Goal: Information Seeking & Learning: Compare options

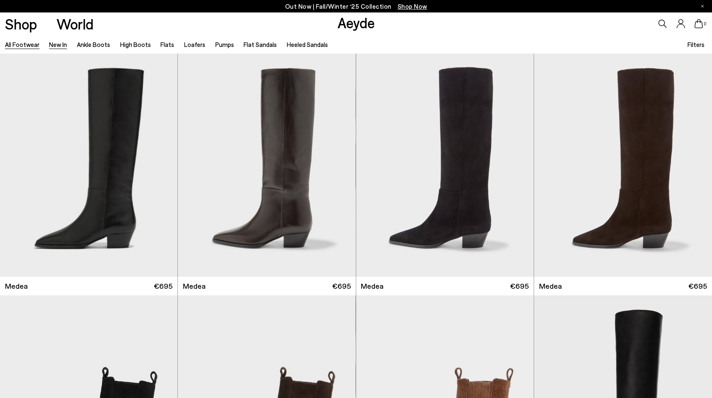
click at [63, 45] on link "New In" at bounding box center [58, 44] width 18 height 7
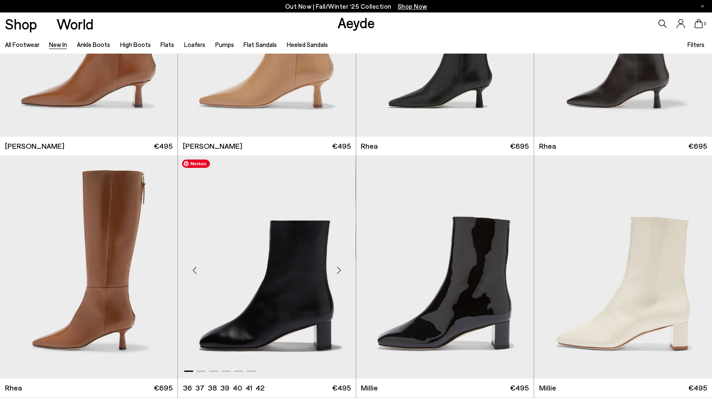
scroll to position [1881, 0]
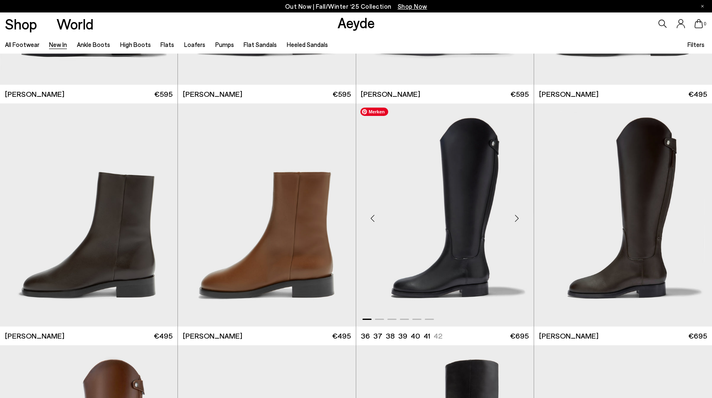
scroll to position [4065, 0]
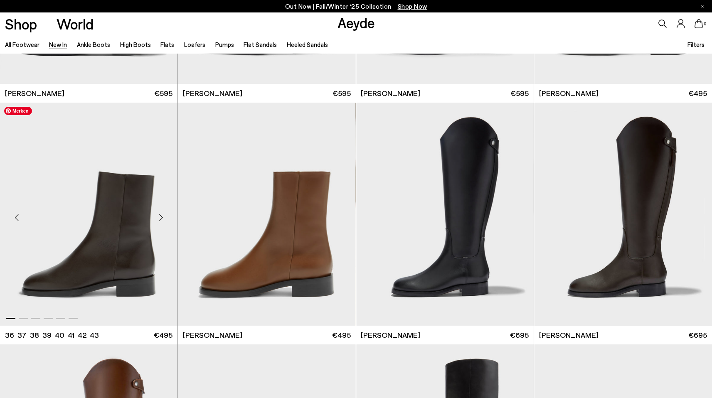
click at [131, 244] on img "1 / 6" at bounding box center [89, 214] width 178 height 223
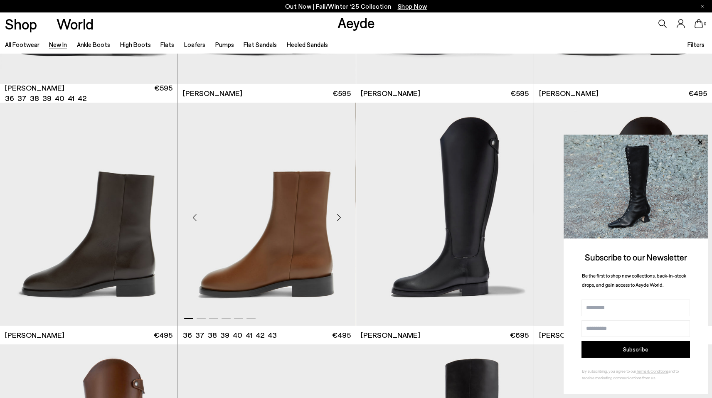
click at [339, 217] on div "Next slide" at bounding box center [339, 217] width 25 height 25
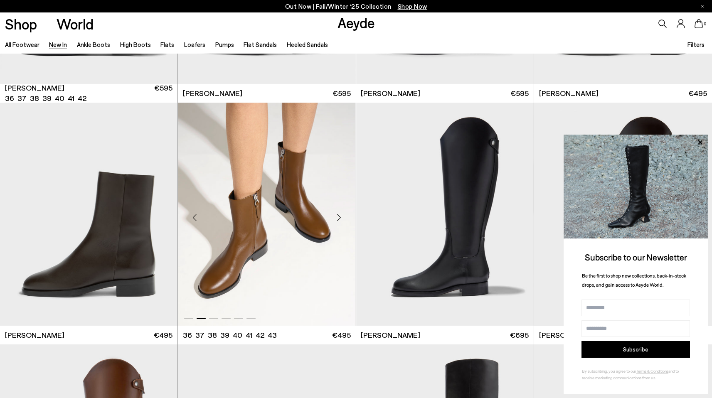
click at [339, 217] on div "Next slide" at bounding box center [339, 217] width 25 height 25
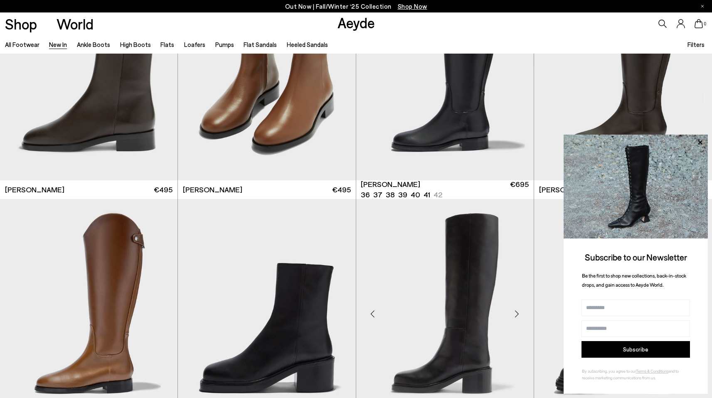
scroll to position [4212, 0]
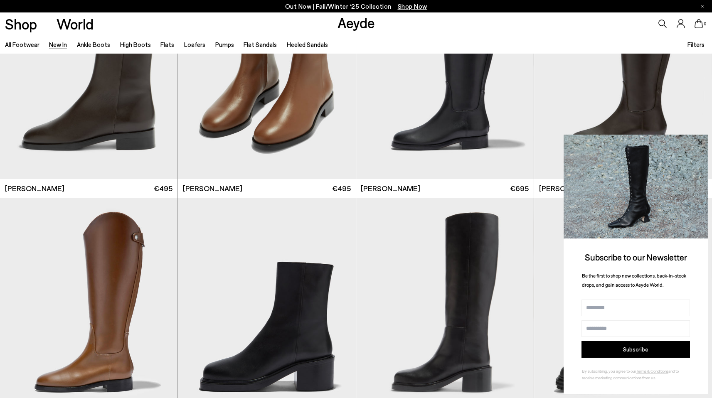
click at [701, 142] on icon at bounding box center [700, 142] width 4 height 4
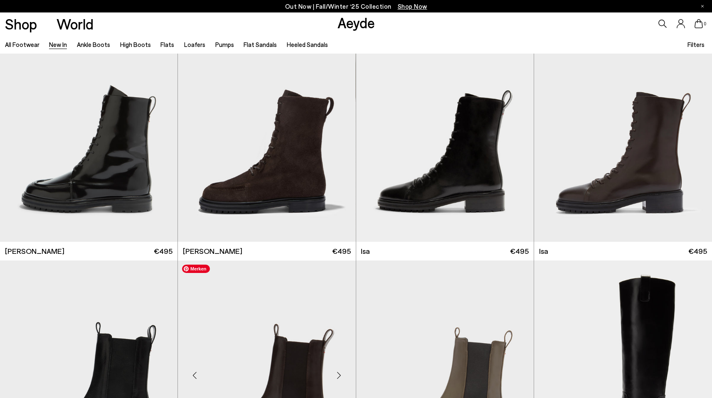
scroll to position [4537, 0]
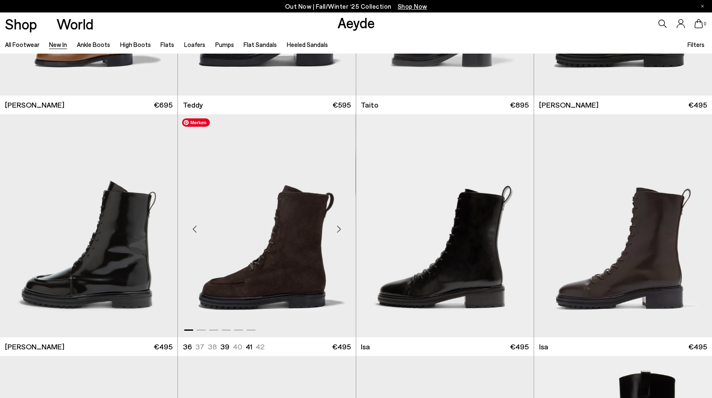
click at [342, 228] on div "Next slide" at bounding box center [339, 229] width 25 height 25
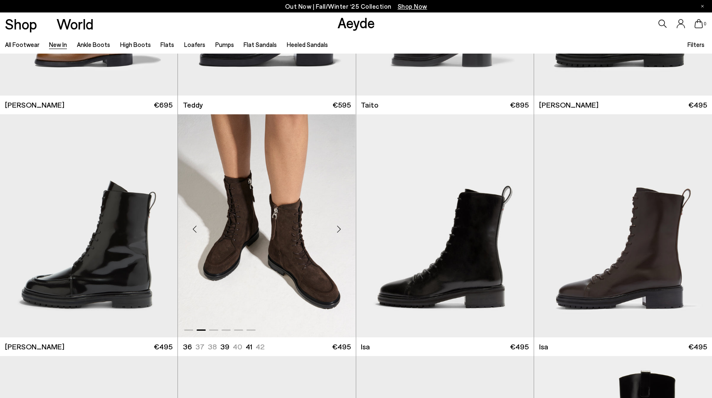
click at [342, 228] on div "Next slide" at bounding box center [339, 229] width 25 height 25
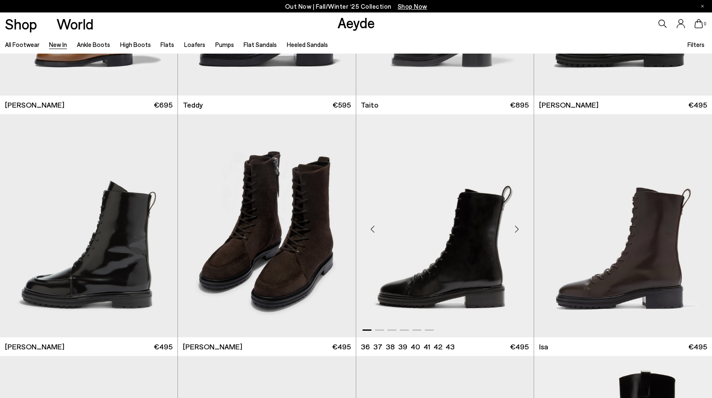
click at [517, 229] on div "Next slide" at bounding box center [517, 229] width 25 height 25
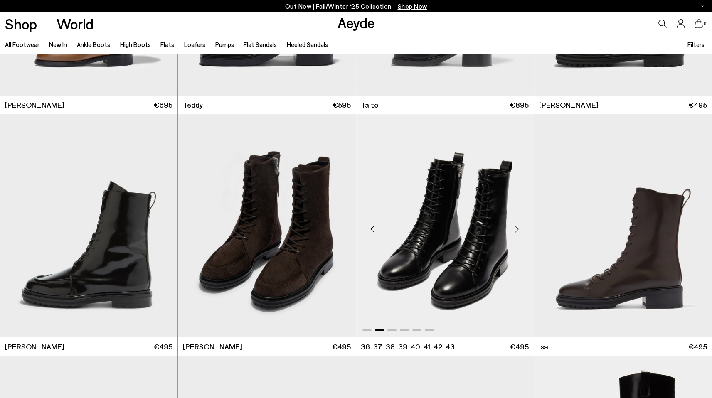
click at [517, 229] on div "Next slide" at bounding box center [517, 229] width 25 height 25
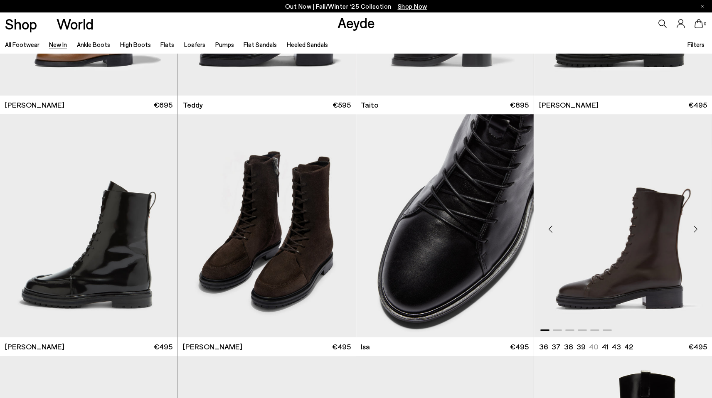
click at [699, 225] on div "Next slide" at bounding box center [695, 229] width 25 height 25
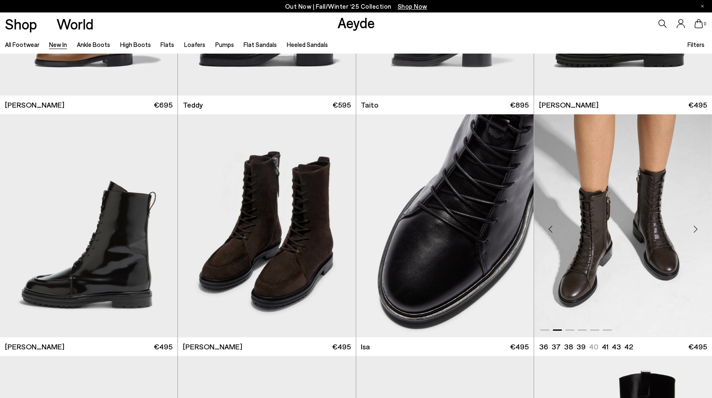
click at [699, 225] on div "Next slide" at bounding box center [695, 229] width 25 height 25
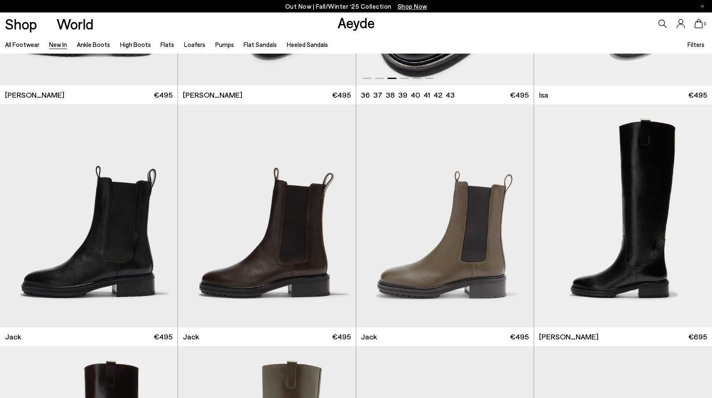
scroll to position [4797, 0]
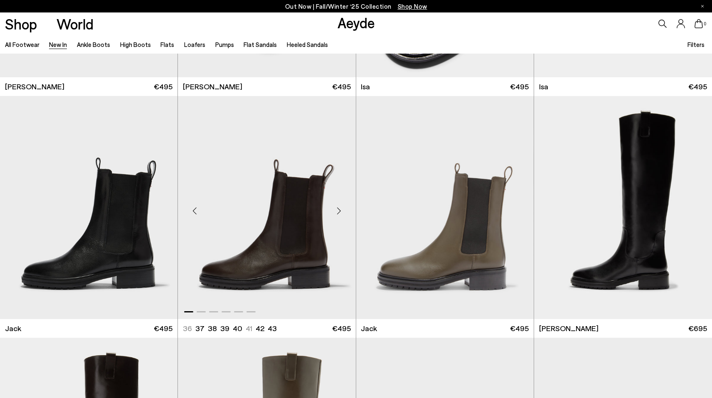
click at [344, 207] on div "Next slide" at bounding box center [339, 210] width 25 height 25
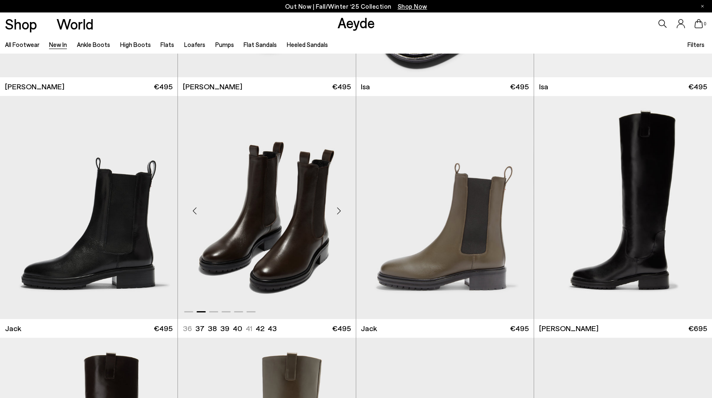
click at [344, 207] on div "Next slide" at bounding box center [339, 210] width 25 height 25
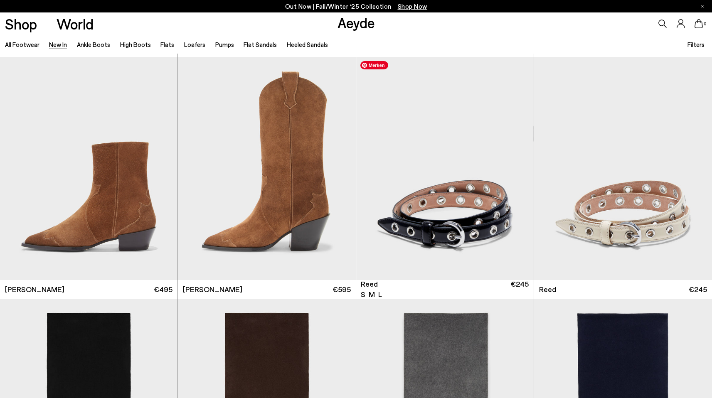
scroll to position [6005, 0]
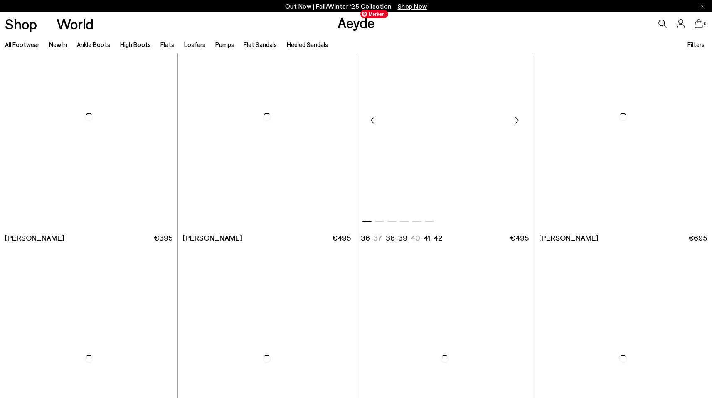
scroll to position [7571, 0]
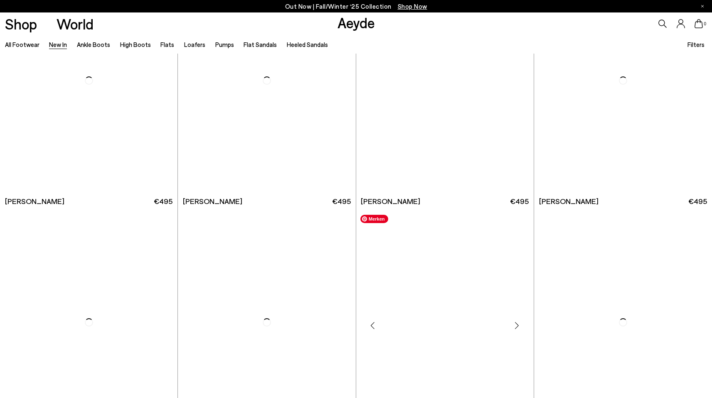
scroll to position [8488, 0]
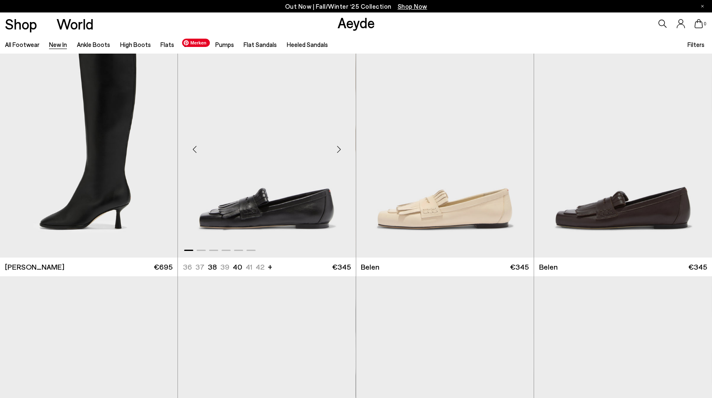
click at [281, 198] on img "1 / 6" at bounding box center [267, 146] width 178 height 223
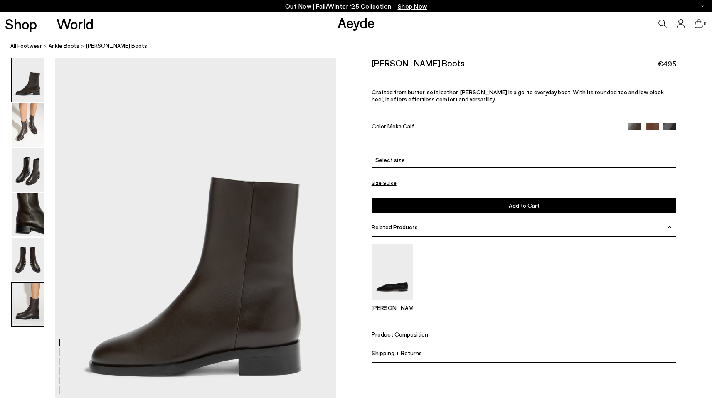
click at [24, 308] on img at bounding box center [28, 305] width 32 height 44
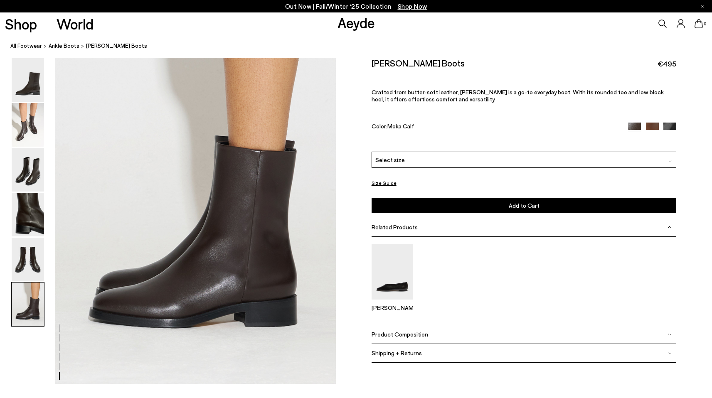
scroll to position [1938, 0]
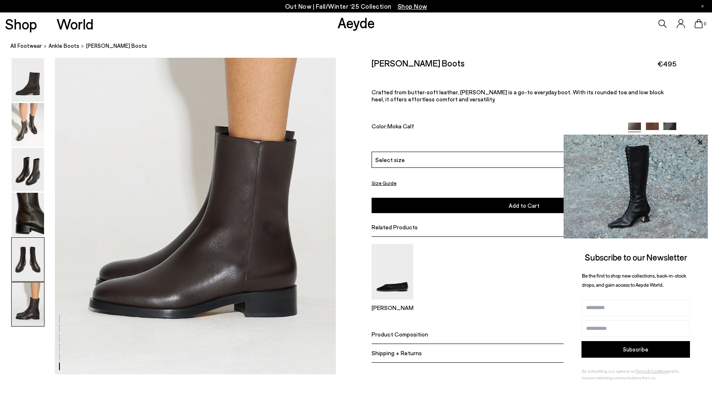
click at [28, 266] on img at bounding box center [28, 260] width 32 height 44
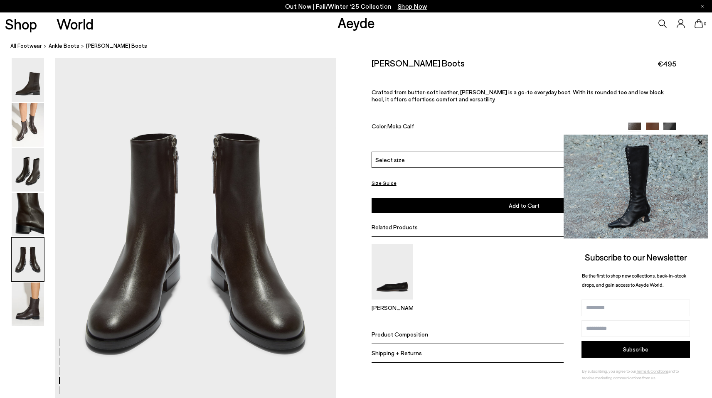
scroll to position [1505, 0]
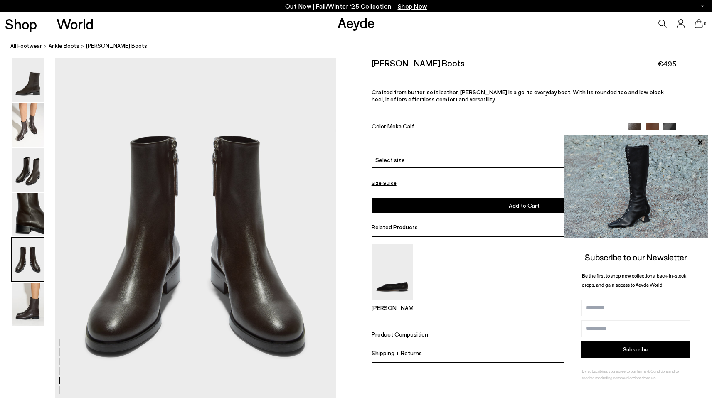
click at [476, 158] on div "Select size" at bounding box center [524, 160] width 305 height 16
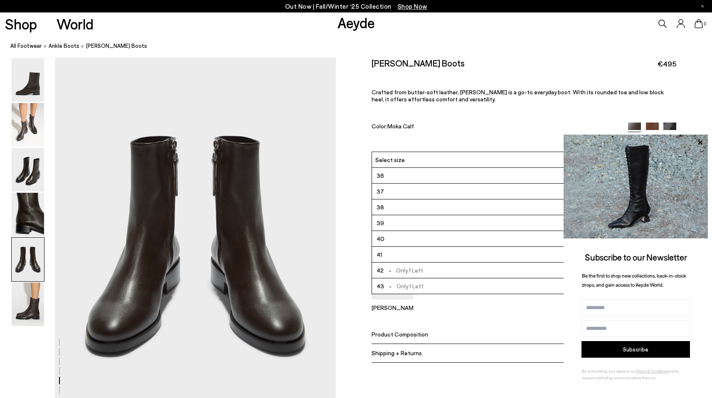
click at [358, 138] on div "Size Guide Shoes Belt Our shoes come in European sizing. The easiest way to mea…" at bounding box center [524, 216] width 376 height 317
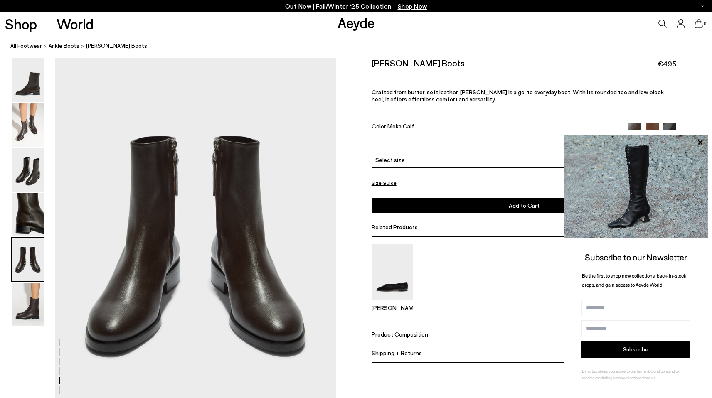
click at [683, 100] on div "Size Guide Shoes Belt Our shoes come in European sizing. The easiest way to mea…" at bounding box center [524, 216] width 376 height 317
click at [32, 167] on img at bounding box center [28, 170] width 32 height 44
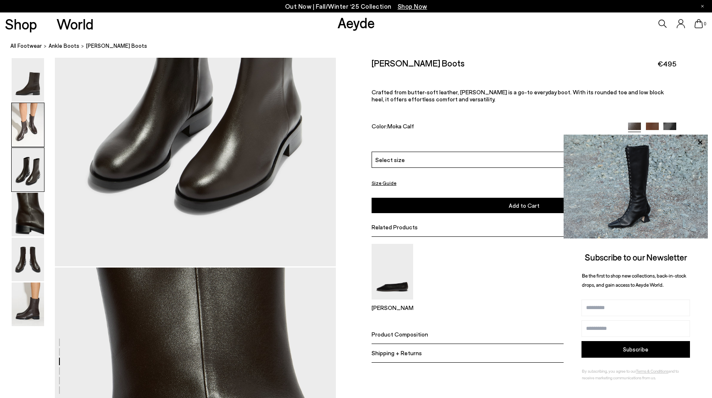
click at [32, 133] on img at bounding box center [28, 125] width 32 height 44
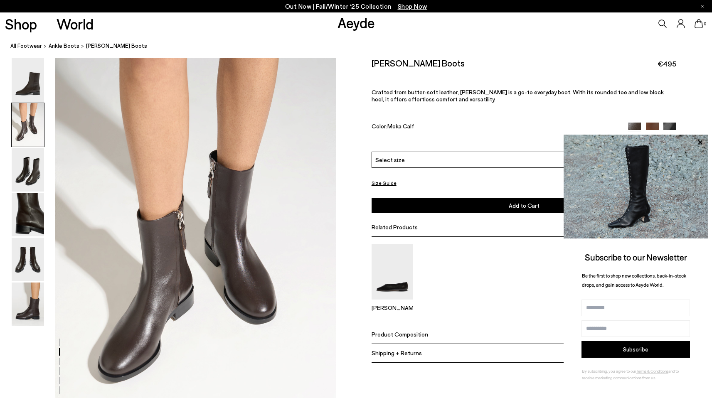
scroll to position [377, 0]
click at [37, 178] on img at bounding box center [28, 170] width 32 height 44
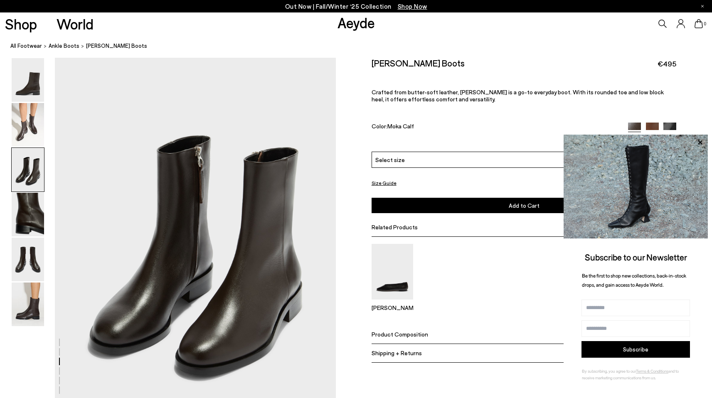
scroll to position [753, 0]
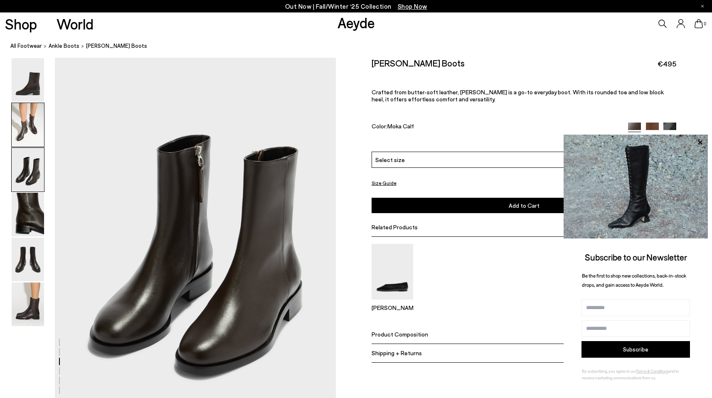
click at [35, 127] on img at bounding box center [28, 125] width 32 height 44
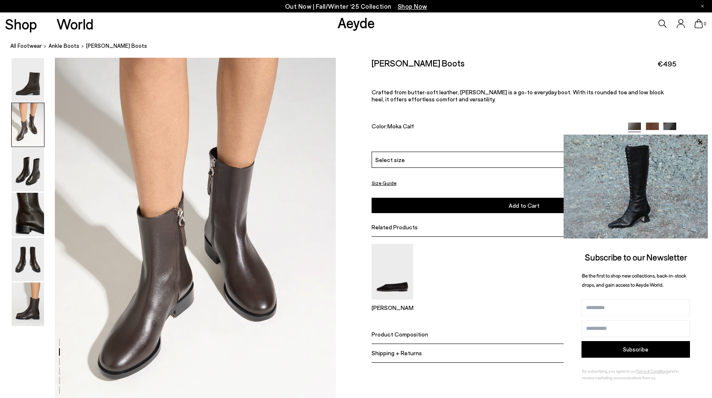
scroll to position [318, 0]
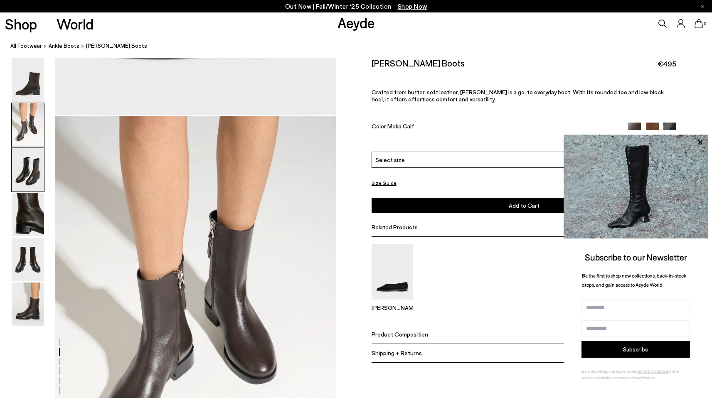
click at [35, 183] on img at bounding box center [28, 170] width 32 height 44
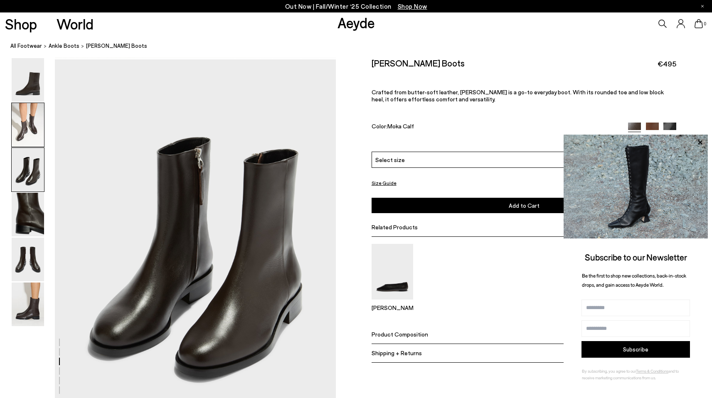
scroll to position [753, 0]
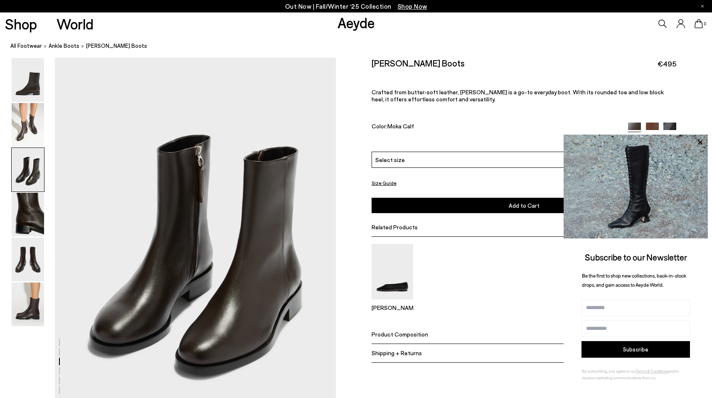
click at [43, 228] on img at bounding box center [28, 215] width 32 height 44
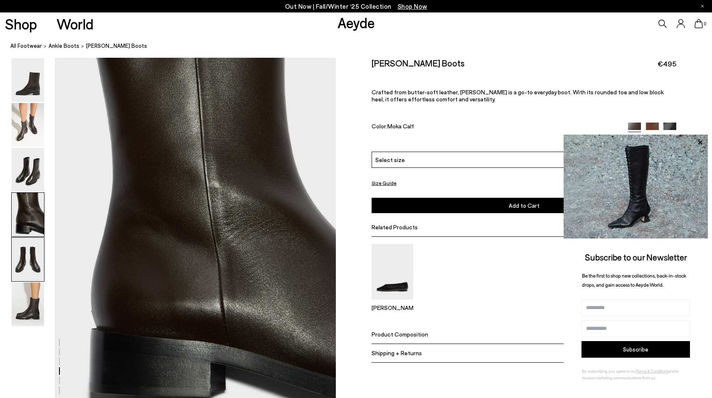
click at [32, 263] on img at bounding box center [28, 260] width 32 height 44
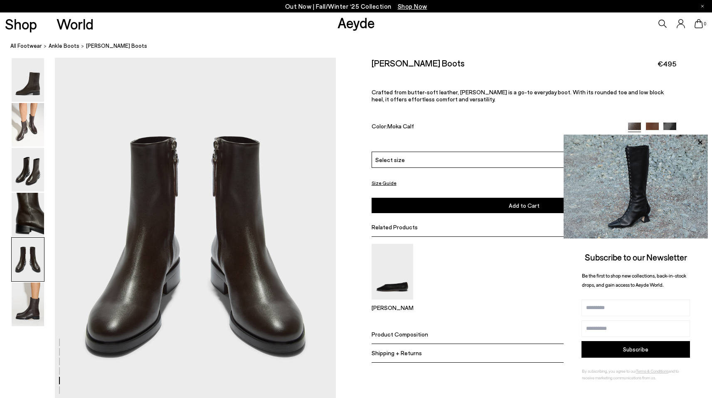
scroll to position [1505, 0]
click at [31, 314] on img at bounding box center [28, 305] width 32 height 44
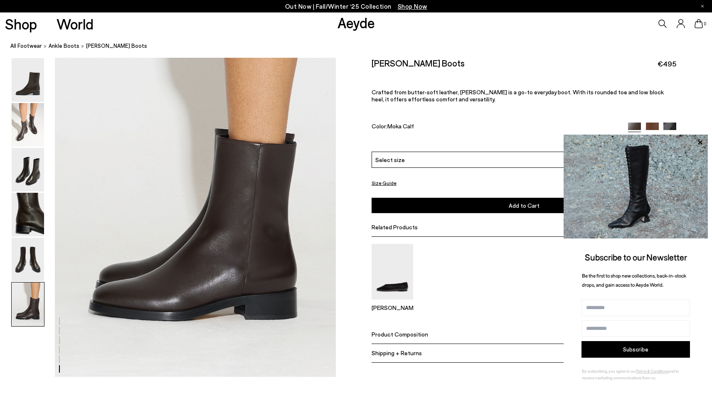
scroll to position [1938, 0]
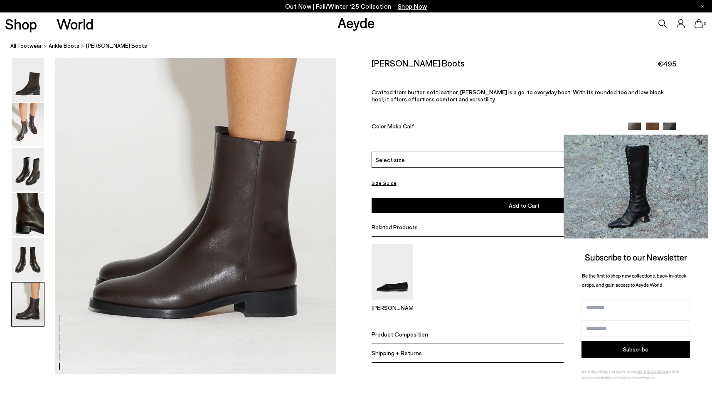
click at [701, 142] on icon at bounding box center [700, 142] width 11 height 11
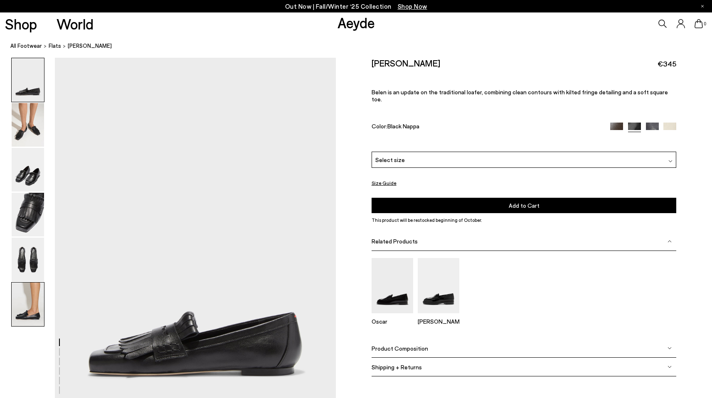
click at [22, 316] on img at bounding box center [28, 305] width 32 height 44
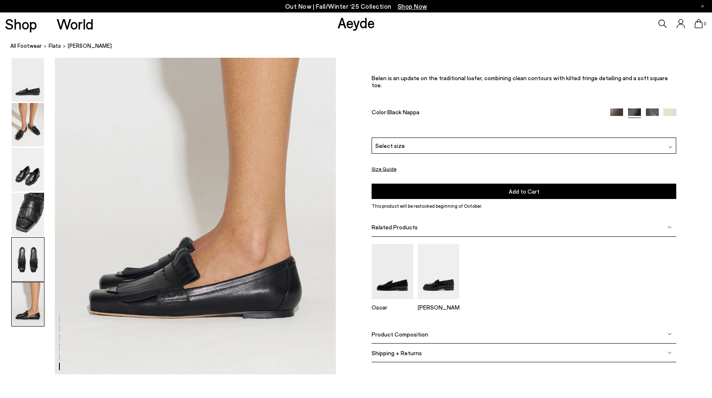
click at [26, 269] on img at bounding box center [28, 260] width 32 height 44
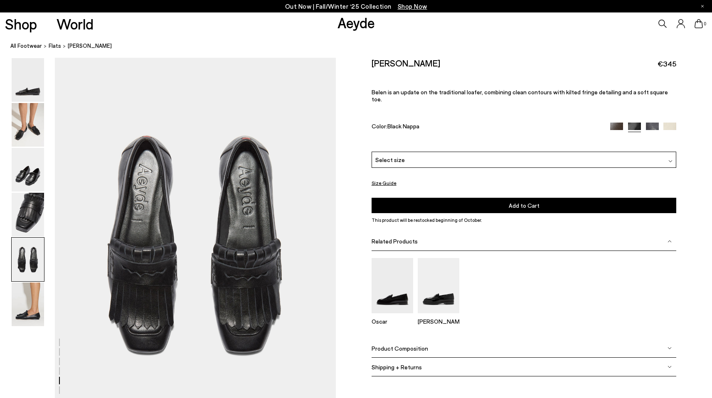
scroll to position [1505, 0]
click at [31, 228] on img at bounding box center [28, 215] width 32 height 44
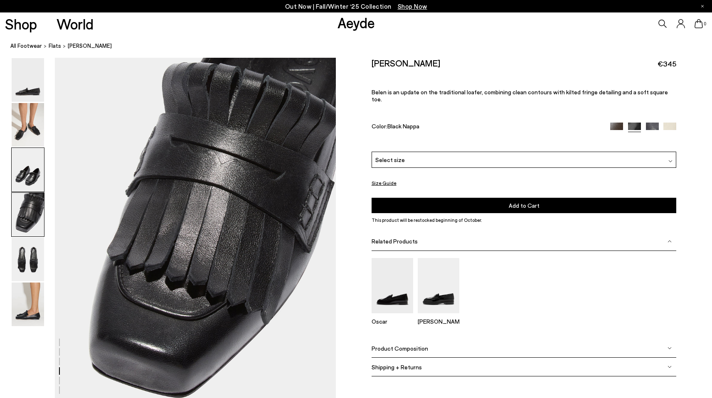
click at [42, 170] on img at bounding box center [28, 170] width 32 height 44
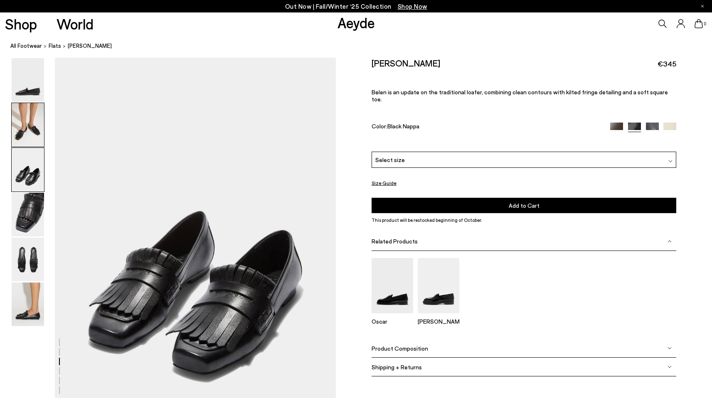
click at [31, 139] on img at bounding box center [28, 125] width 32 height 44
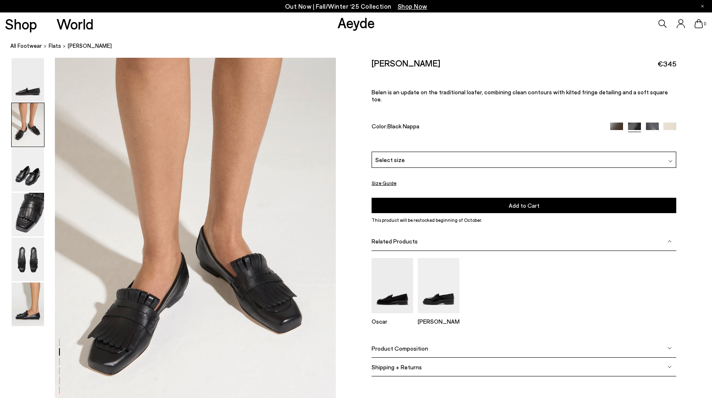
scroll to position [377, 0]
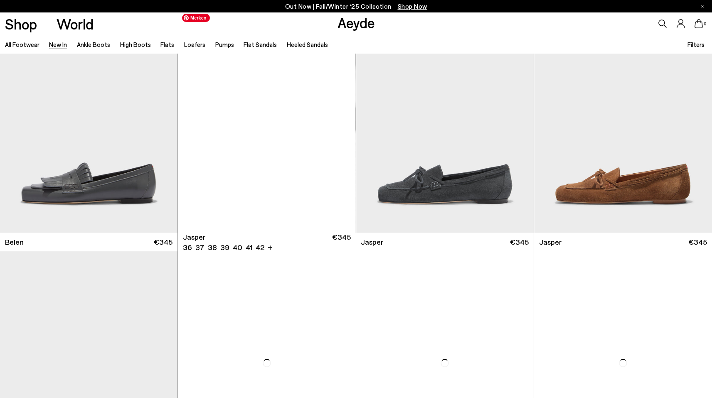
scroll to position [8756, 0]
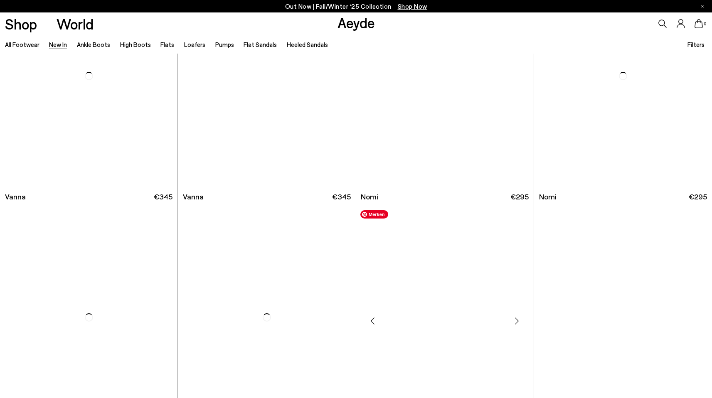
scroll to position [9669, 0]
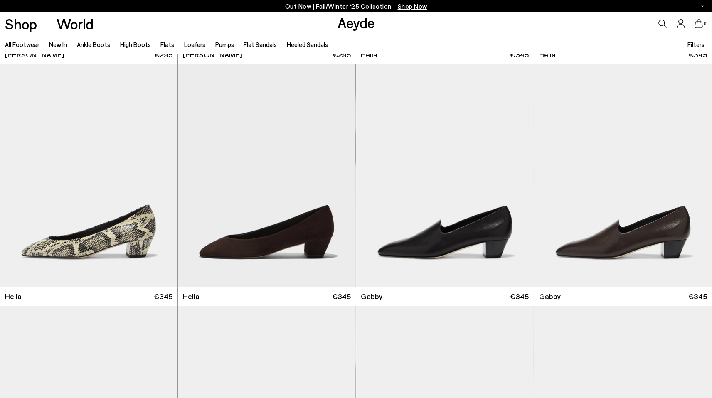
click at [23, 45] on link "All Footwear" at bounding box center [22, 44] width 35 height 7
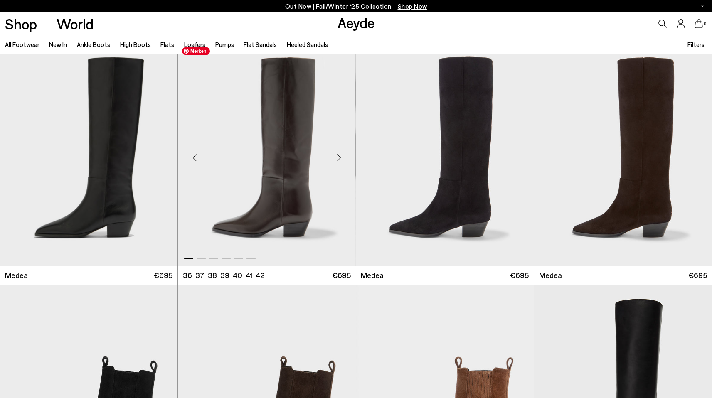
scroll to position [12, 0]
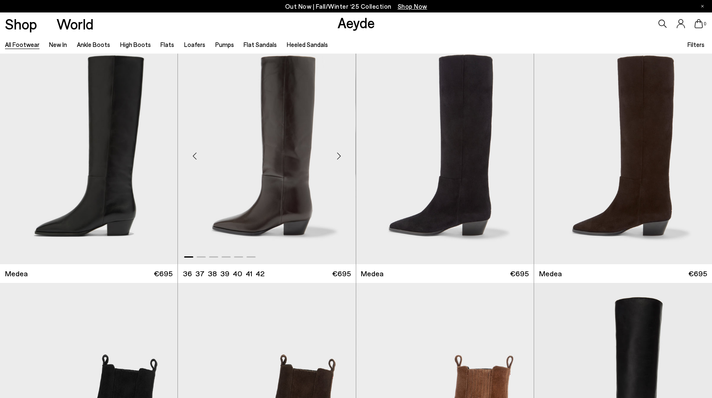
click at [340, 155] on div "Next slide" at bounding box center [339, 156] width 25 height 25
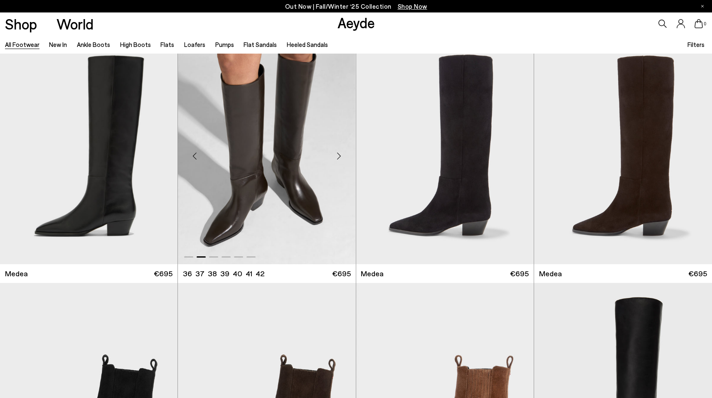
click at [340, 155] on div "Next slide" at bounding box center [339, 156] width 25 height 25
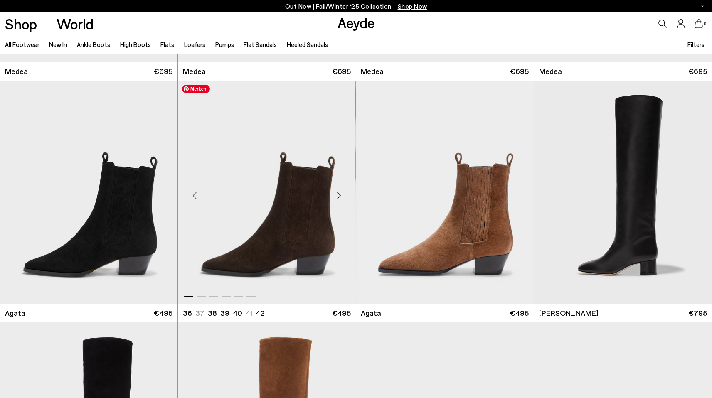
scroll to position [262, 0]
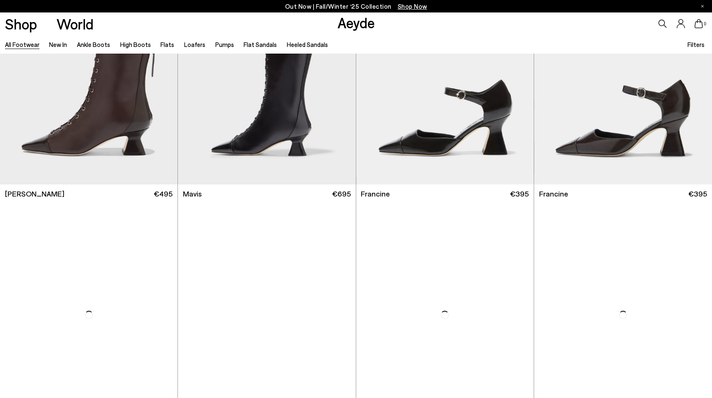
scroll to position [1760, 0]
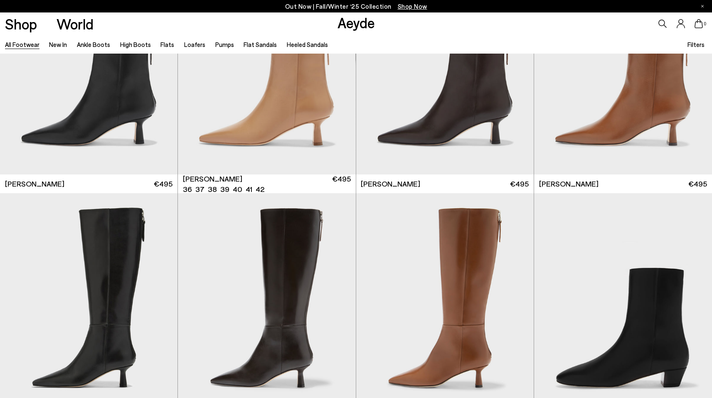
scroll to position [2004, 0]
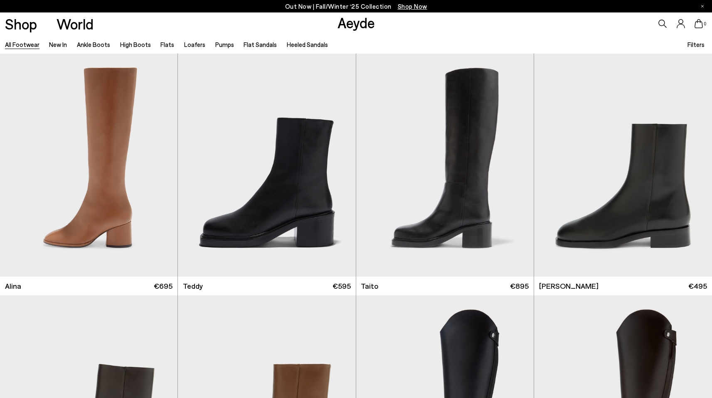
scroll to position [5324, 0]
click at [647, 220] on img "1 / 6" at bounding box center [623, 165] width 178 height 223
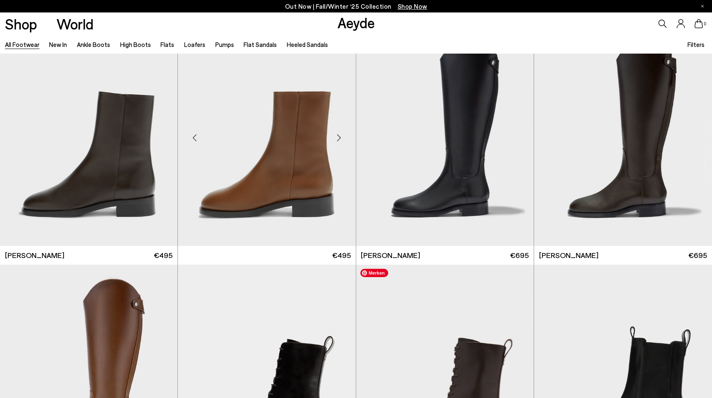
scroll to position [5622, 0]
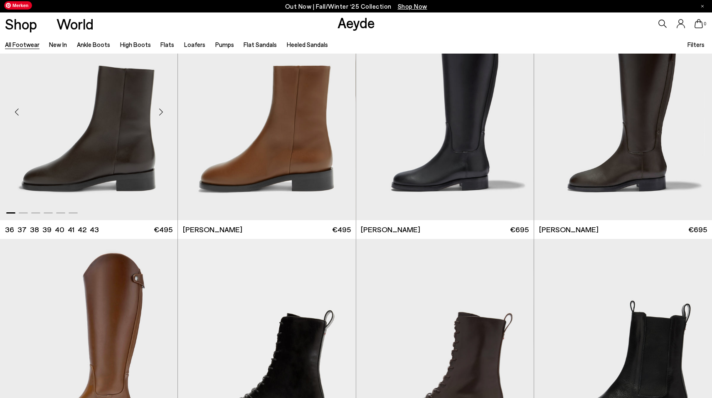
click at [114, 132] on img "1 / 6" at bounding box center [89, 108] width 178 height 223
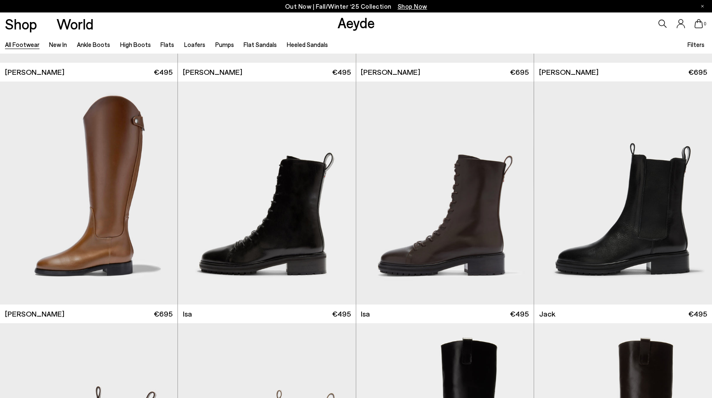
scroll to position [5781, 0]
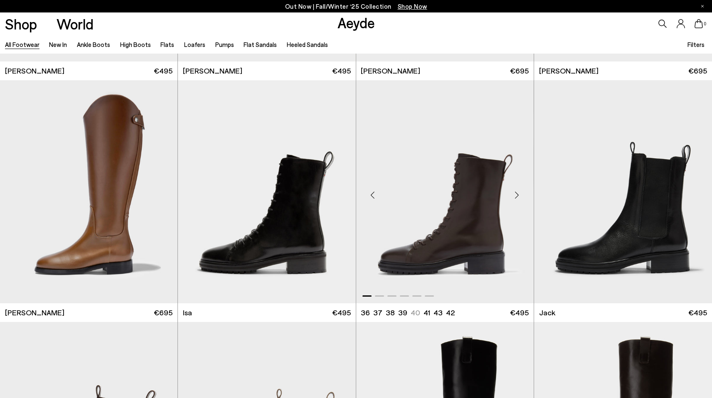
click at [518, 193] on div "Next slide" at bounding box center [517, 195] width 25 height 25
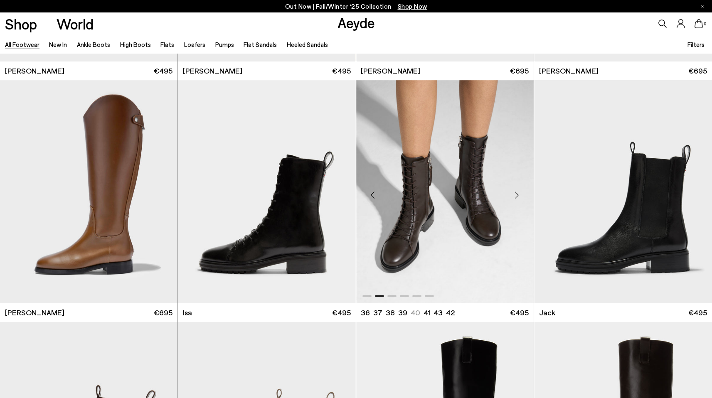
click at [518, 193] on div "Next slide" at bounding box center [517, 195] width 25 height 25
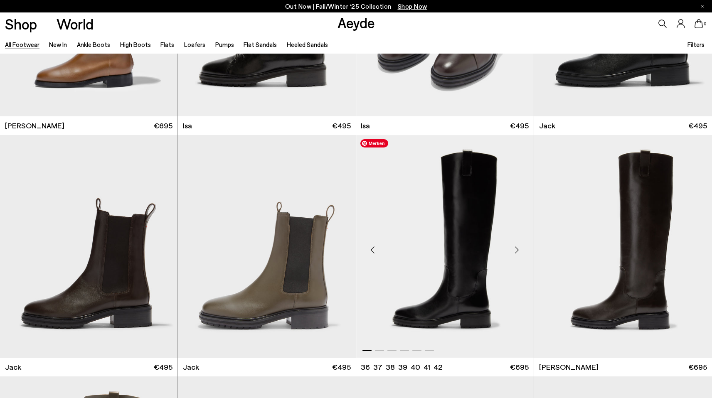
scroll to position [5984, 0]
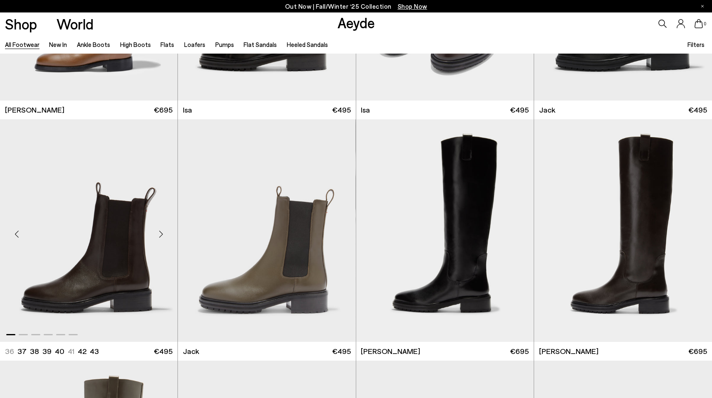
click at [158, 237] on div "Next slide" at bounding box center [160, 234] width 25 height 25
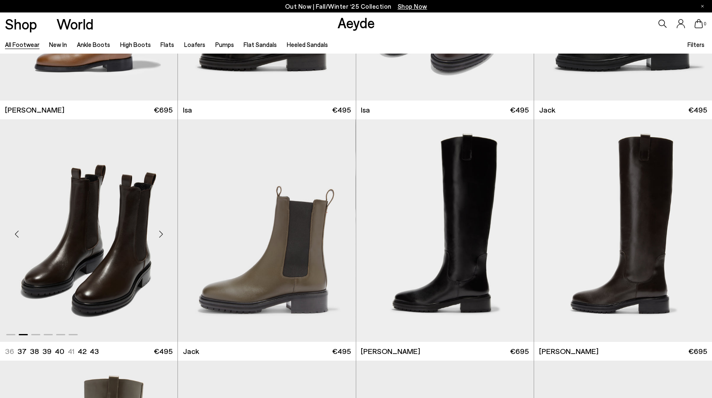
click at [159, 236] on div "Next slide" at bounding box center [160, 234] width 25 height 25
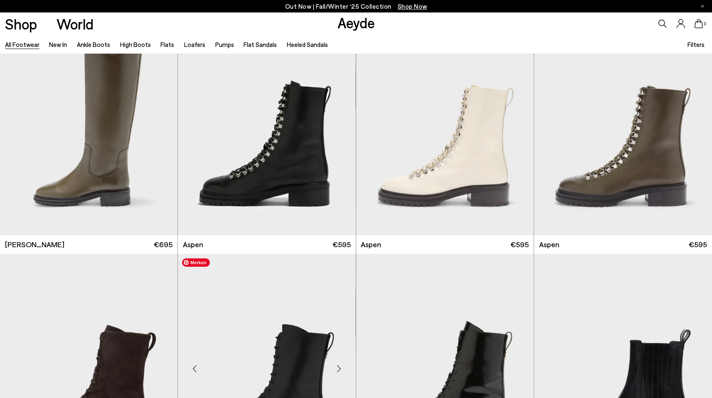
scroll to position [6493, 0]
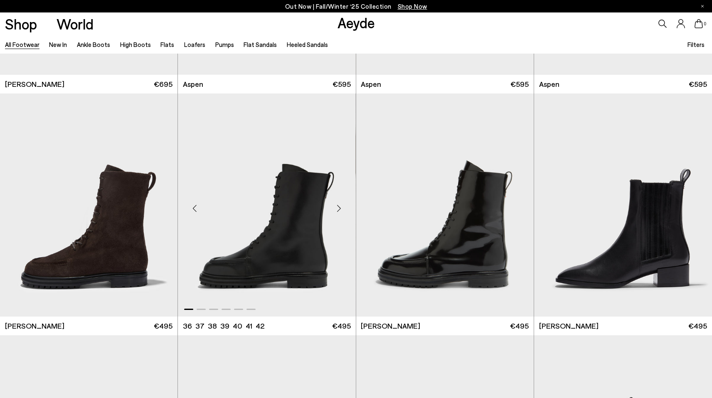
click at [341, 209] on div "Next slide" at bounding box center [339, 208] width 25 height 25
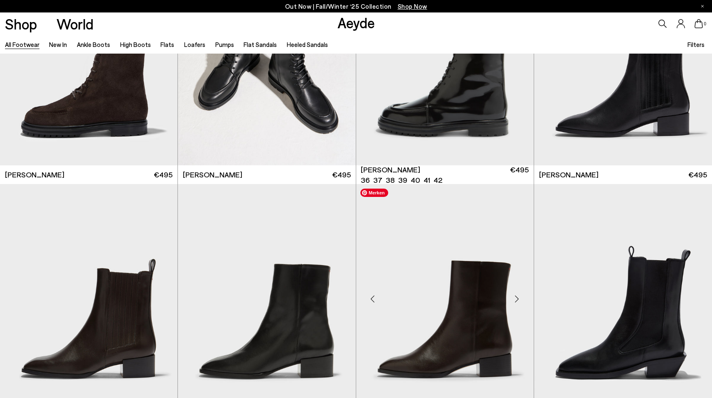
scroll to position [6523, 0]
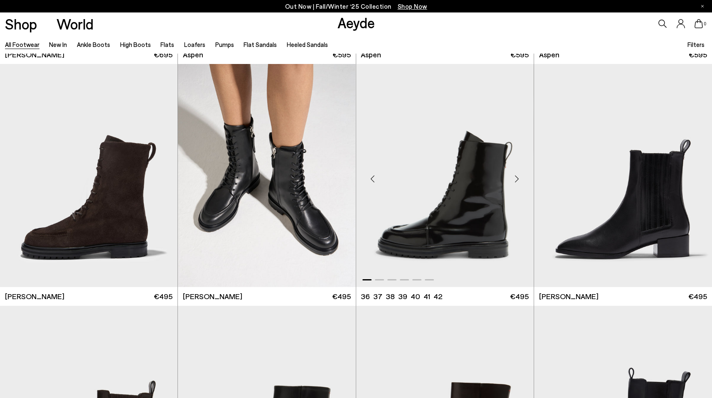
click at [518, 179] on div "Next slide" at bounding box center [517, 179] width 25 height 25
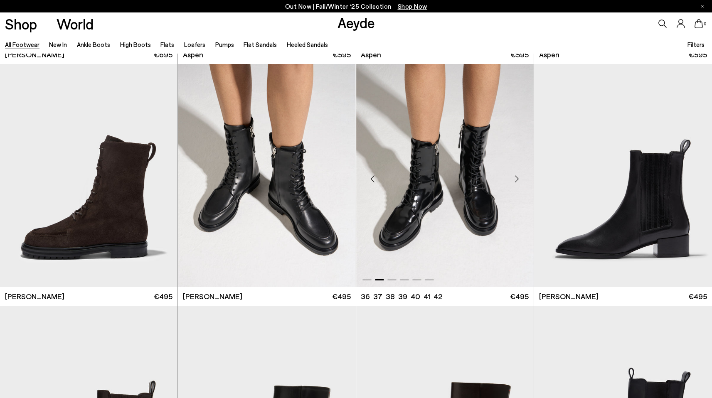
click at [518, 179] on div "Next slide" at bounding box center [517, 179] width 25 height 25
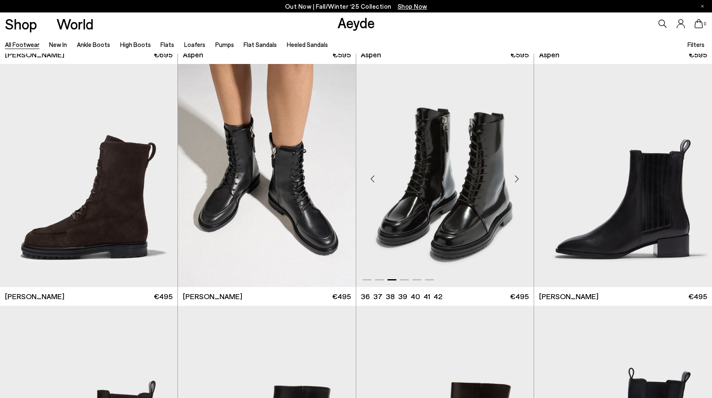
click at [516, 180] on div "Next slide" at bounding box center [517, 179] width 25 height 25
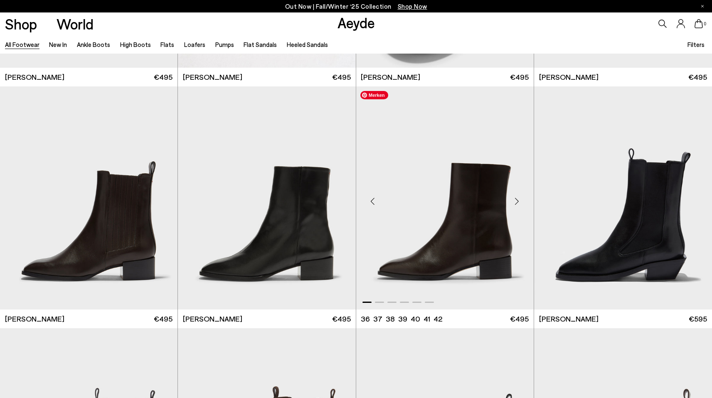
scroll to position [6747, 0]
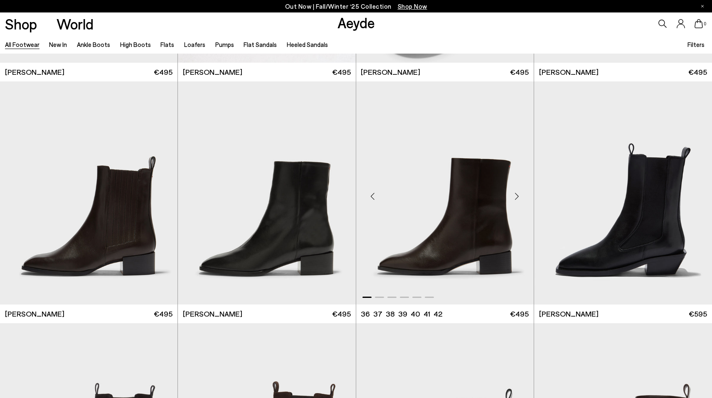
click at [519, 199] on div "Next slide" at bounding box center [517, 196] width 25 height 25
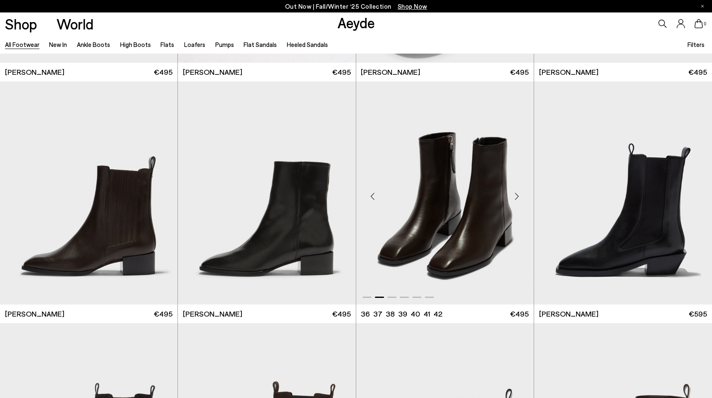
click at [519, 199] on div "Next slide" at bounding box center [517, 196] width 25 height 25
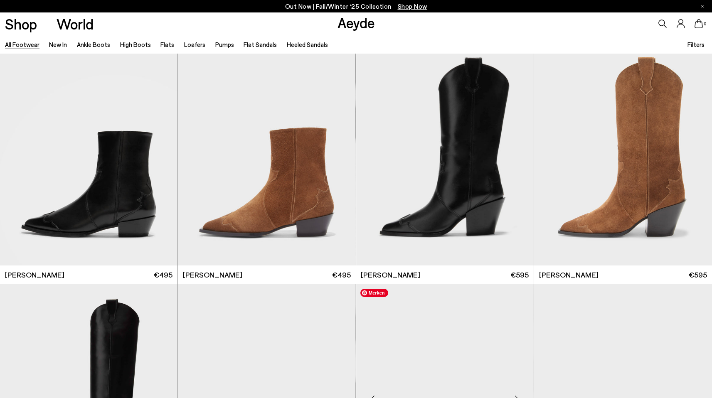
scroll to position [7554, 0]
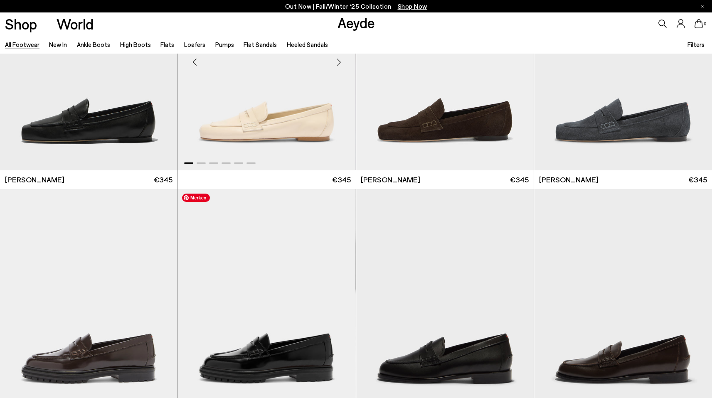
scroll to position [8214, 0]
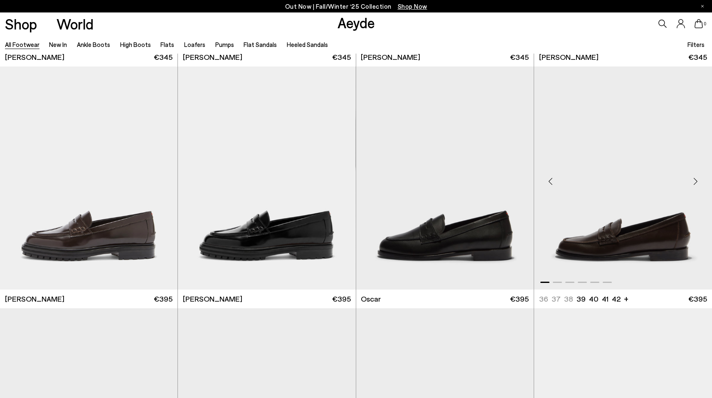
click at [699, 181] on div "Next slide" at bounding box center [695, 181] width 25 height 25
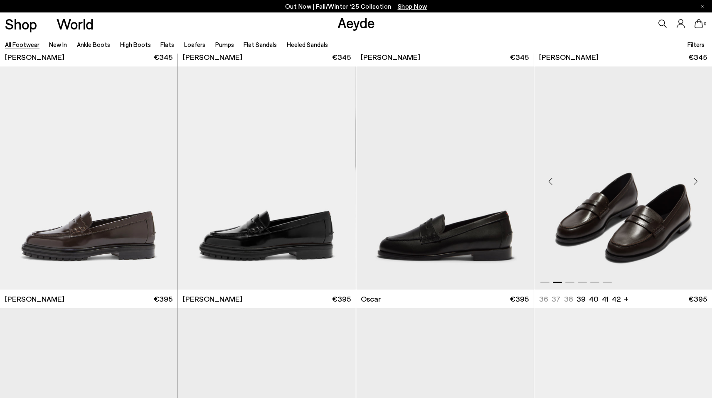
click at [699, 181] on div "Next slide" at bounding box center [695, 181] width 25 height 25
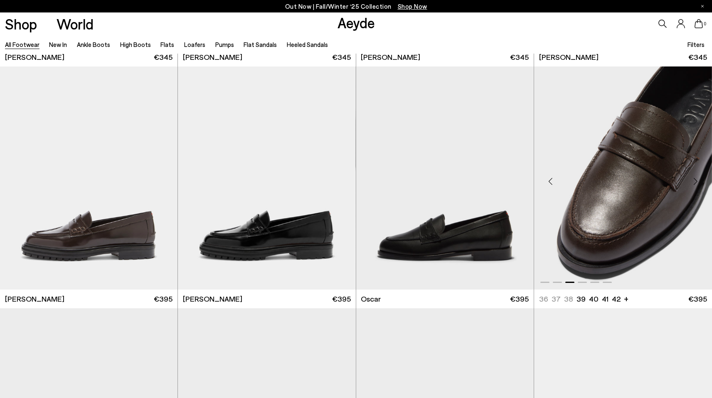
click at [699, 181] on div "Next slide" at bounding box center [695, 181] width 25 height 25
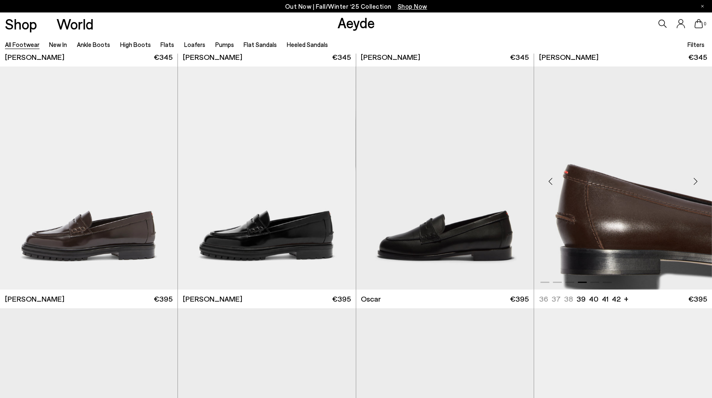
click at [699, 181] on div "Next slide" at bounding box center [695, 181] width 25 height 25
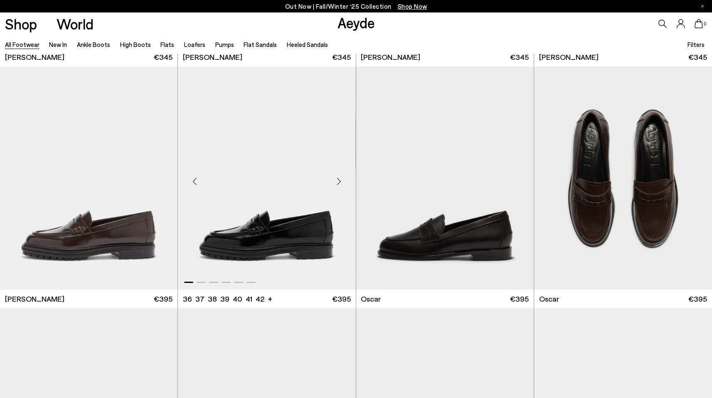
click at [338, 179] on div "Next slide" at bounding box center [339, 181] width 25 height 25
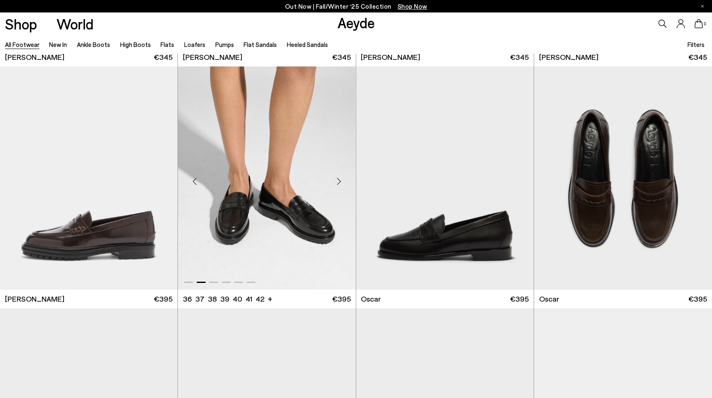
click at [338, 179] on div "Next slide" at bounding box center [339, 181] width 25 height 25
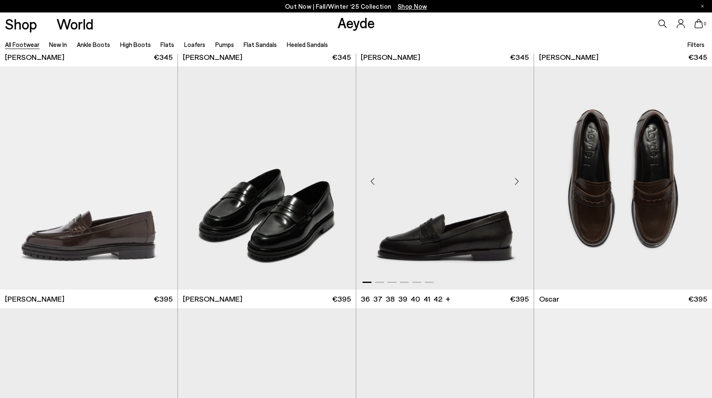
click at [518, 181] on div "Next slide" at bounding box center [517, 181] width 25 height 25
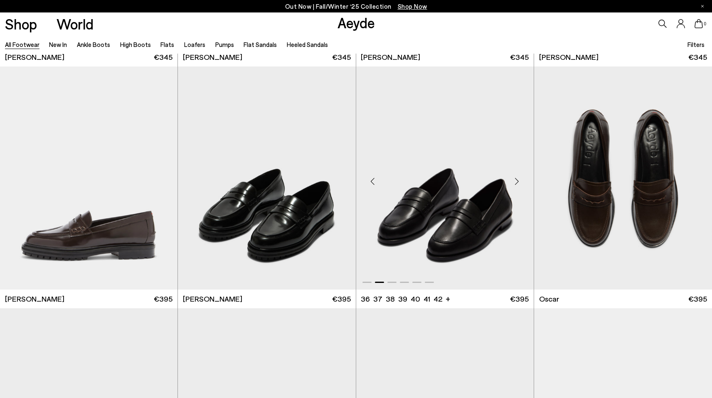
click at [518, 181] on div "Next slide" at bounding box center [517, 181] width 25 height 25
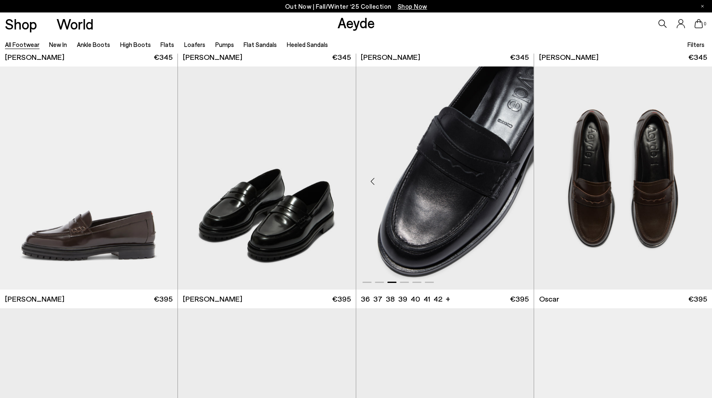
click at [517, 185] on div "Next slide" at bounding box center [517, 181] width 25 height 25
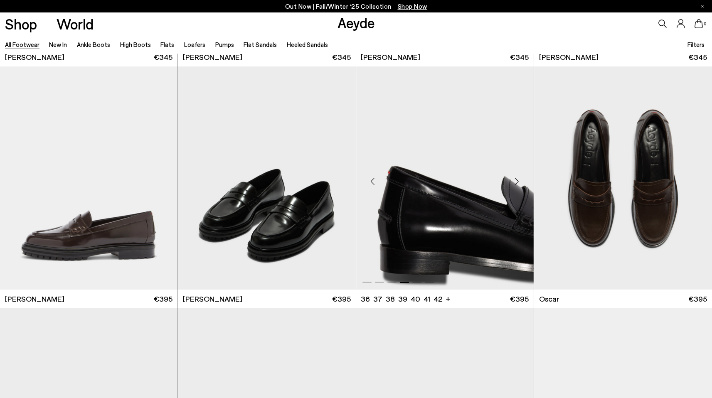
click at [517, 185] on div "Next slide" at bounding box center [517, 181] width 25 height 25
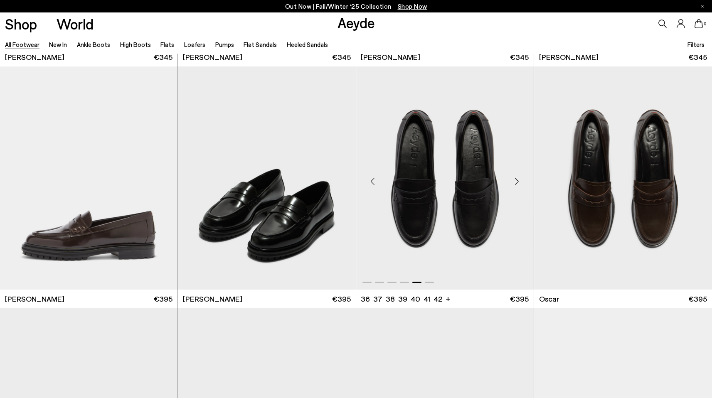
click at [517, 185] on div "Next slide" at bounding box center [517, 181] width 25 height 25
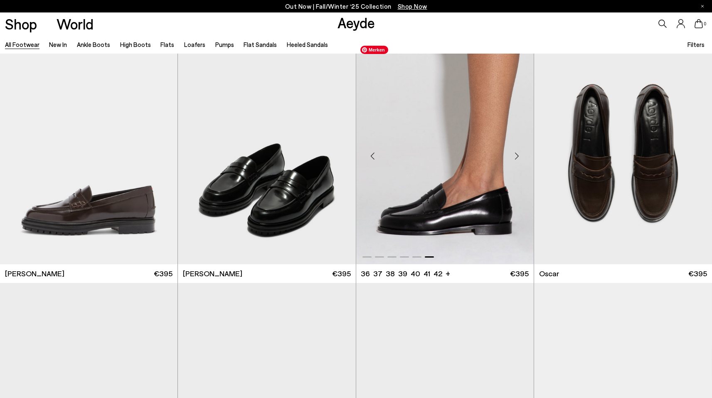
scroll to position [8267, 0]
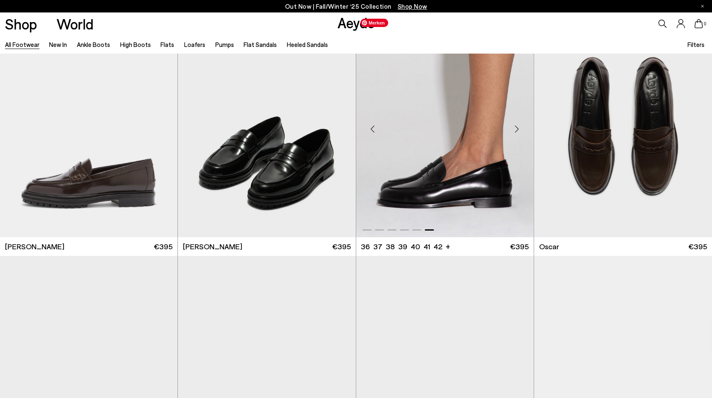
click at [455, 170] on img "6 / 6" at bounding box center [445, 125] width 178 height 223
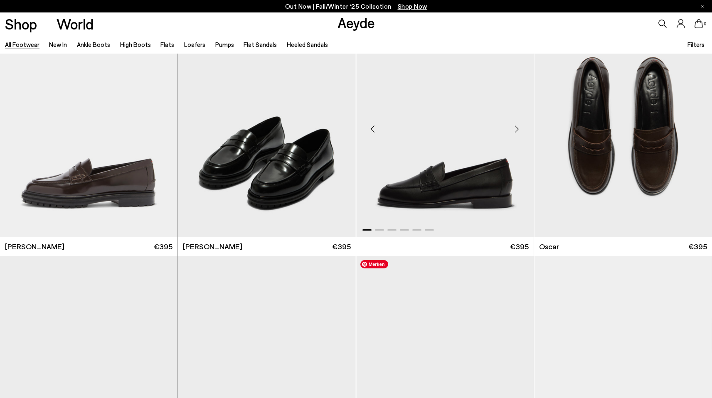
click at [524, 248] on span "€395" at bounding box center [519, 247] width 19 height 10
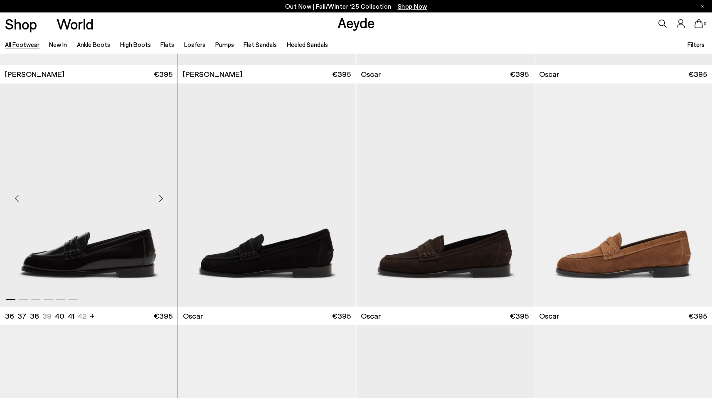
click at [164, 199] on div "Next slide" at bounding box center [160, 198] width 25 height 25
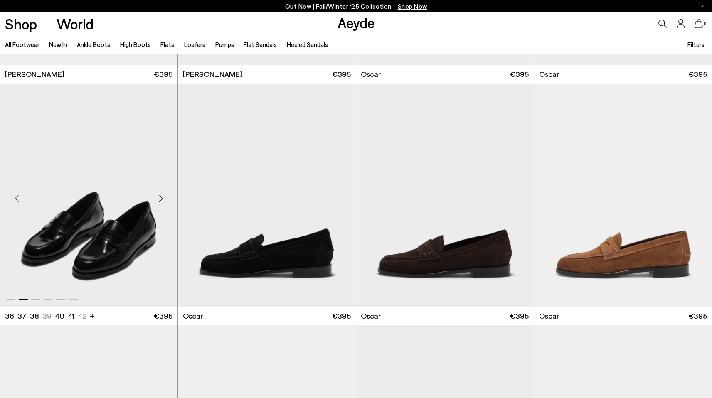
click at [164, 199] on div "Next slide" at bounding box center [160, 198] width 25 height 25
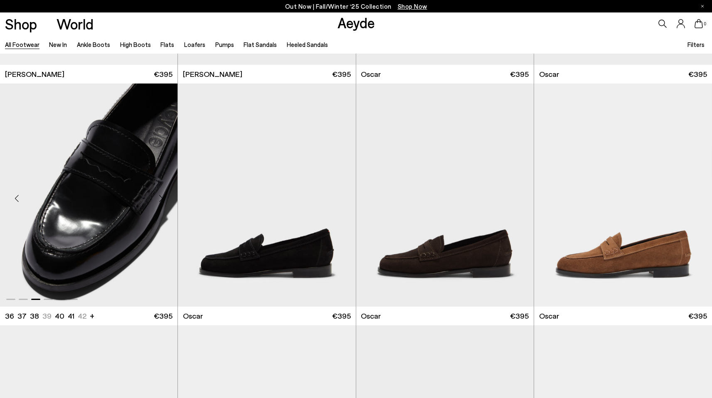
click at [163, 200] on div "Next slide" at bounding box center [160, 198] width 25 height 25
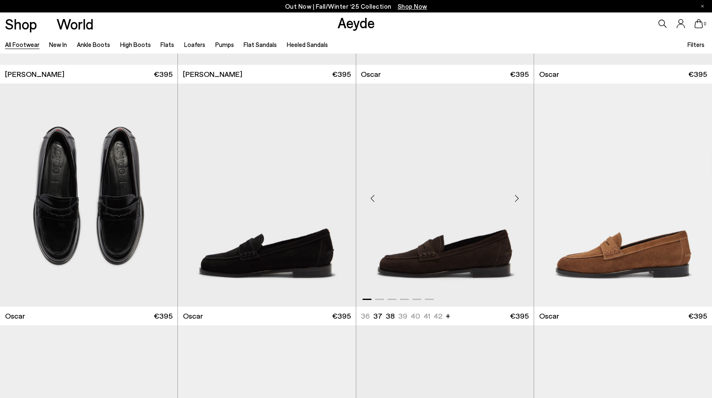
click at [514, 195] on div "Next slide" at bounding box center [517, 198] width 25 height 25
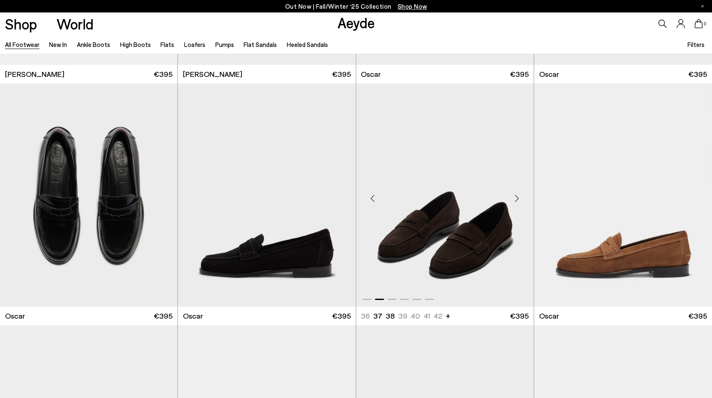
click at [514, 195] on div "Next slide" at bounding box center [517, 198] width 25 height 25
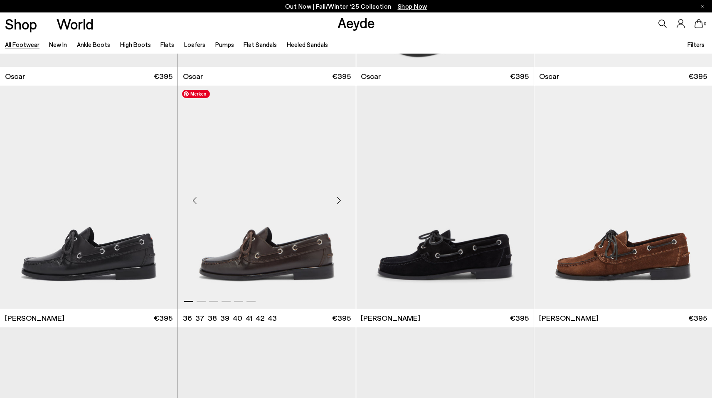
scroll to position [8691, 0]
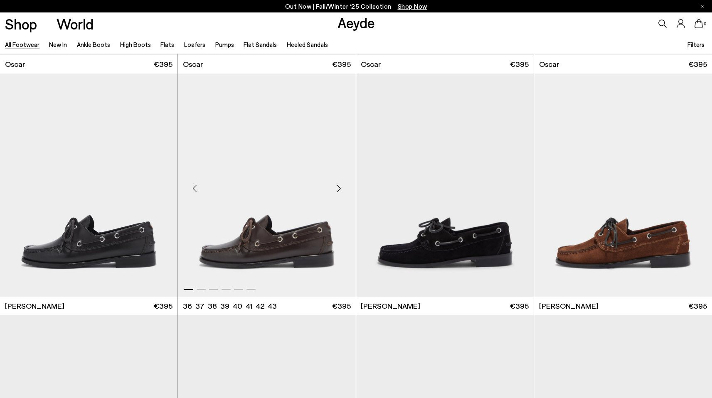
click at [337, 191] on div "Next slide" at bounding box center [339, 188] width 25 height 25
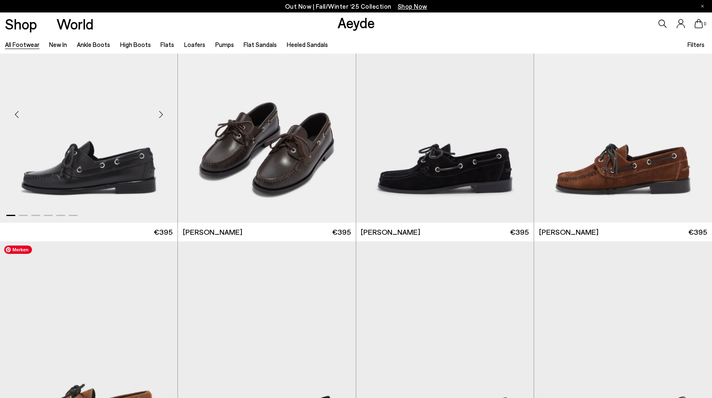
scroll to position [8726, 0]
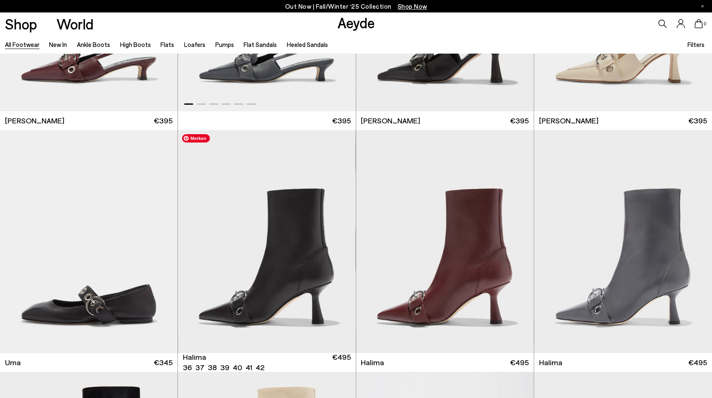
scroll to position [10858, 0]
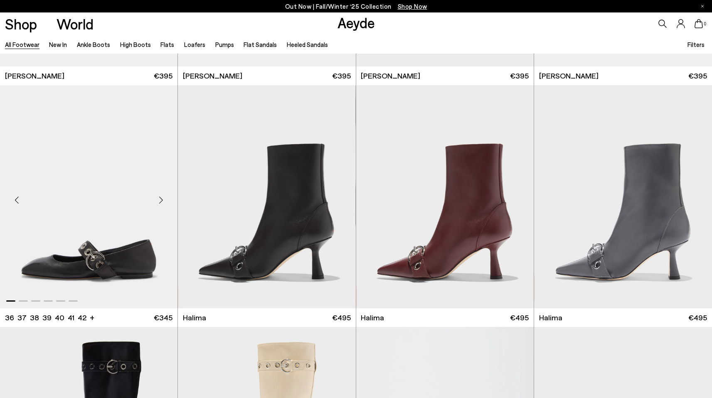
click at [164, 198] on div "Next slide" at bounding box center [160, 200] width 25 height 25
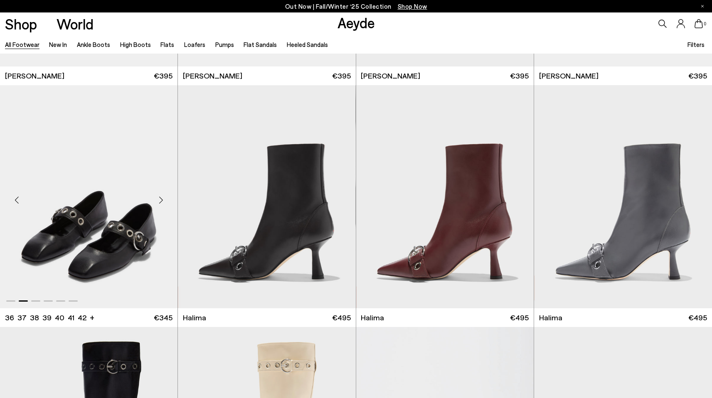
click at [164, 198] on div "Next slide" at bounding box center [160, 200] width 25 height 25
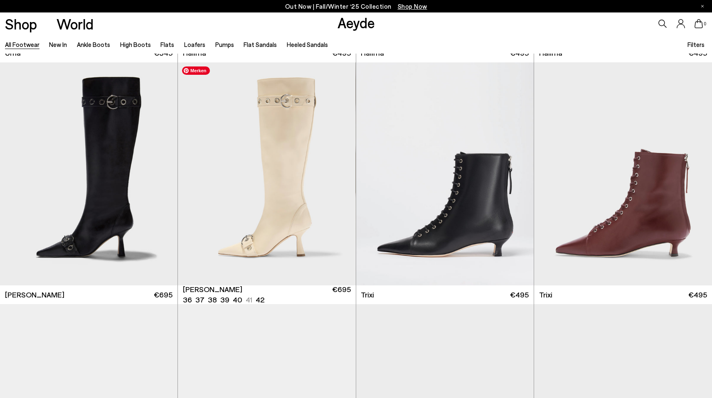
scroll to position [11136, 0]
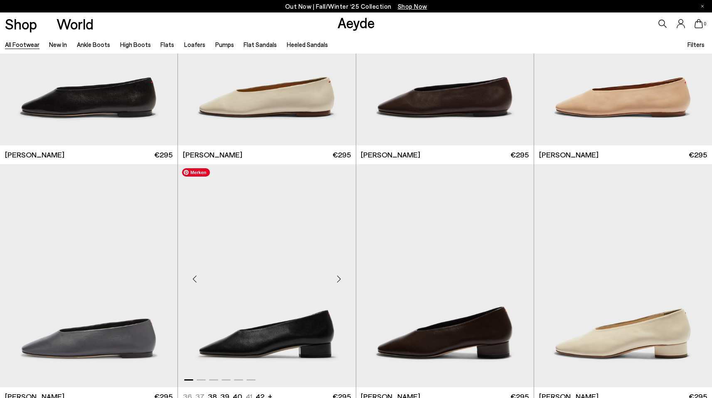
scroll to position [13334, 0]
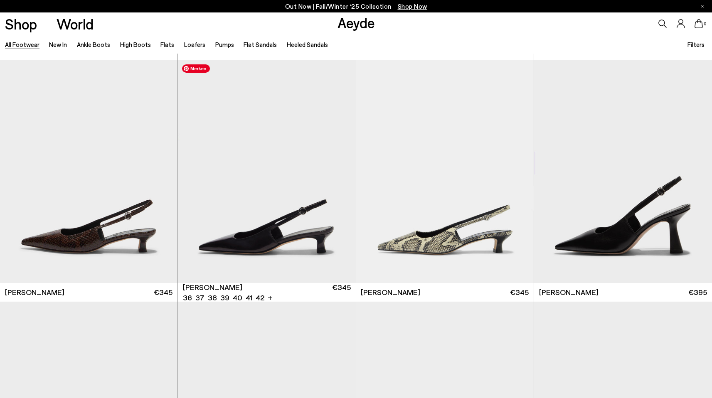
scroll to position [15021, 0]
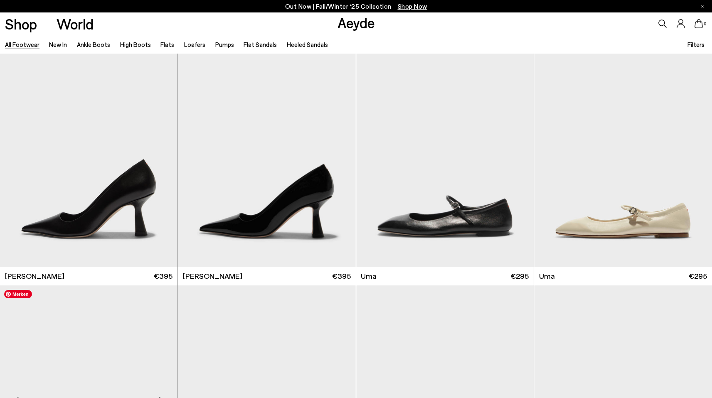
scroll to position [15424, 0]
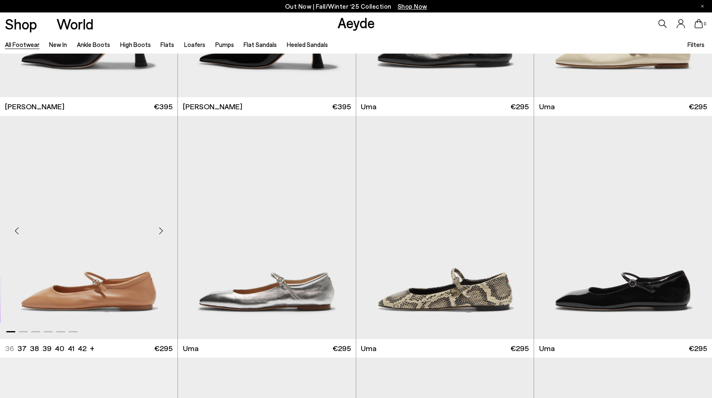
click at [164, 231] on div "Next slide" at bounding box center [160, 231] width 25 height 25
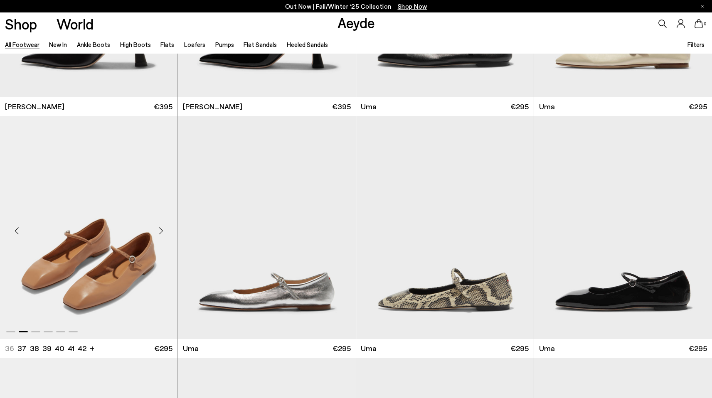
click at [164, 231] on div "Next slide" at bounding box center [160, 231] width 25 height 25
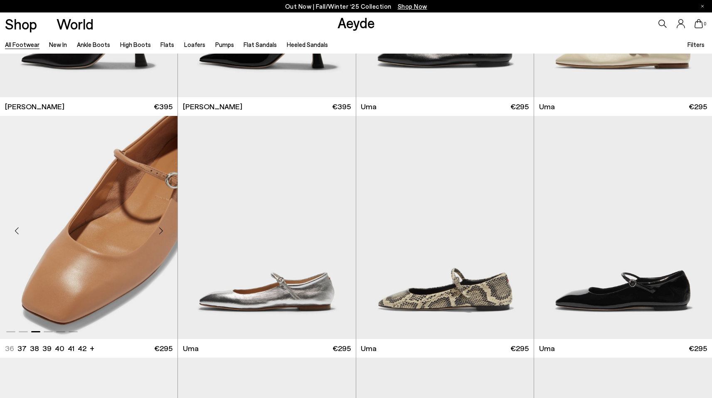
click at [164, 231] on div "Next slide" at bounding box center [160, 231] width 25 height 25
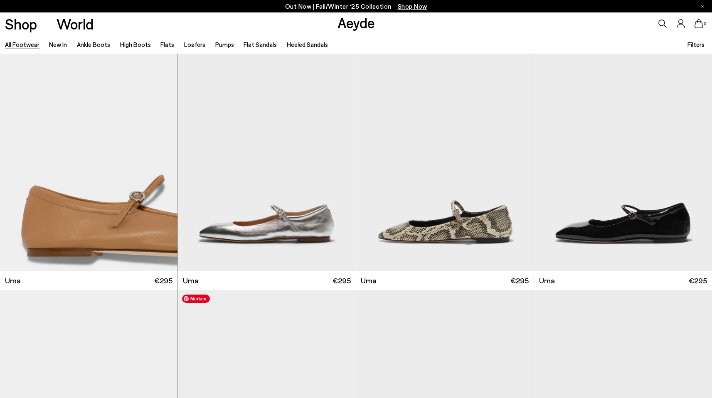
scroll to position [15446, 0]
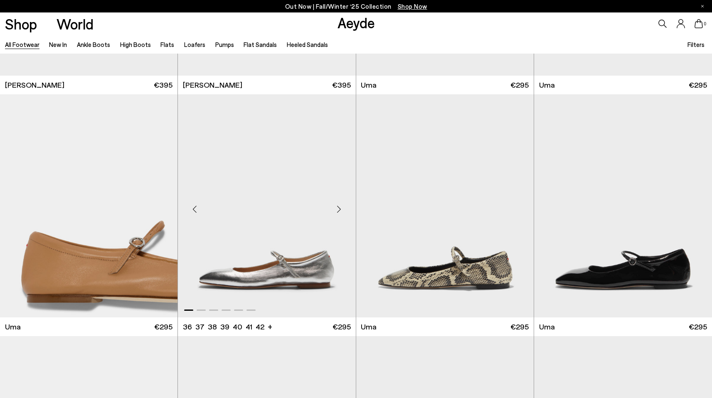
click at [339, 210] on div "Next slide" at bounding box center [339, 209] width 25 height 25
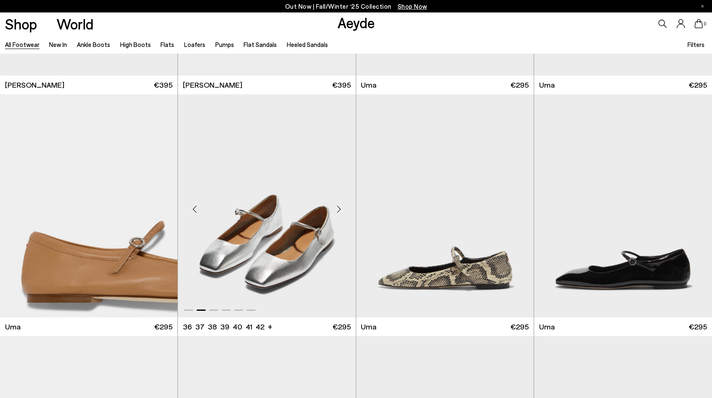
click at [339, 210] on div "Next slide" at bounding box center [339, 209] width 25 height 25
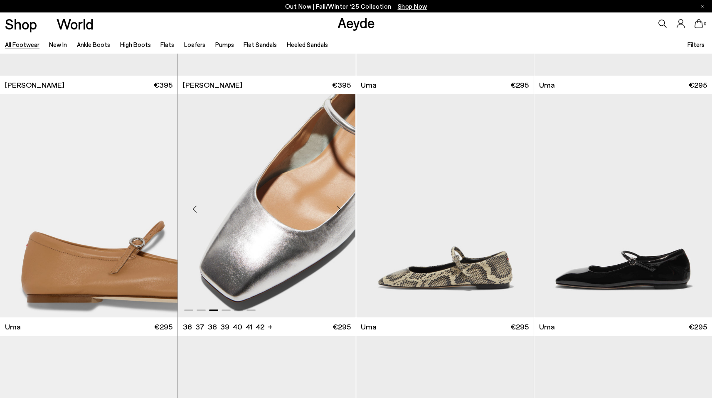
click at [339, 210] on div "Next slide" at bounding box center [339, 209] width 25 height 25
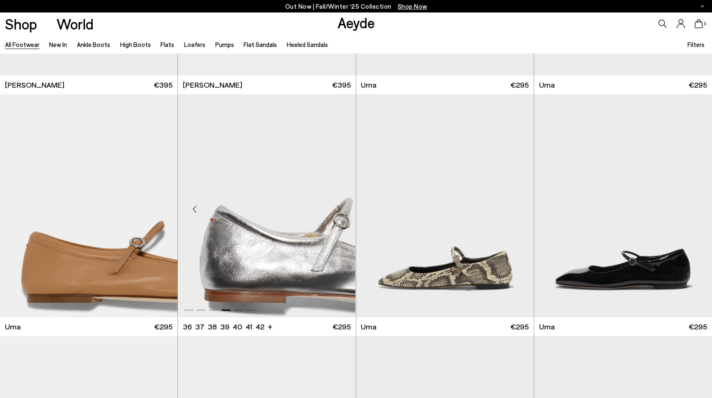
click at [339, 210] on div "Next slide" at bounding box center [339, 209] width 25 height 25
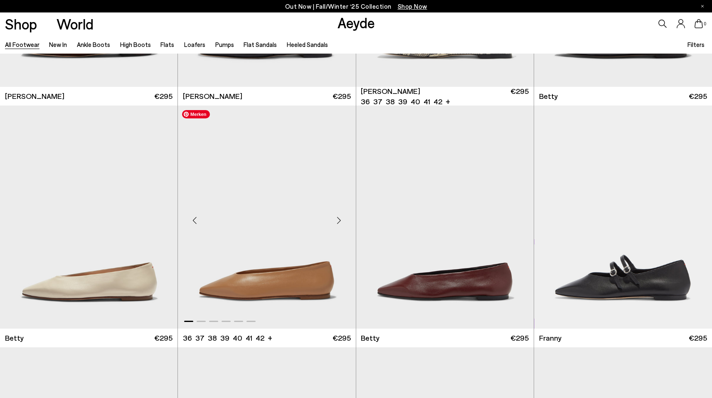
scroll to position [16250, 0]
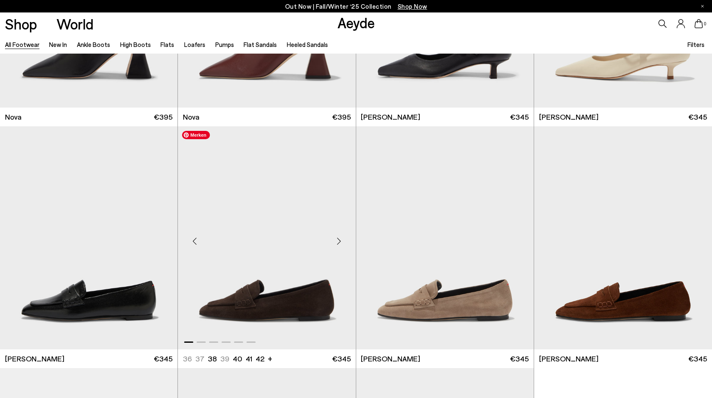
scroll to position [16743, 0]
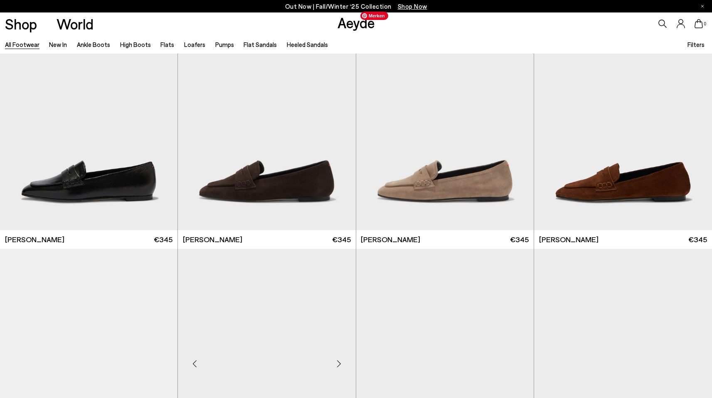
click at [340, 121] on div "Next slide" at bounding box center [339, 122] width 25 height 25
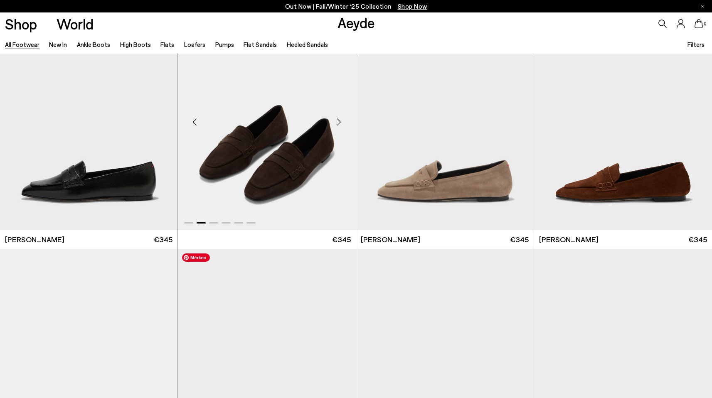
click at [339, 124] on div "Next slide" at bounding box center [339, 122] width 25 height 25
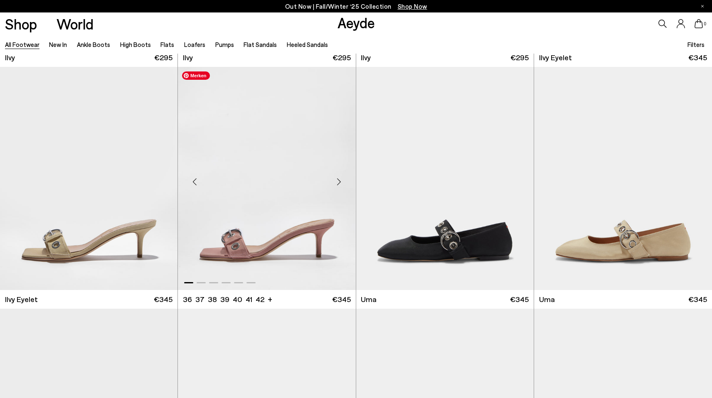
scroll to position [17860, 0]
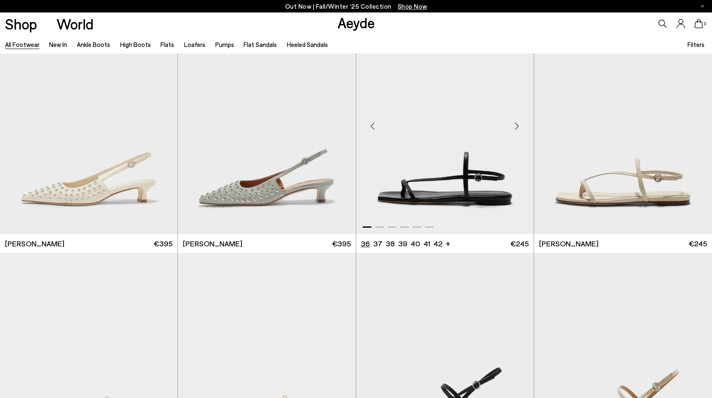
scroll to position [18939, 0]
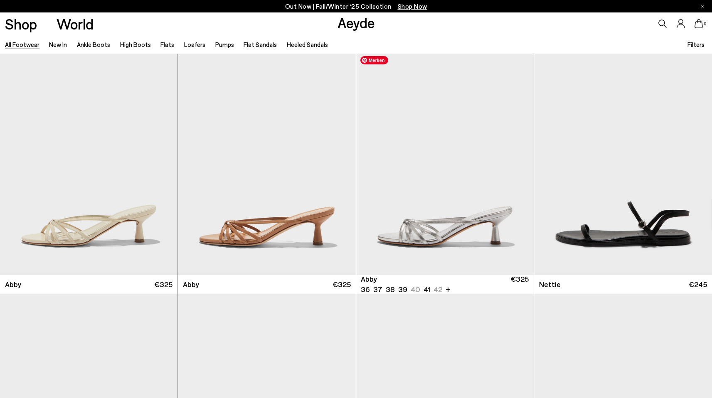
scroll to position [20938, 0]
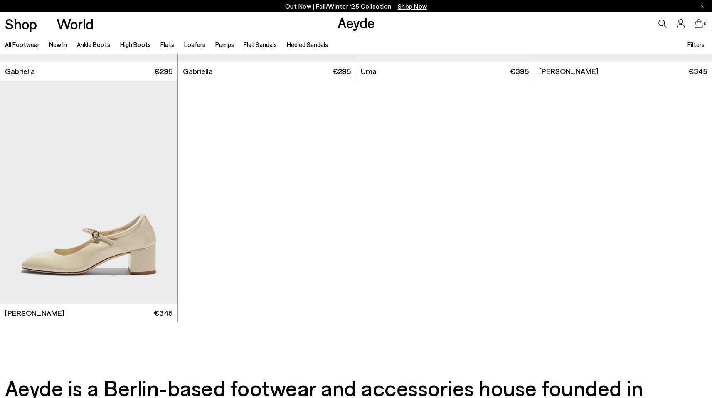
scroll to position [21987, 0]
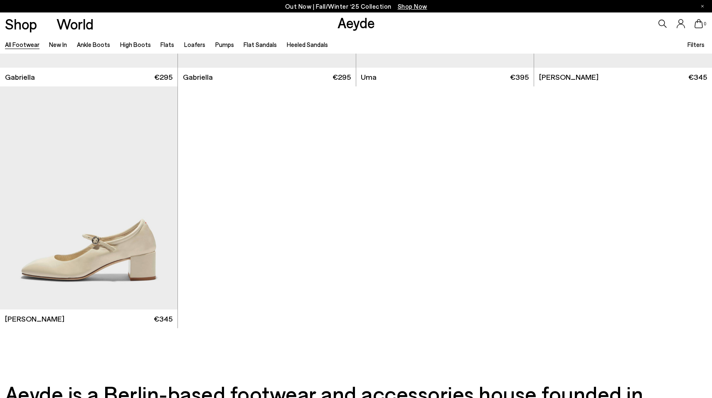
click at [20, 46] on link "All Footwear" at bounding box center [22, 44] width 35 height 7
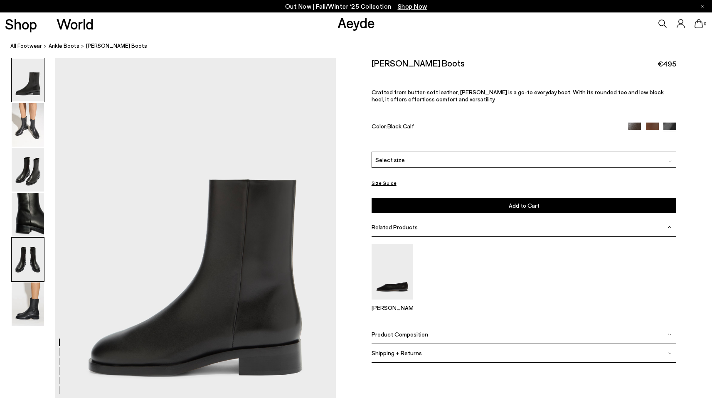
click at [30, 271] on img at bounding box center [28, 260] width 32 height 44
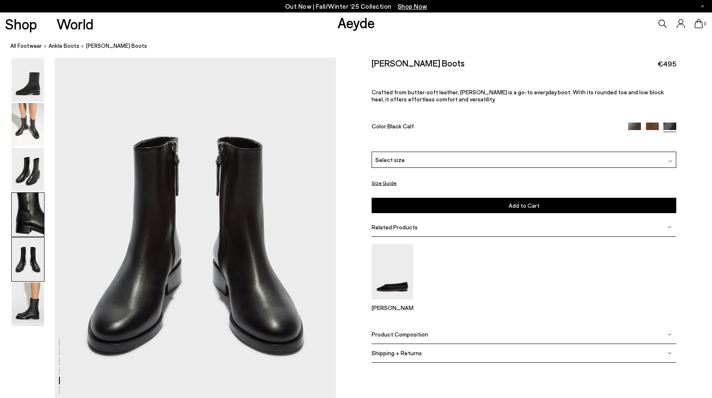
click at [33, 225] on img at bounding box center [28, 215] width 32 height 44
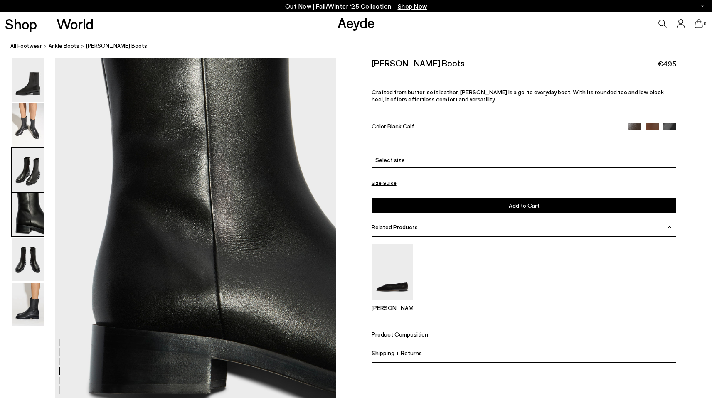
click at [33, 162] on img at bounding box center [28, 170] width 32 height 44
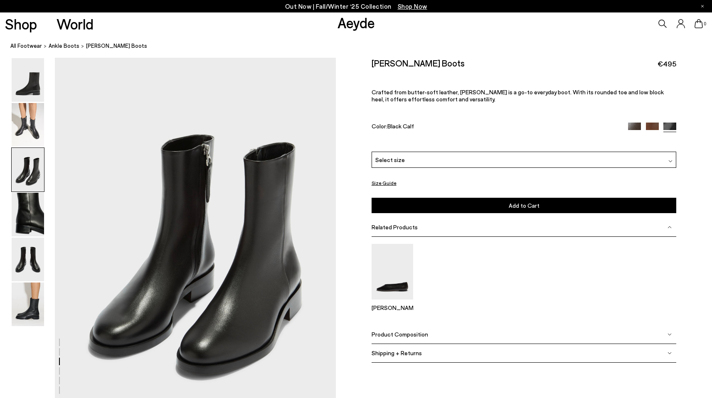
scroll to position [753, 0]
click at [36, 131] on img at bounding box center [28, 125] width 32 height 44
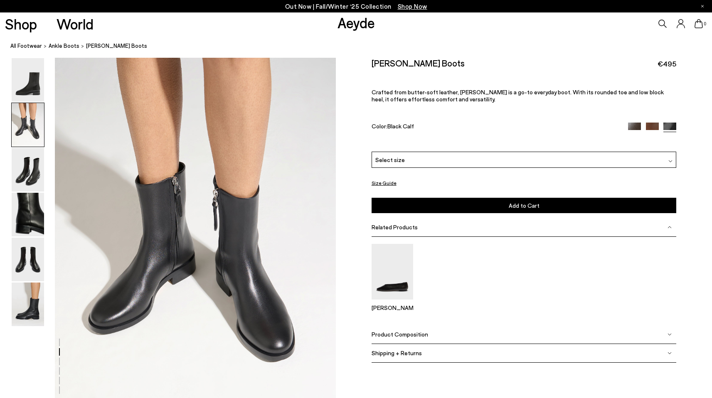
scroll to position [377, 0]
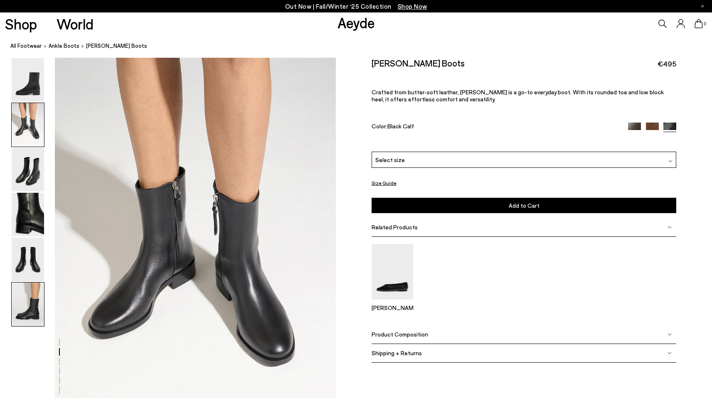
click at [29, 317] on img at bounding box center [28, 305] width 32 height 44
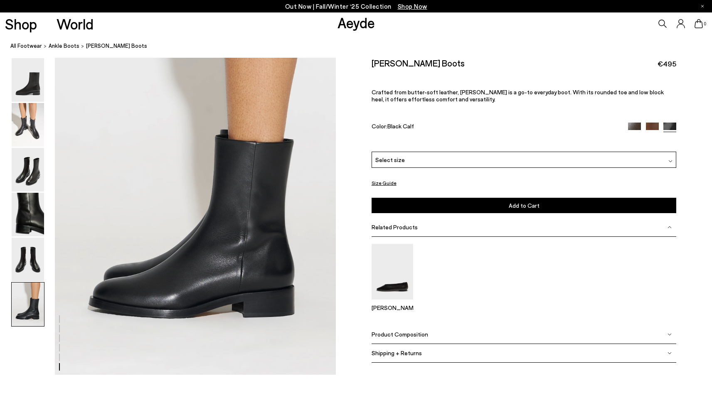
scroll to position [1938, 0]
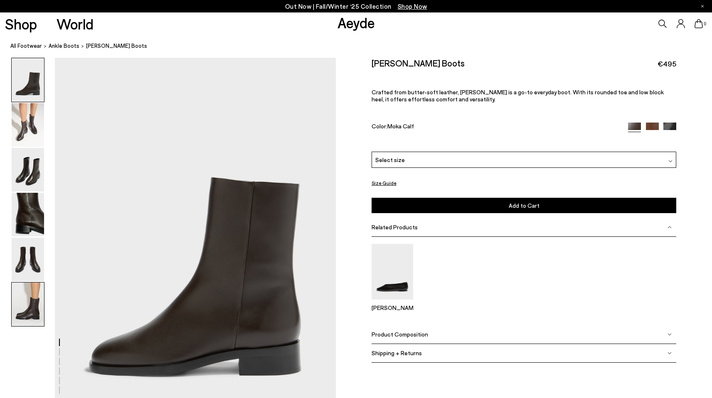
click at [44, 310] on div at bounding box center [27, 304] width 33 height 44
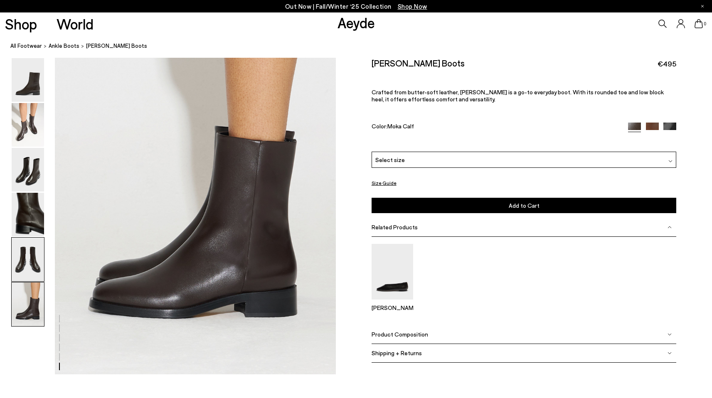
click at [30, 257] on img at bounding box center [28, 260] width 32 height 44
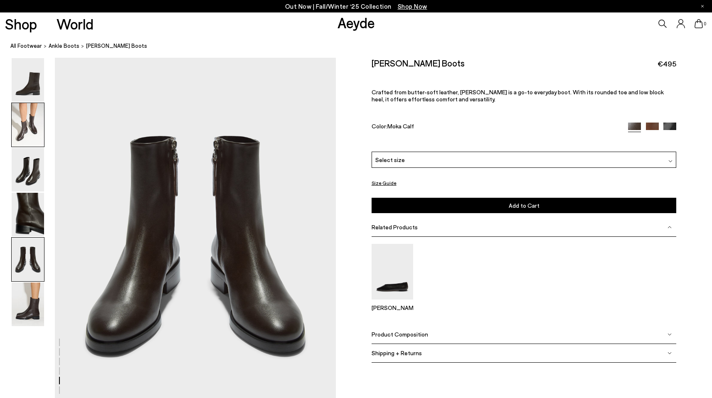
click at [27, 133] on img at bounding box center [28, 125] width 32 height 44
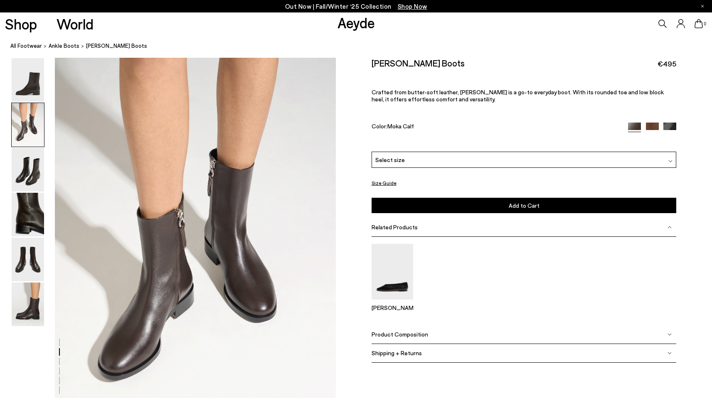
scroll to position [377, 0]
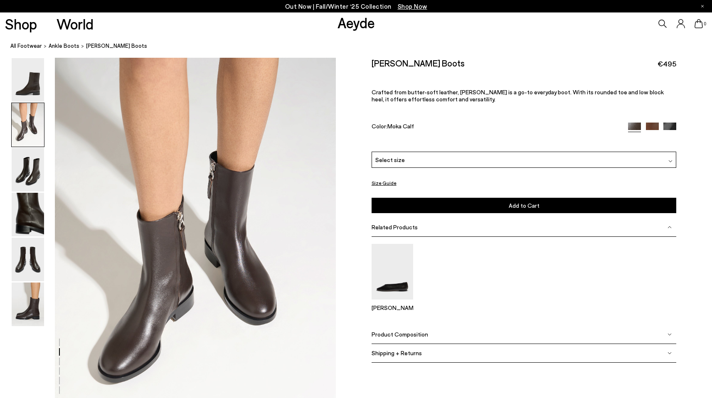
click at [441, 160] on div "Select size" at bounding box center [524, 160] width 305 height 16
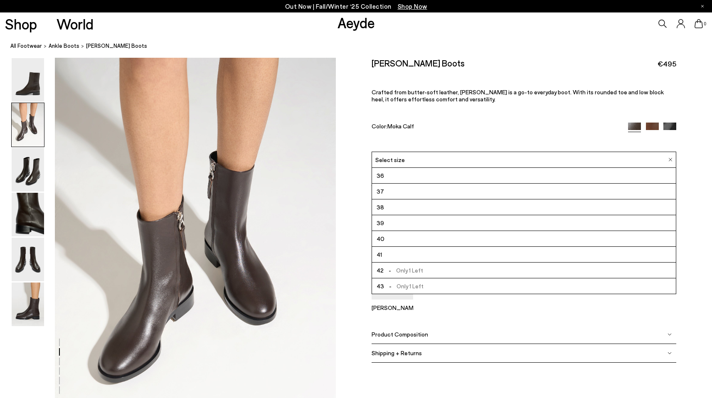
click at [441, 160] on div "Select size" at bounding box center [524, 160] width 305 height 16
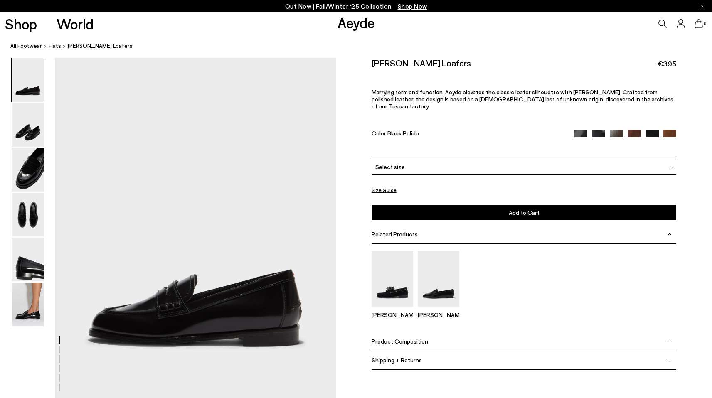
click at [27, 221] on img at bounding box center [28, 215] width 32 height 44
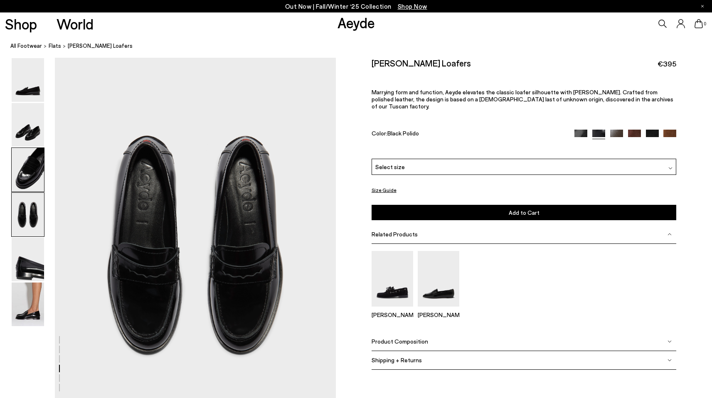
click at [33, 191] on img at bounding box center [28, 170] width 32 height 44
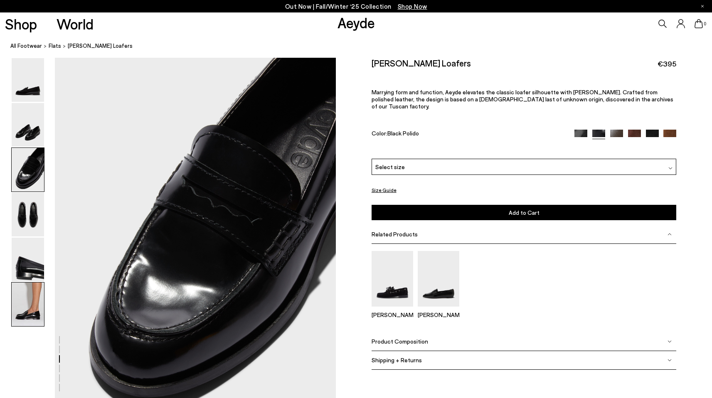
click at [37, 304] on img at bounding box center [28, 305] width 32 height 44
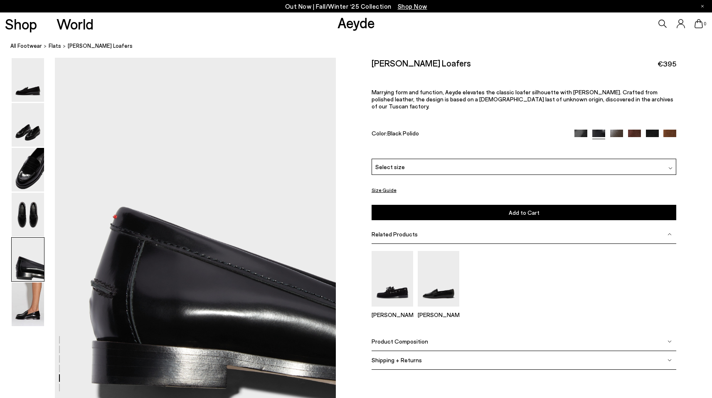
scroll to position [1481, 0]
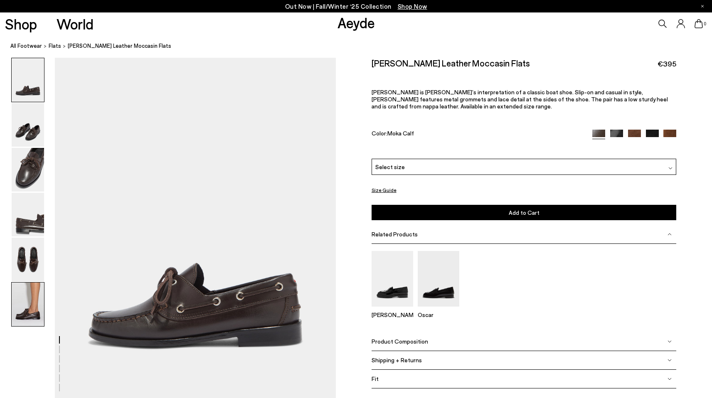
click at [26, 311] on img at bounding box center [28, 305] width 32 height 44
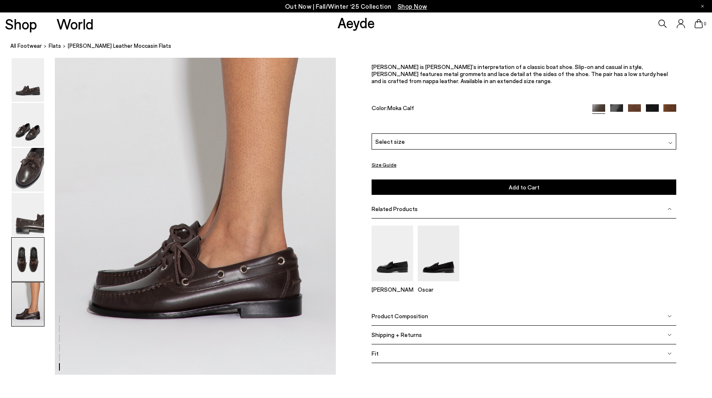
scroll to position [1904, 0]
click at [36, 257] on img at bounding box center [28, 260] width 32 height 44
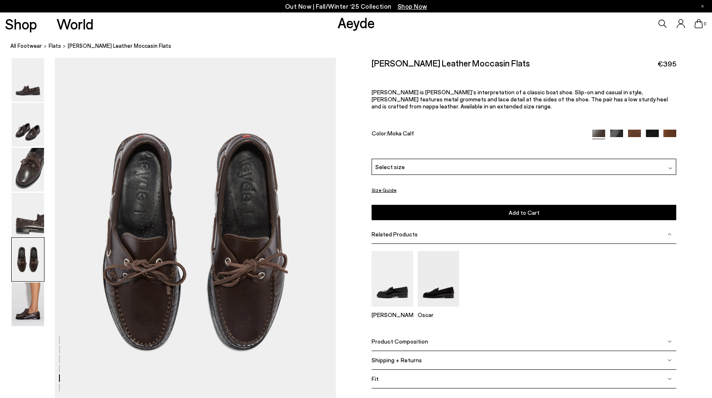
scroll to position [1471, 0]
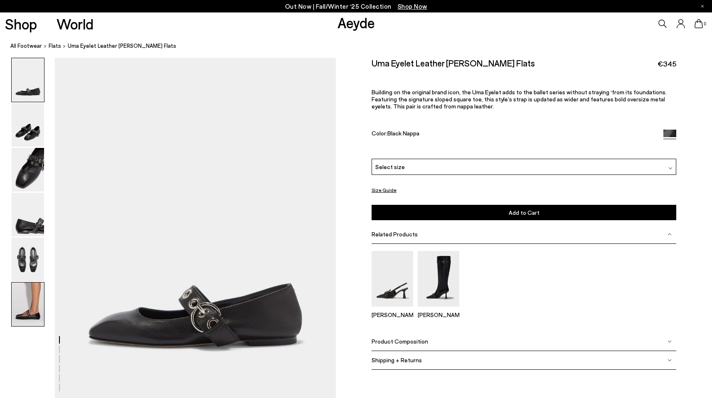
click at [32, 314] on img at bounding box center [28, 305] width 32 height 44
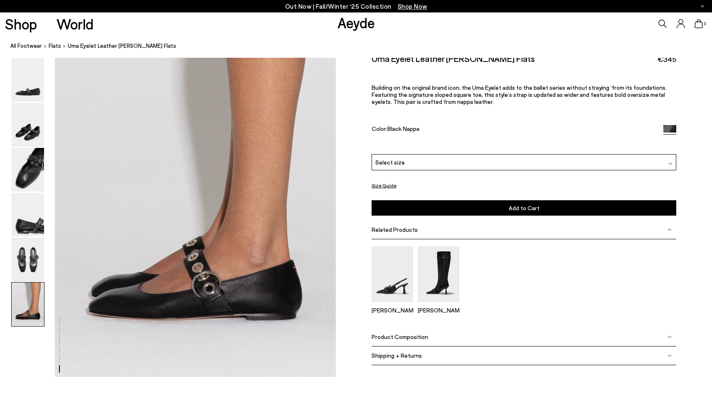
scroll to position [1904, 0]
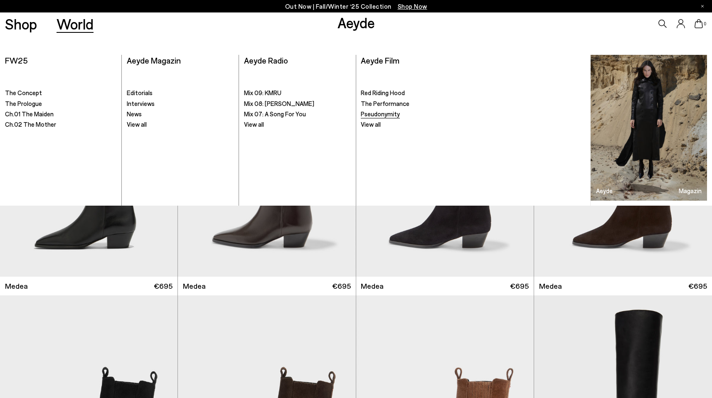
click at [378, 114] on span "Pseudonymity" at bounding box center [380, 113] width 39 height 7
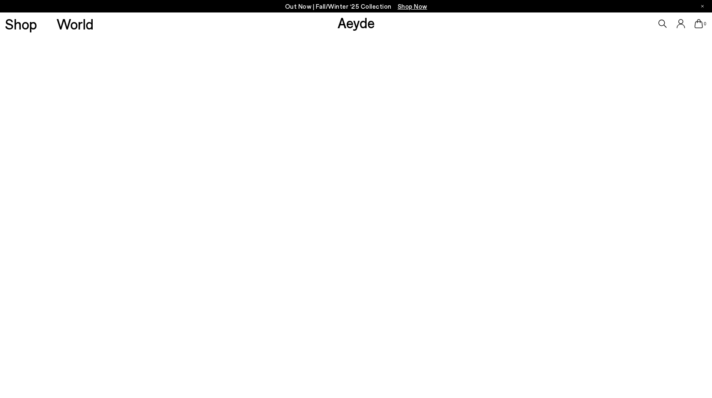
click at [360, 21] on link "Aeyde" at bounding box center [356, 22] width 37 height 17
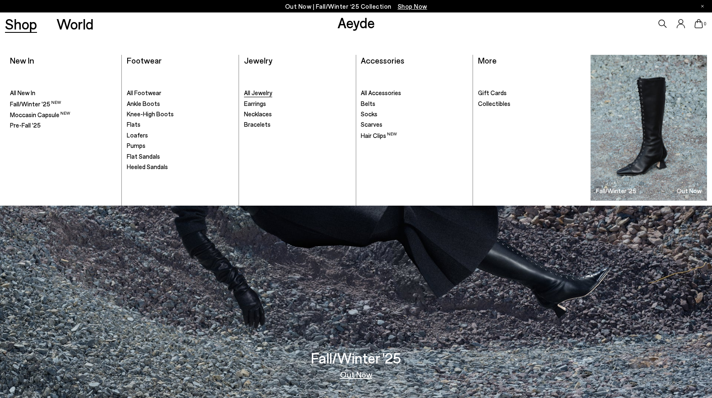
click at [268, 91] on span "All Jewelry" at bounding box center [258, 92] width 28 height 7
click at [395, 94] on span "All Accessories" at bounding box center [381, 92] width 40 height 7
click at [18, 26] on link "Shop" at bounding box center [21, 24] width 32 height 15
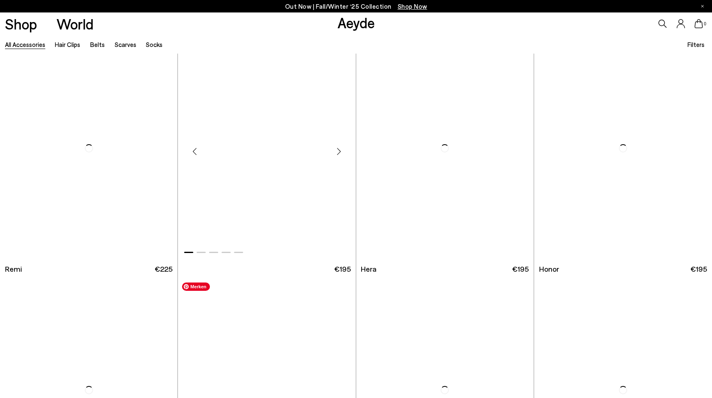
scroll to position [1225, 0]
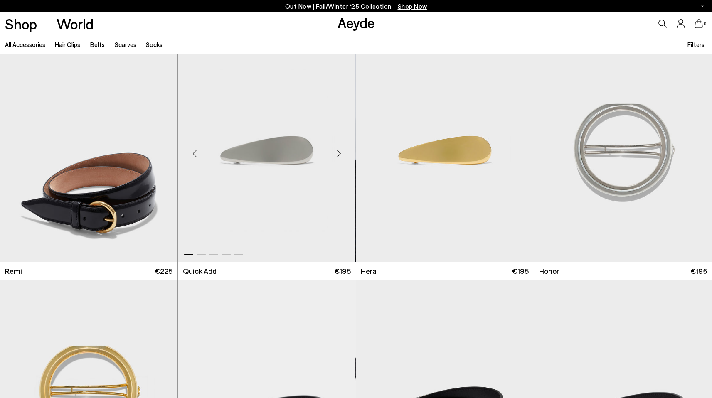
click at [338, 153] on div "Next slide" at bounding box center [339, 153] width 25 height 25
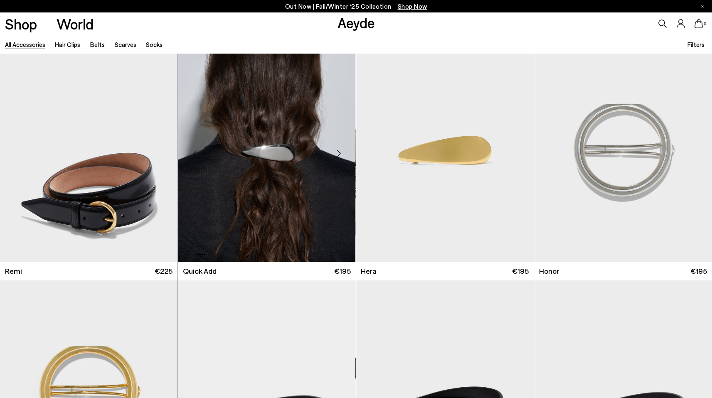
click at [338, 153] on div "Next slide" at bounding box center [339, 153] width 25 height 25
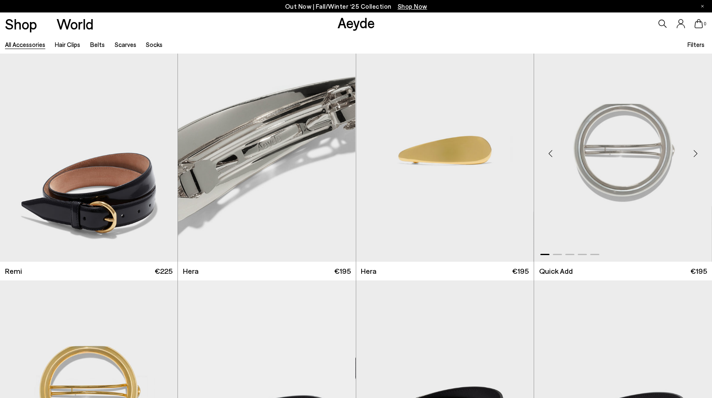
click at [696, 152] on div "Next slide" at bounding box center [695, 153] width 25 height 25
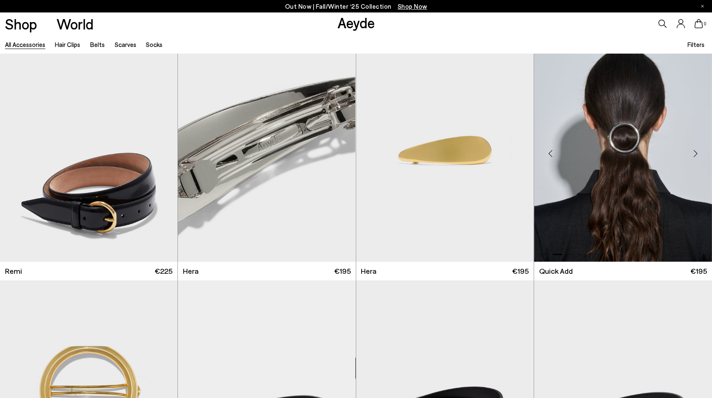
click at [696, 152] on div "Next slide" at bounding box center [695, 153] width 25 height 25
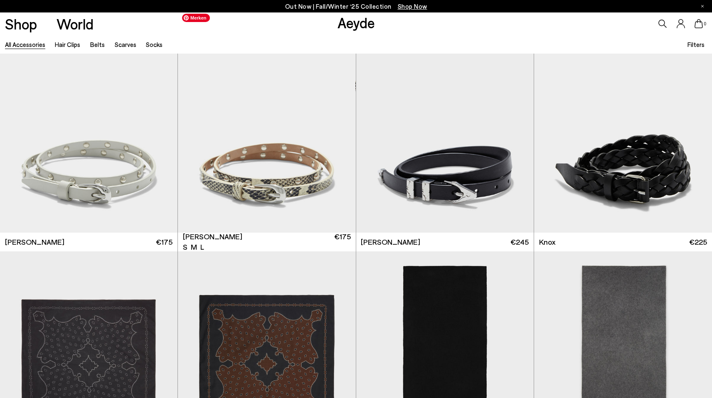
scroll to position [2223, 0]
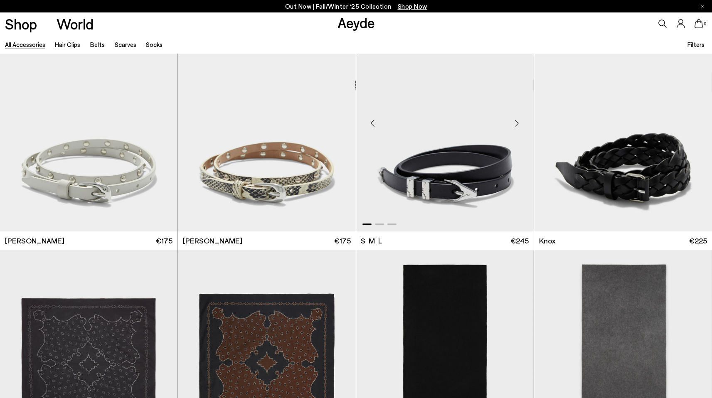
click at [514, 124] on div "Next slide" at bounding box center [517, 123] width 25 height 25
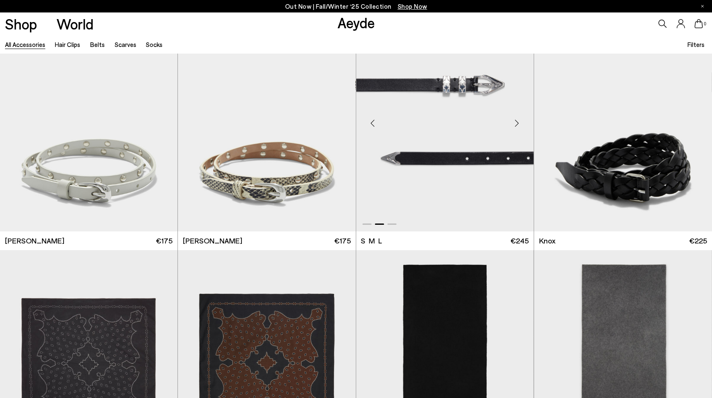
click at [514, 124] on div "Next slide" at bounding box center [517, 123] width 25 height 25
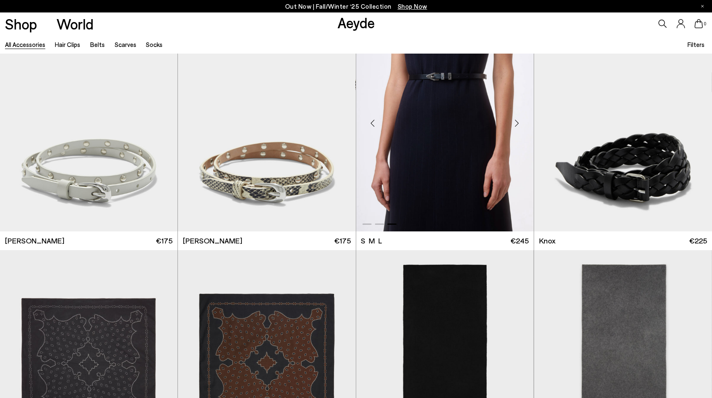
click at [514, 124] on div "Next slide" at bounding box center [517, 123] width 25 height 25
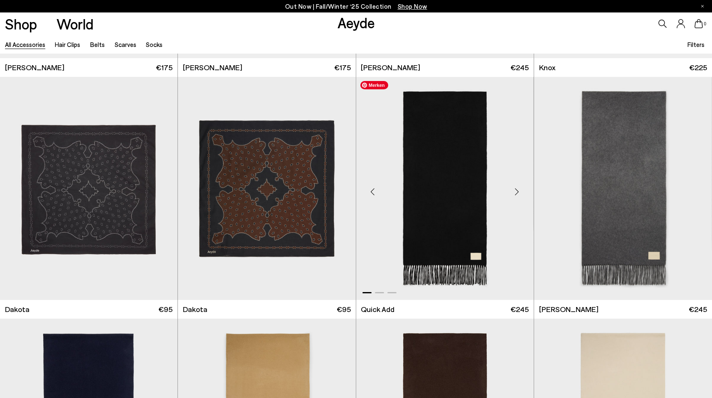
scroll to position [2399, 0]
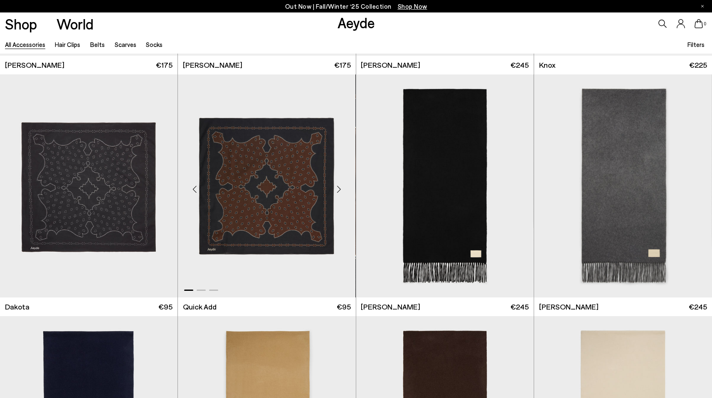
click at [336, 186] on div "Next slide" at bounding box center [339, 189] width 25 height 25
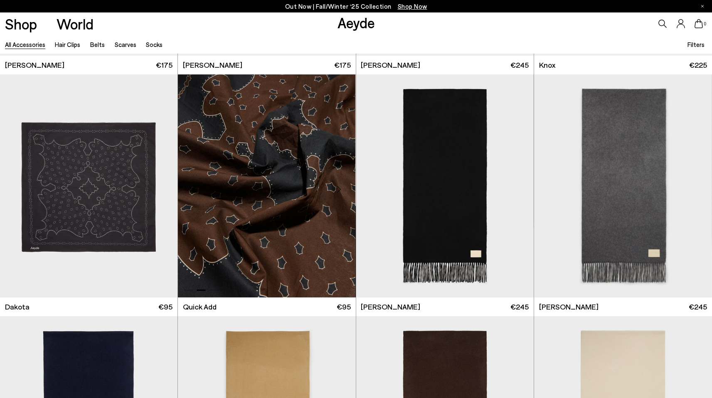
click at [336, 186] on div "Next slide" at bounding box center [339, 189] width 25 height 25
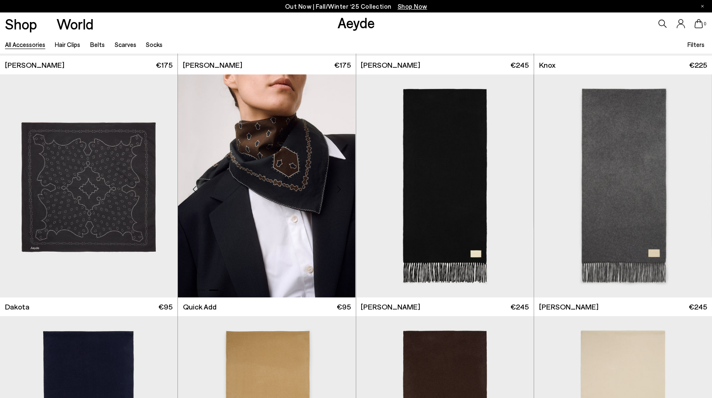
click at [337, 186] on div "Next slide" at bounding box center [339, 189] width 25 height 25
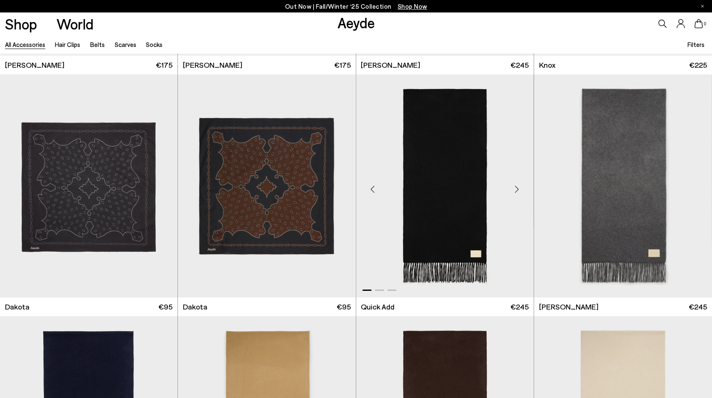
click at [518, 189] on div "Next slide" at bounding box center [517, 189] width 25 height 25
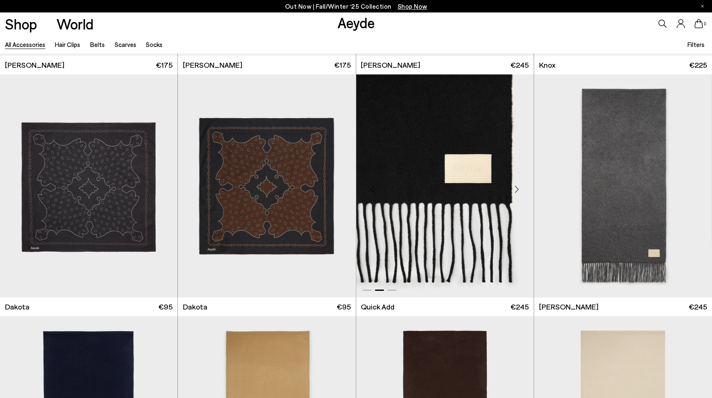
click at [518, 189] on div "Next slide" at bounding box center [517, 189] width 25 height 25
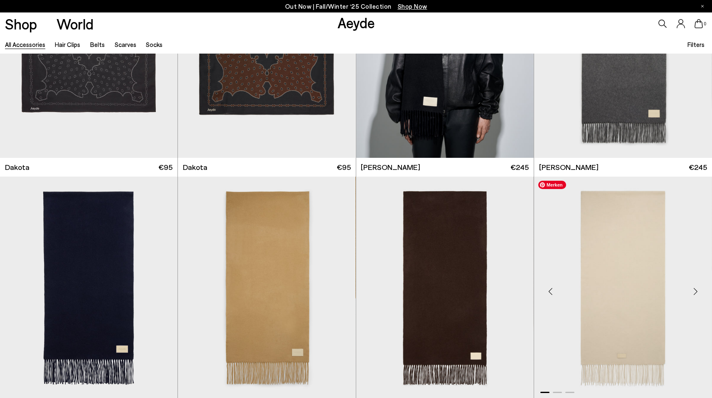
scroll to position [2544, 0]
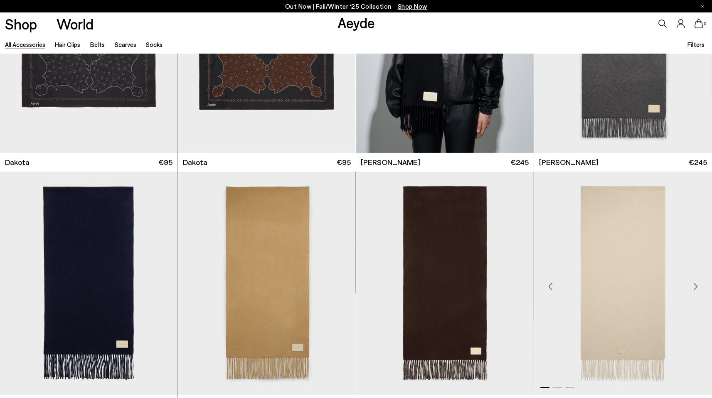
click at [698, 286] on div "Next slide" at bounding box center [695, 286] width 25 height 25
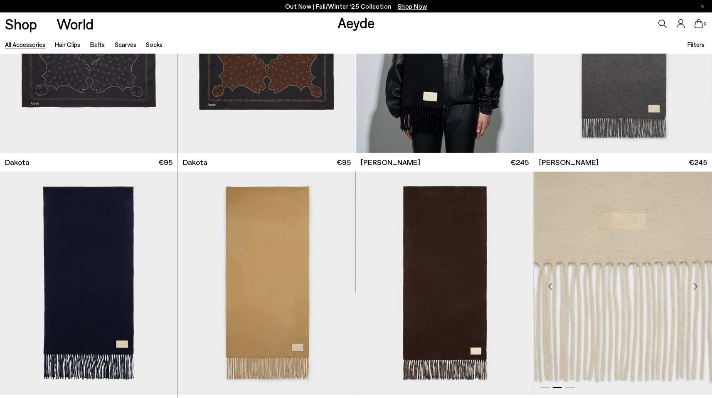
click at [698, 286] on div "Next slide" at bounding box center [695, 286] width 25 height 25
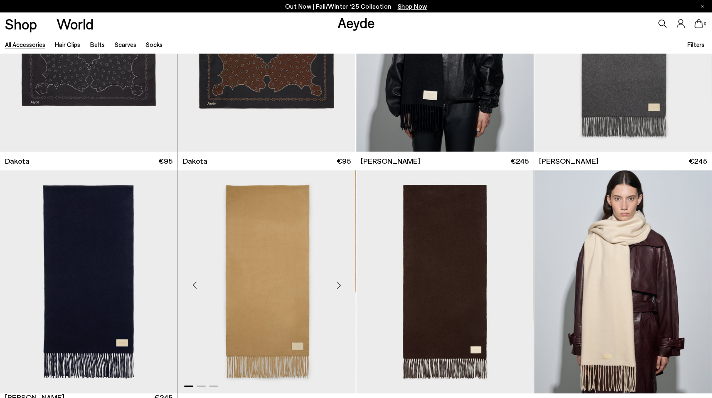
scroll to position [2550, 0]
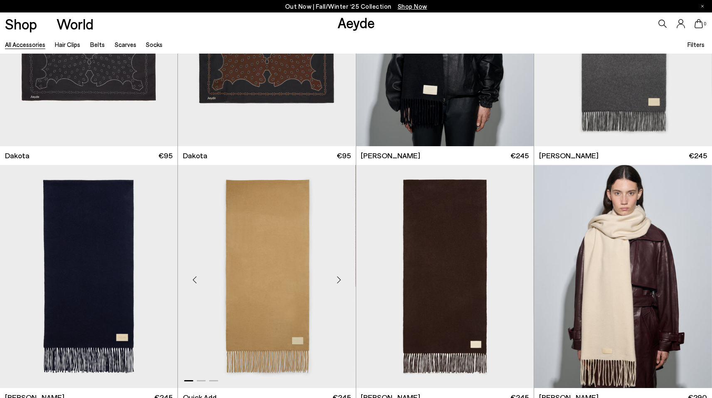
click at [338, 281] on div "Next slide" at bounding box center [339, 279] width 25 height 25
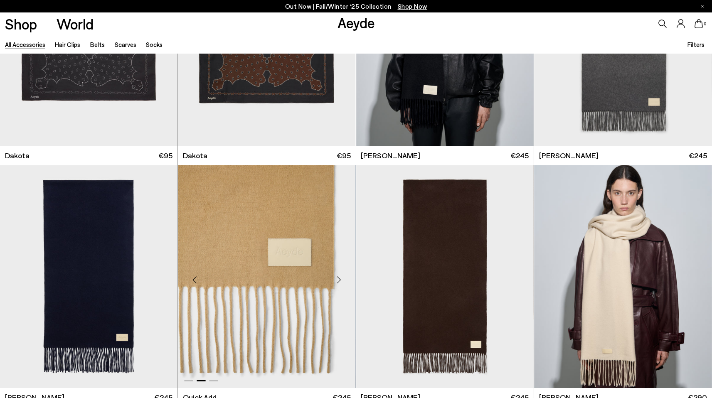
click at [338, 281] on div "Next slide" at bounding box center [339, 279] width 25 height 25
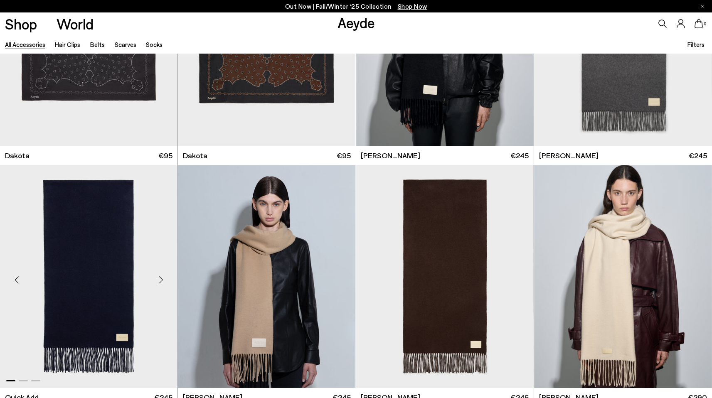
click at [161, 279] on div "Next slide" at bounding box center [160, 279] width 25 height 25
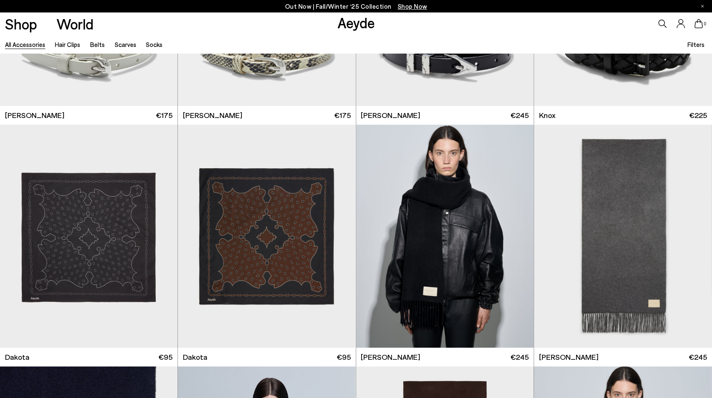
scroll to position [2285, 0]
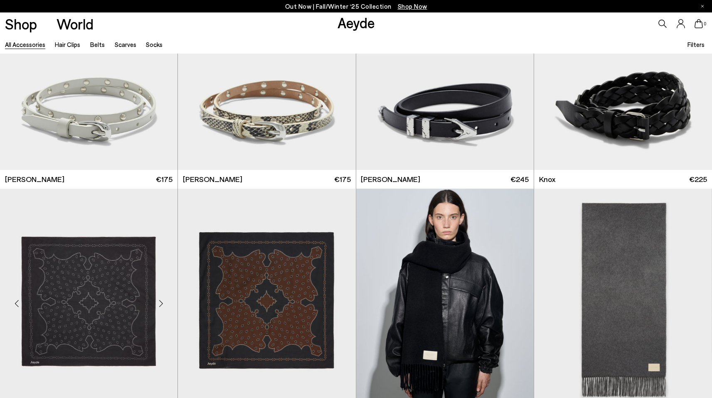
click at [159, 306] on div "Next slide" at bounding box center [160, 303] width 25 height 25
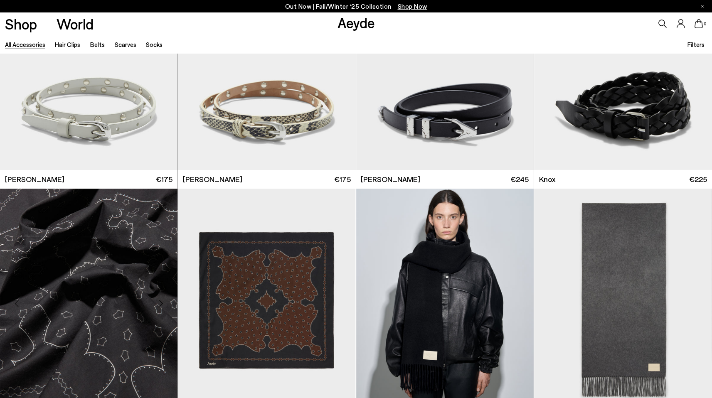
click at [159, 306] on div "Next slide" at bounding box center [160, 303] width 25 height 25
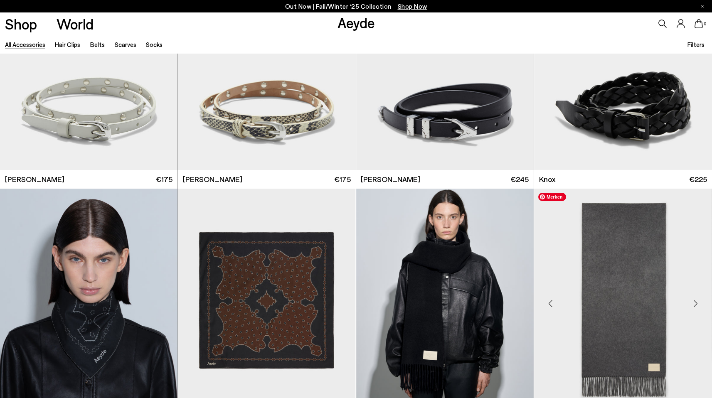
scroll to position [2553, 0]
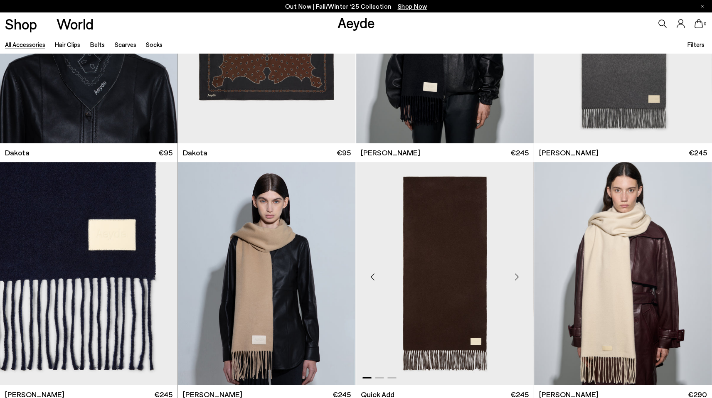
click at [511, 271] on div "Next slide" at bounding box center [517, 276] width 25 height 25
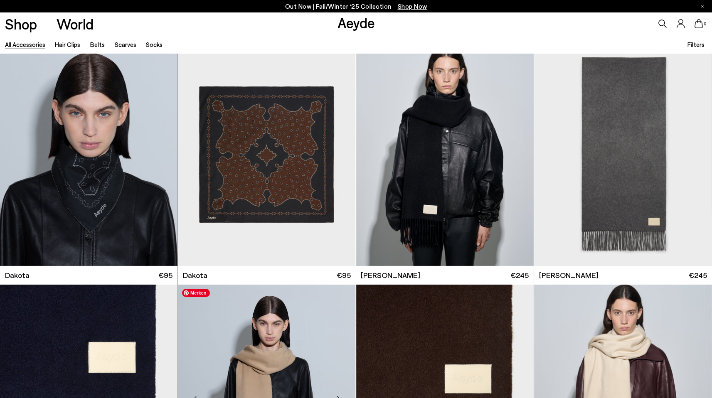
scroll to position [2425, 0]
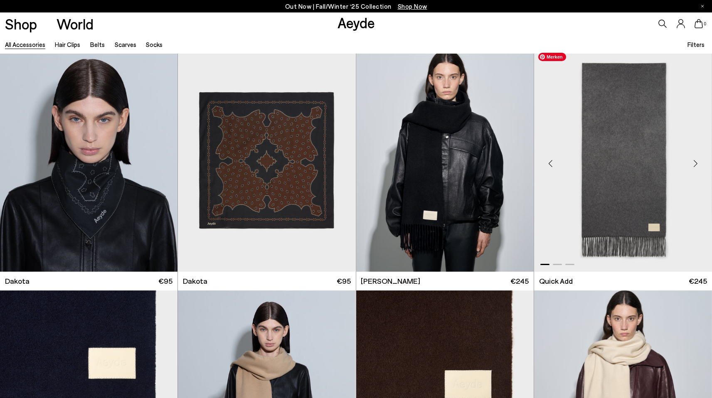
click at [607, 194] on img "1 / 3" at bounding box center [623, 160] width 178 height 223
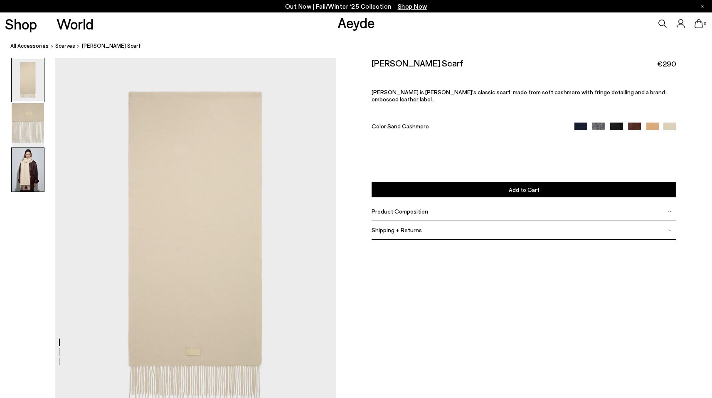
click at [32, 177] on img at bounding box center [28, 170] width 32 height 44
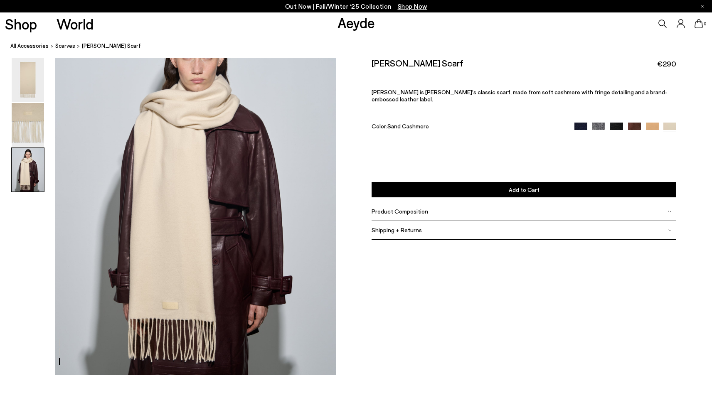
scroll to position [810, 0]
click at [510, 203] on div "Product Composition" at bounding box center [524, 211] width 305 height 19
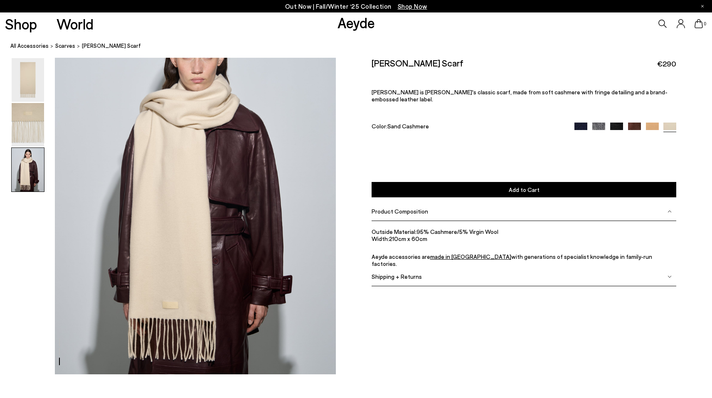
click at [509, 205] on div "Product Composition" at bounding box center [524, 211] width 305 height 19
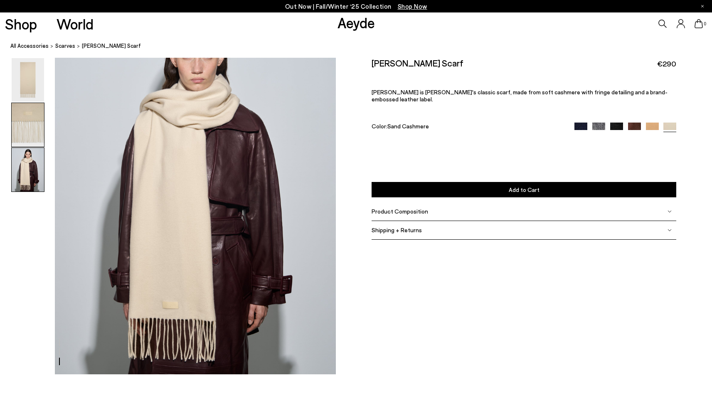
click at [30, 122] on img at bounding box center [28, 125] width 32 height 44
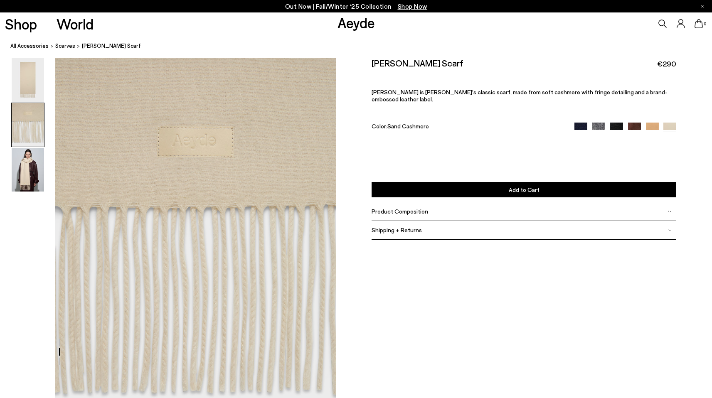
scroll to position [377, 0]
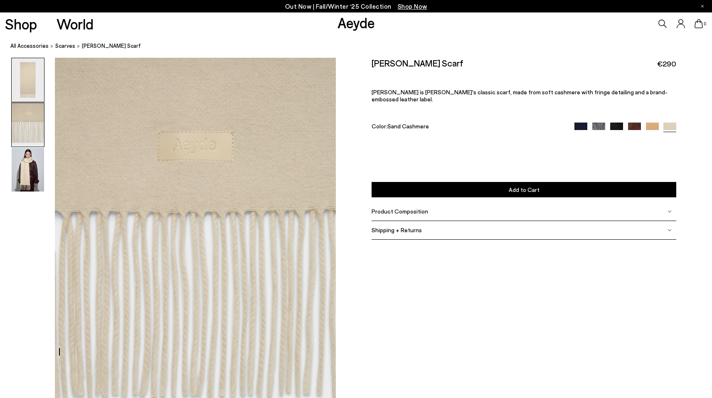
click at [29, 73] on img at bounding box center [28, 80] width 32 height 44
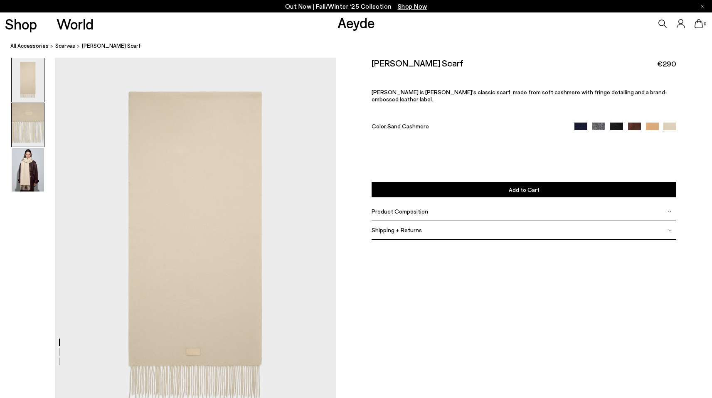
scroll to position [0, 0]
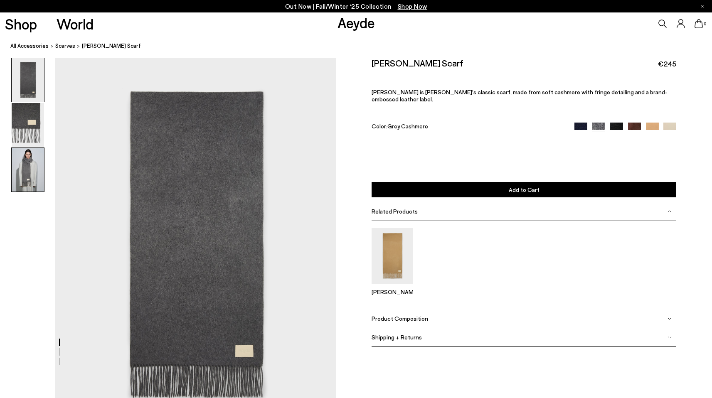
click at [33, 176] on img at bounding box center [28, 170] width 32 height 44
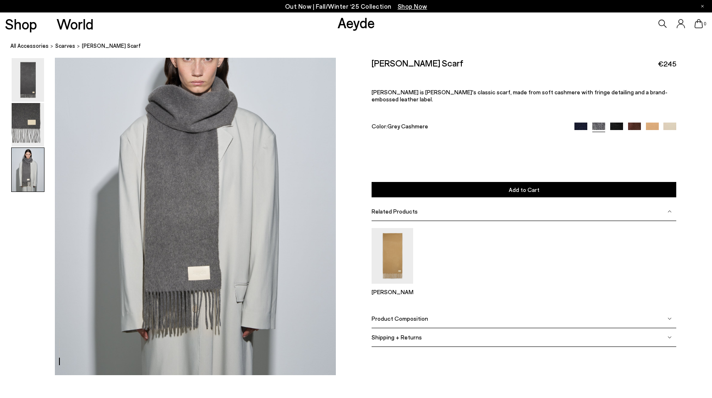
scroll to position [810, 0]
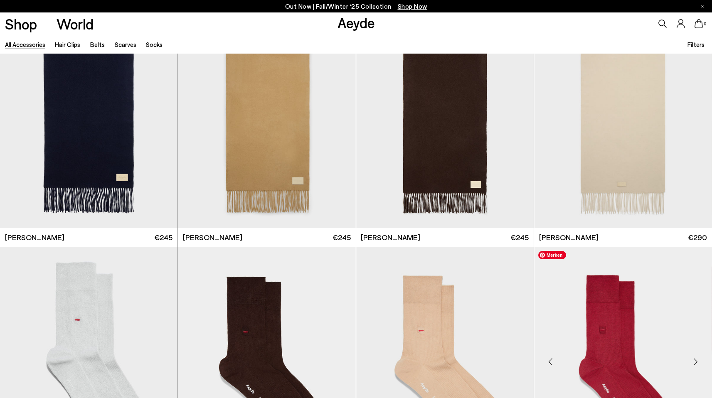
scroll to position [2708, 0]
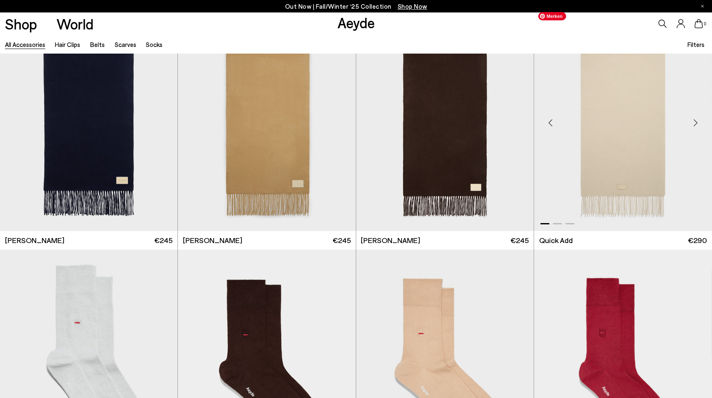
click at [622, 145] on img "1 / 3" at bounding box center [623, 119] width 178 height 223
click at [622, 173] on img "1 / 3" at bounding box center [623, 119] width 178 height 223
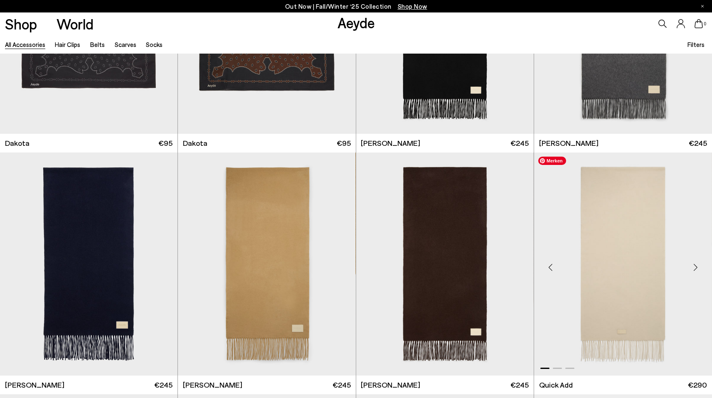
scroll to position [2562, 0]
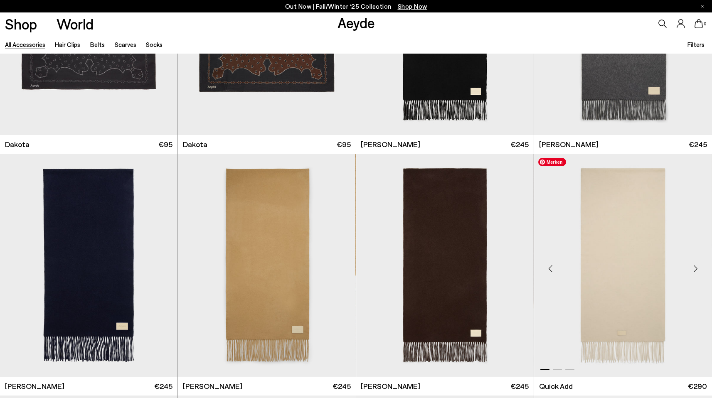
click at [628, 291] on img "1 / 3" at bounding box center [623, 265] width 178 height 223
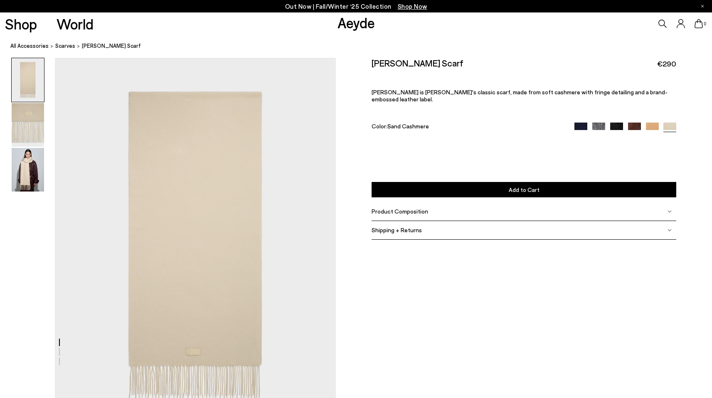
scroll to position [2, 0]
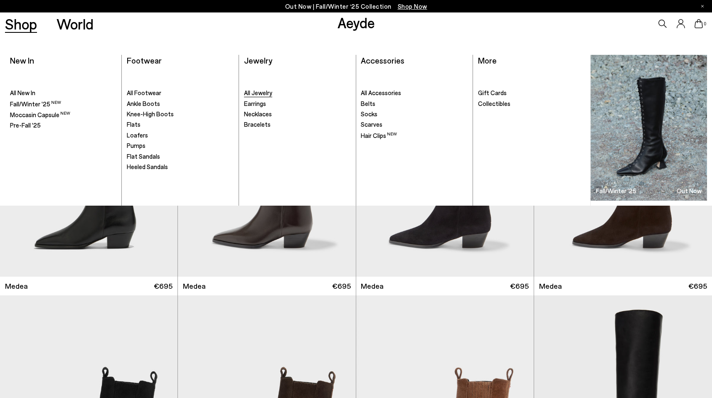
click at [259, 94] on span "All Jewelry" at bounding box center [258, 92] width 28 height 7
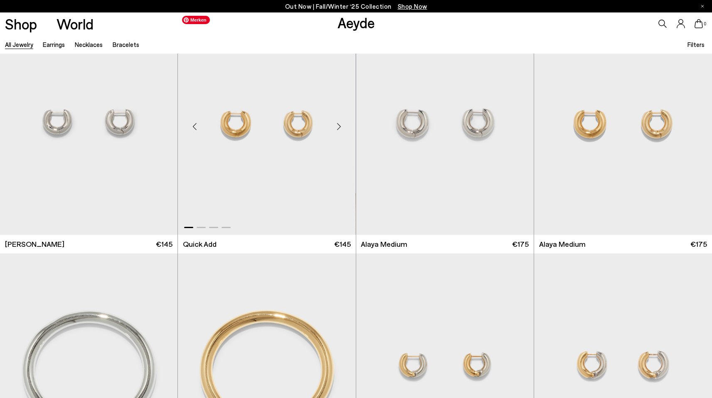
scroll to position [54, 0]
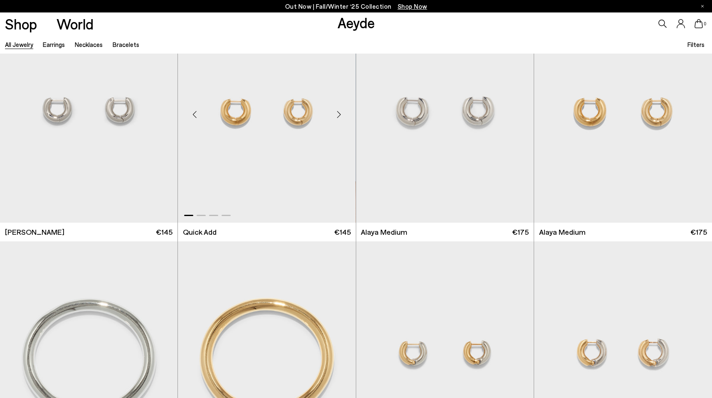
click at [337, 110] on div "Next slide" at bounding box center [339, 114] width 25 height 25
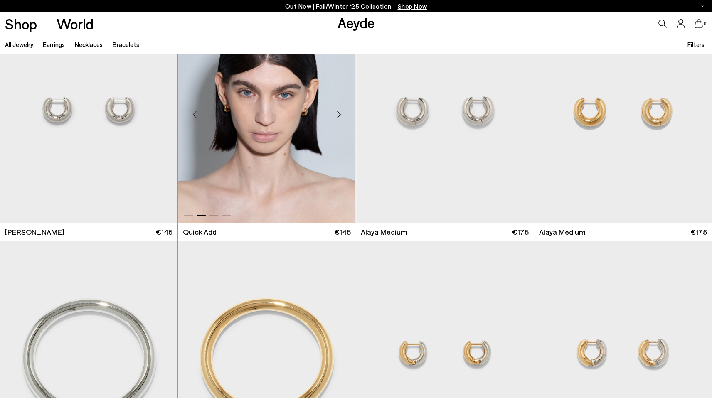
click at [337, 110] on div "Next slide" at bounding box center [339, 114] width 25 height 25
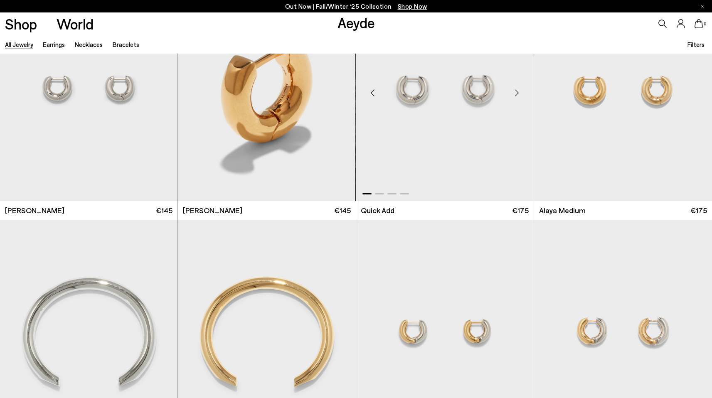
scroll to position [215, 0]
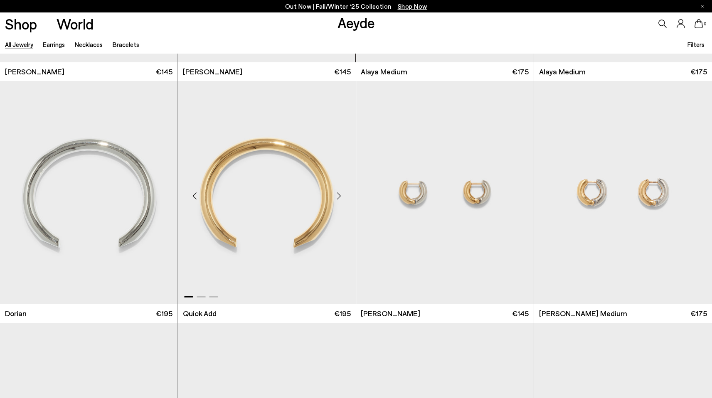
click at [341, 196] on div "Next slide" at bounding box center [339, 196] width 25 height 25
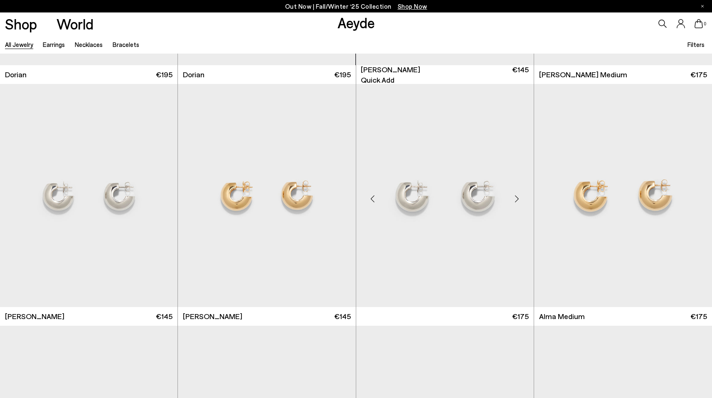
scroll to position [467, 0]
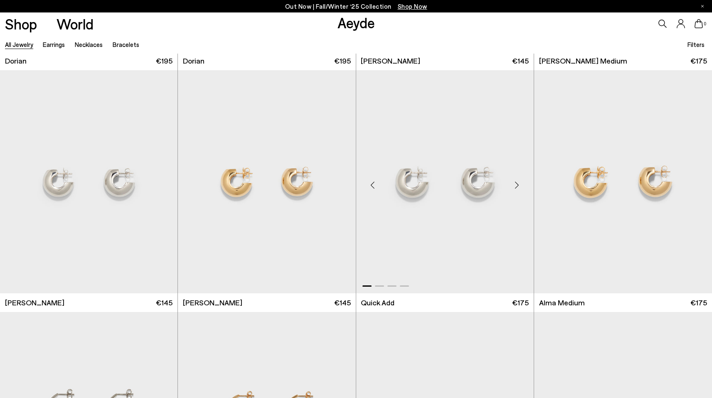
click at [513, 183] on div "Next slide" at bounding box center [517, 185] width 25 height 25
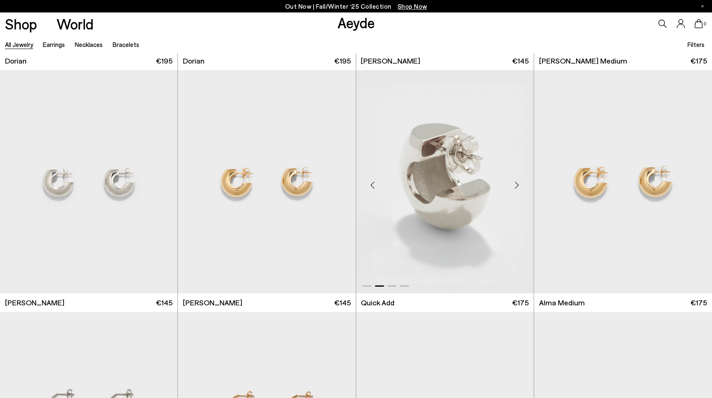
click at [513, 186] on div "Next slide" at bounding box center [517, 185] width 25 height 25
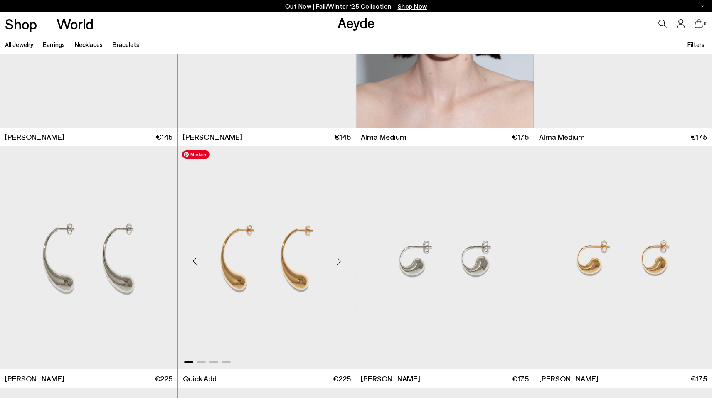
scroll to position [654, 0]
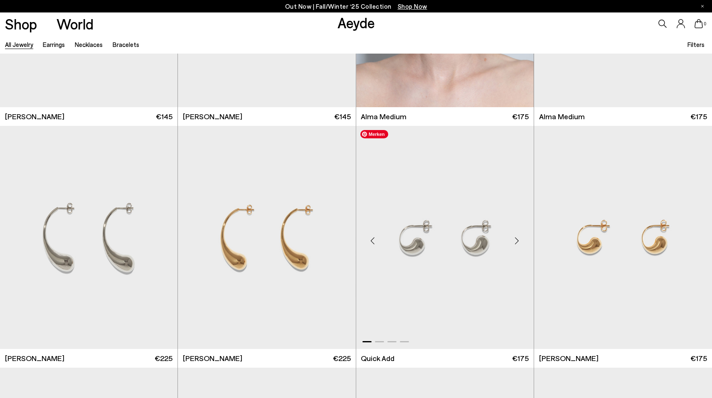
click at [520, 240] on div "Next slide" at bounding box center [517, 241] width 25 height 25
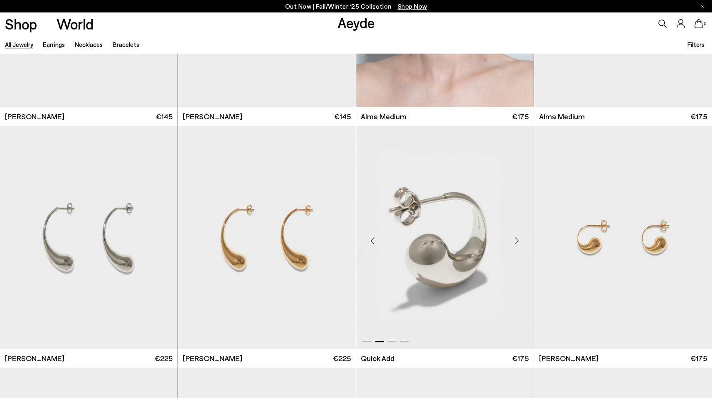
click at [521, 240] on div "Next slide" at bounding box center [517, 241] width 25 height 25
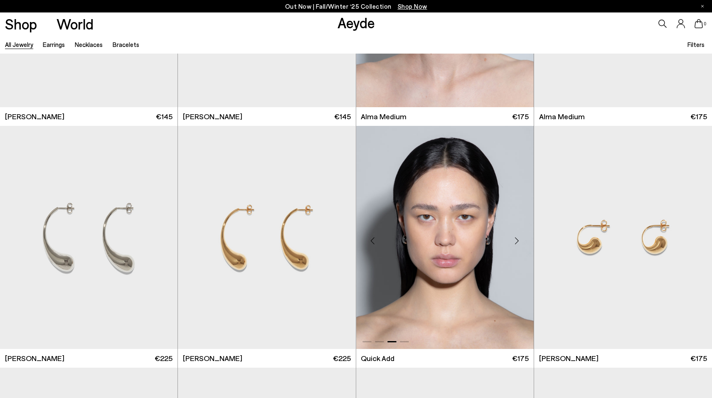
click at [521, 240] on div "Next slide" at bounding box center [517, 241] width 25 height 25
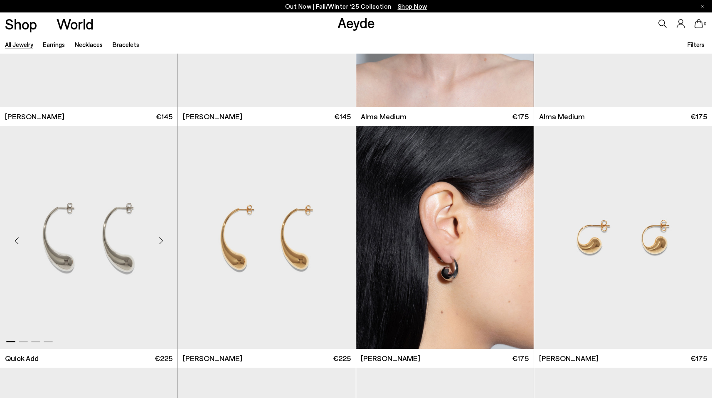
click at [155, 244] on div "Next slide" at bounding box center [160, 241] width 25 height 25
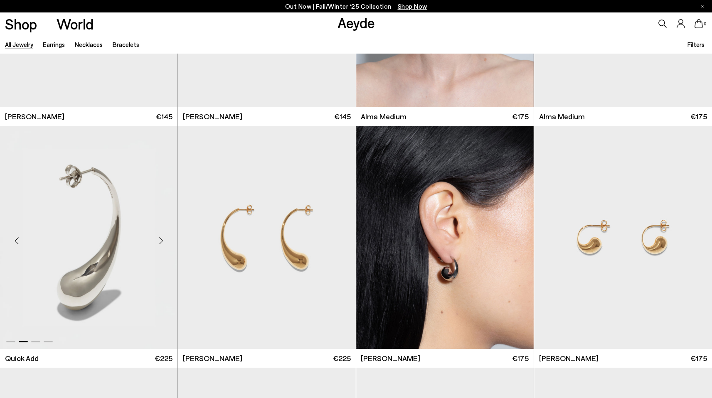
click at [155, 244] on div "Next slide" at bounding box center [160, 241] width 25 height 25
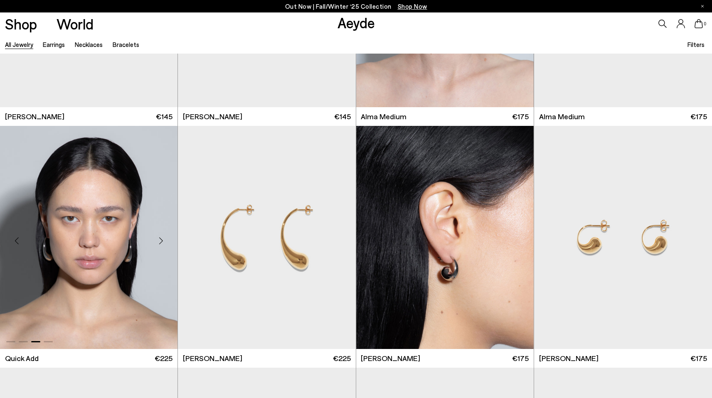
click at [156, 244] on div "Next slide" at bounding box center [160, 241] width 25 height 25
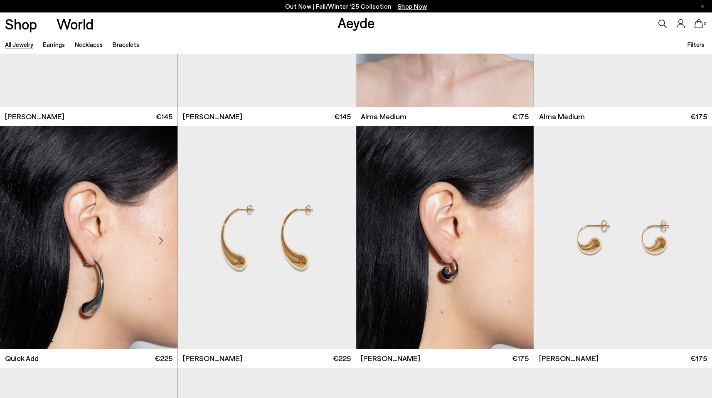
click at [156, 244] on div "Next slide" at bounding box center [160, 241] width 25 height 25
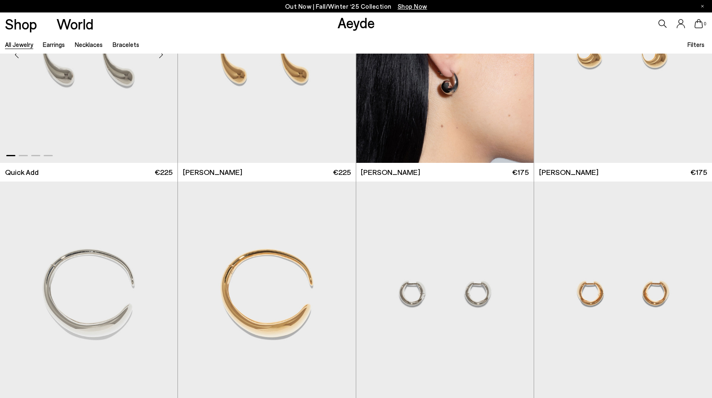
scroll to position [962, 0]
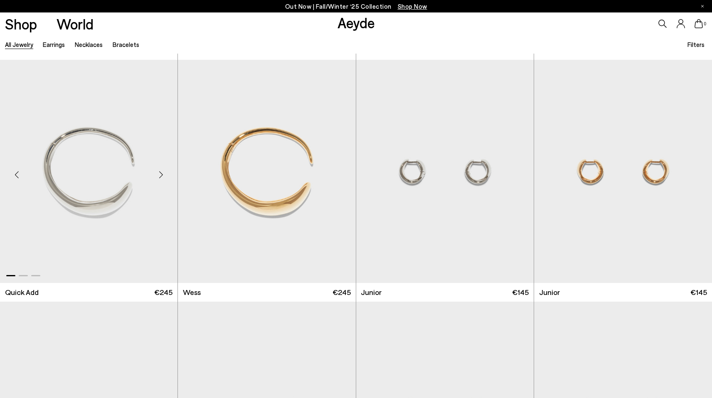
click at [157, 172] on div "Next slide" at bounding box center [160, 175] width 25 height 25
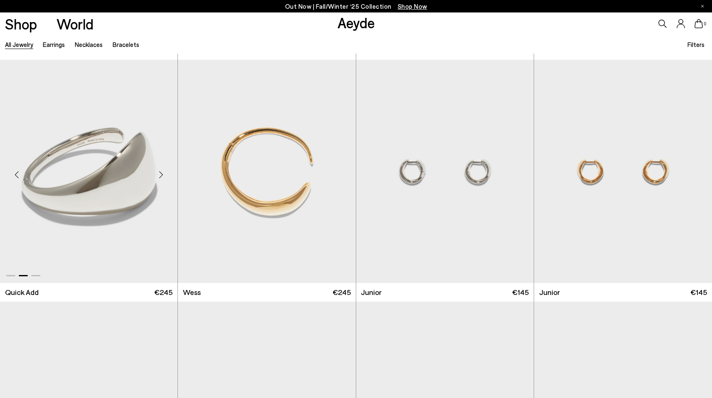
click at [157, 172] on div "Next slide" at bounding box center [160, 175] width 25 height 25
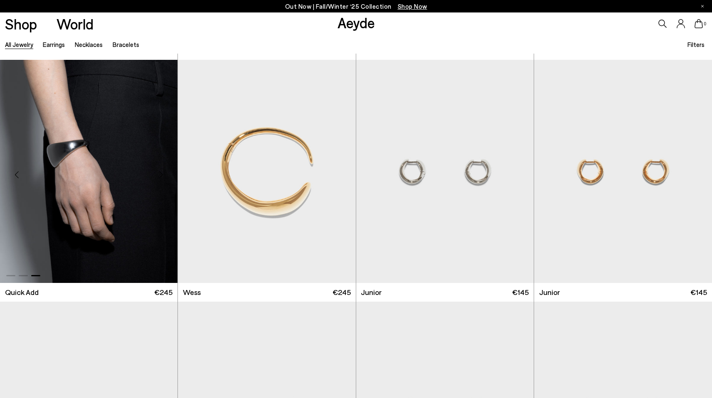
click at [156, 173] on div "Next slide" at bounding box center [160, 175] width 25 height 25
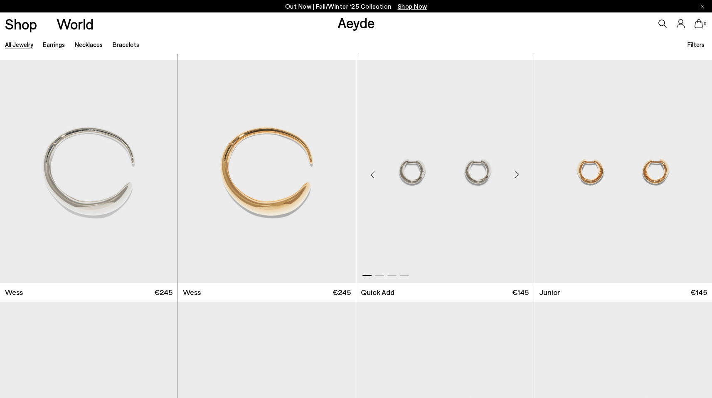
click at [517, 176] on div "Next slide" at bounding box center [517, 175] width 25 height 25
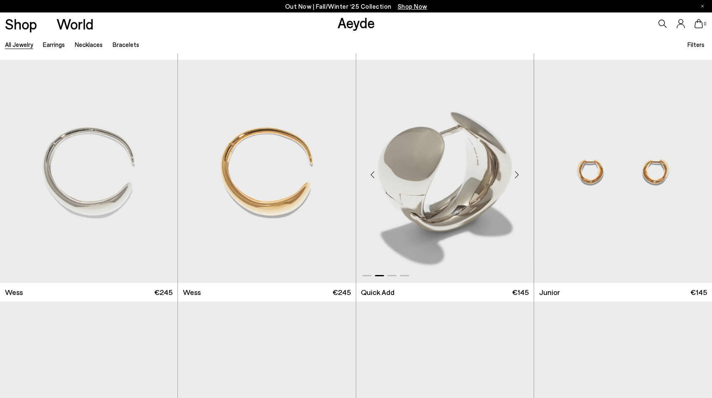
click at [517, 175] on div "Next slide" at bounding box center [517, 175] width 25 height 25
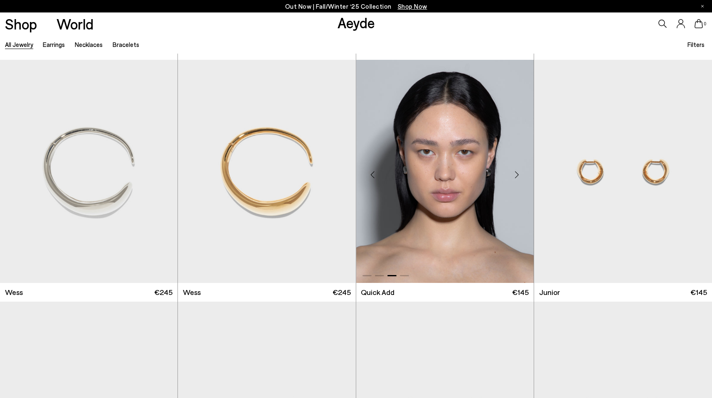
click at [517, 175] on div "Next slide" at bounding box center [517, 175] width 25 height 25
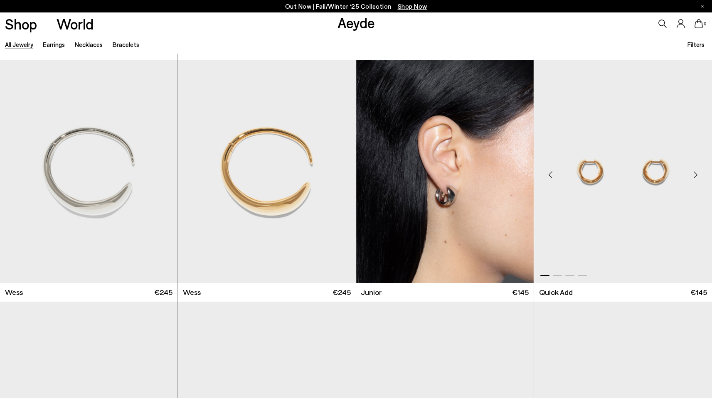
click at [699, 178] on div "Next slide" at bounding box center [695, 175] width 25 height 25
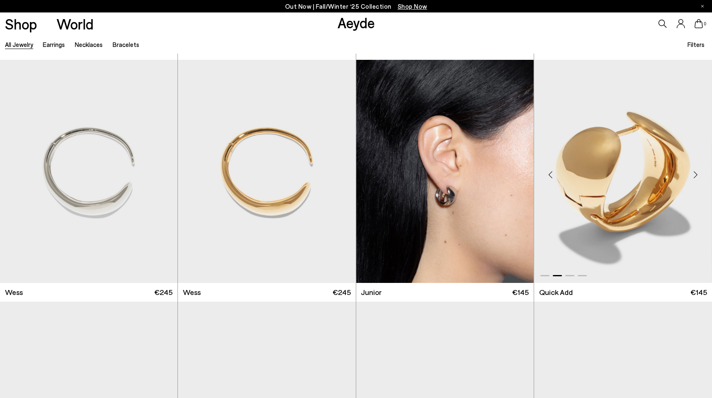
click at [699, 178] on div "Next slide" at bounding box center [695, 175] width 25 height 25
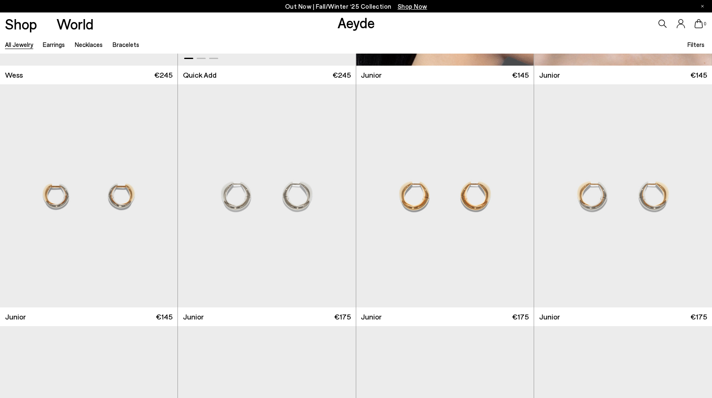
scroll to position [1222, 0]
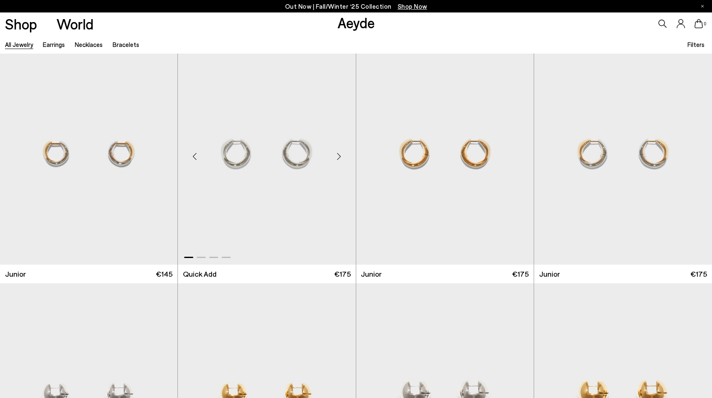
click at [342, 160] on div "Next slide" at bounding box center [339, 156] width 25 height 25
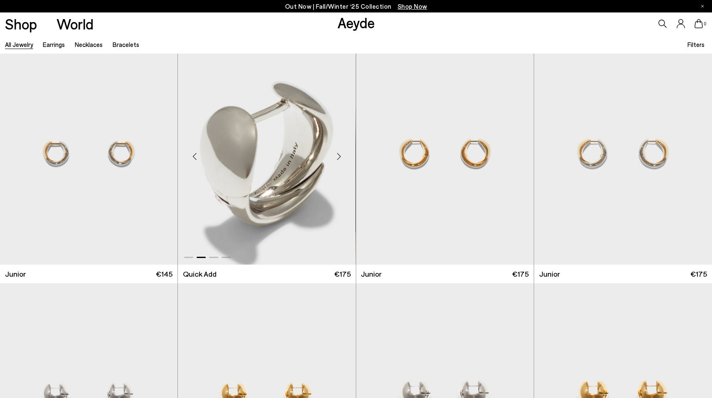
click at [341, 159] on div "Next slide" at bounding box center [339, 156] width 25 height 25
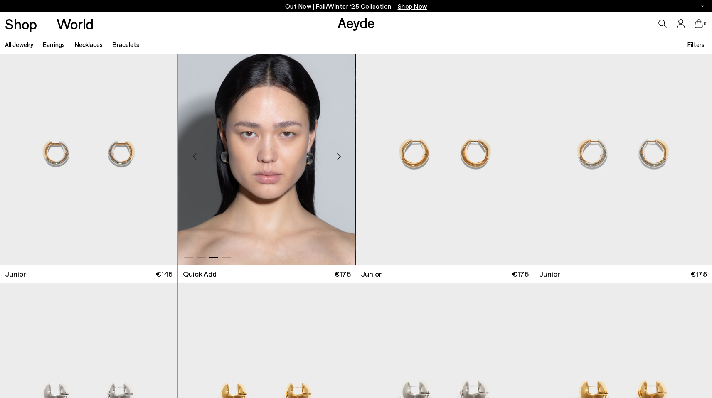
click at [341, 159] on div "Next slide" at bounding box center [339, 156] width 25 height 25
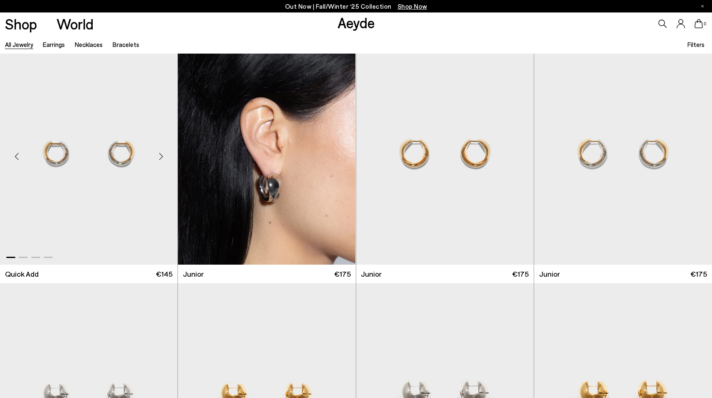
click at [153, 156] on div "Next slide" at bounding box center [160, 156] width 25 height 25
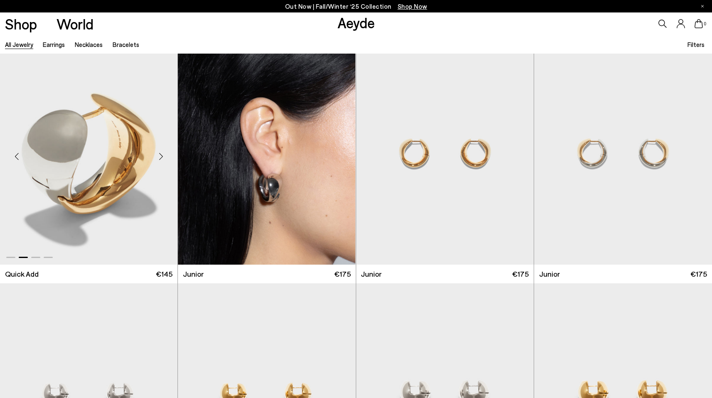
click at [155, 156] on div "Next slide" at bounding box center [160, 156] width 25 height 25
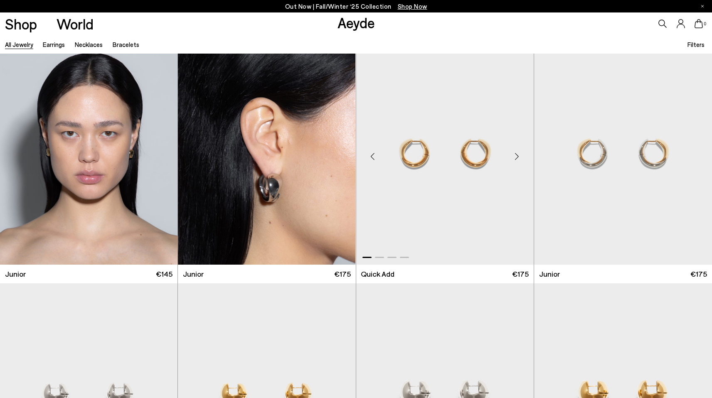
click at [515, 153] on div "Next slide" at bounding box center [517, 156] width 25 height 25
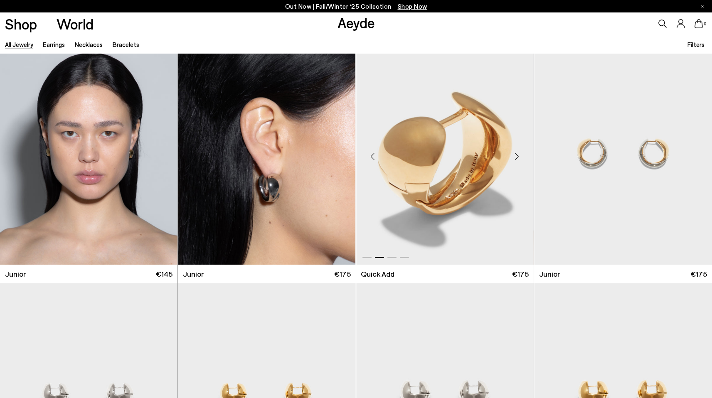
click at [515, 153] on div "Next slide" at bounding box center [517, 156] width 25 height 25
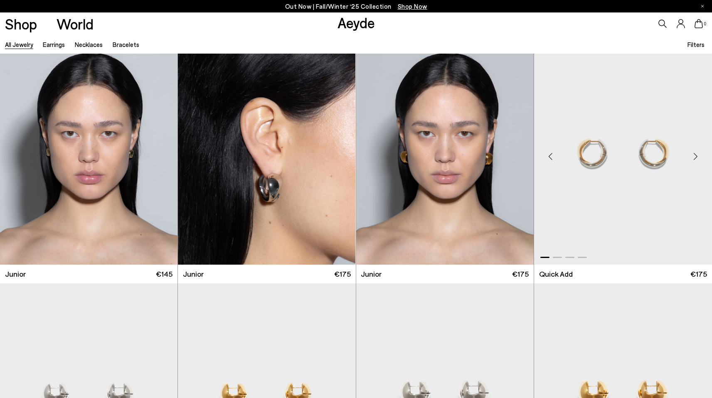
click at [699, 155] on div "Next slide" at bounding box center [695, 156] width 25 height 25
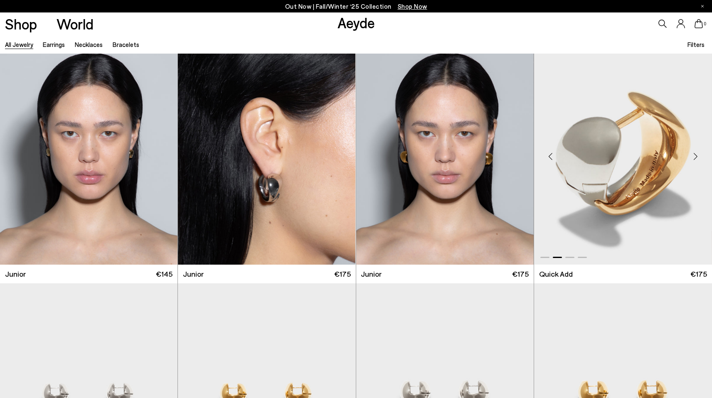
click at [699, 155] on div "Next slide" at bounding box center [695, 156] width 25 height 25
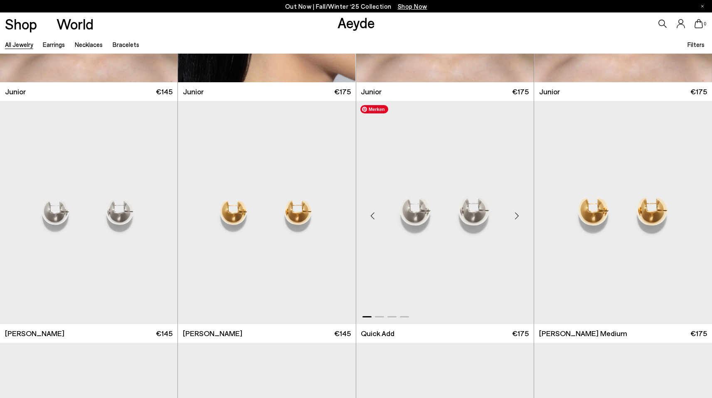
scroll to position [1411, 0]
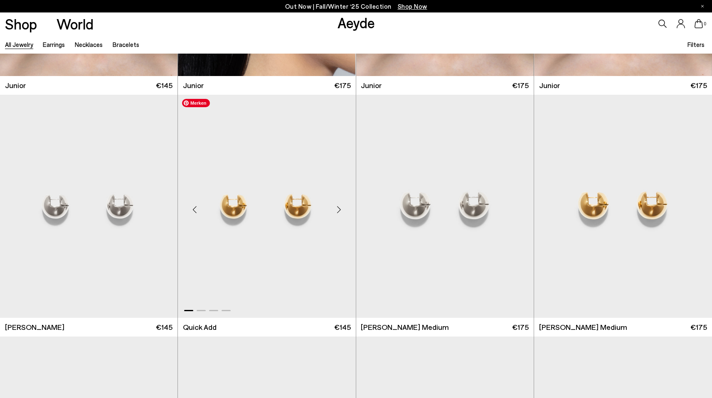
click at [339, 205] on div "Next slide" at bounding box center [339, 210] width 25 height 25
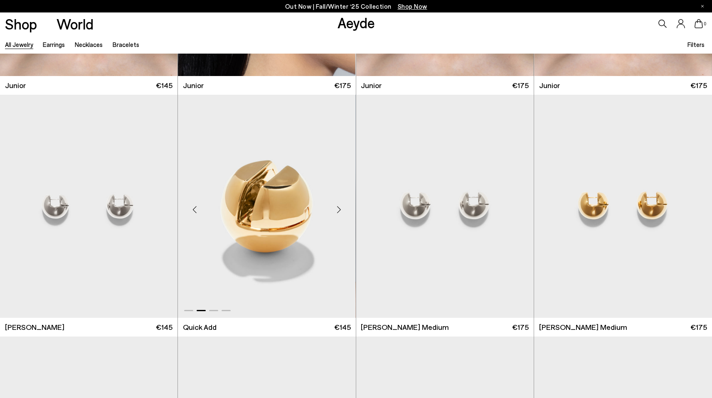
click at [340, 206] on div "Next slide" at bounding box center [339, 210] width 25 height 25
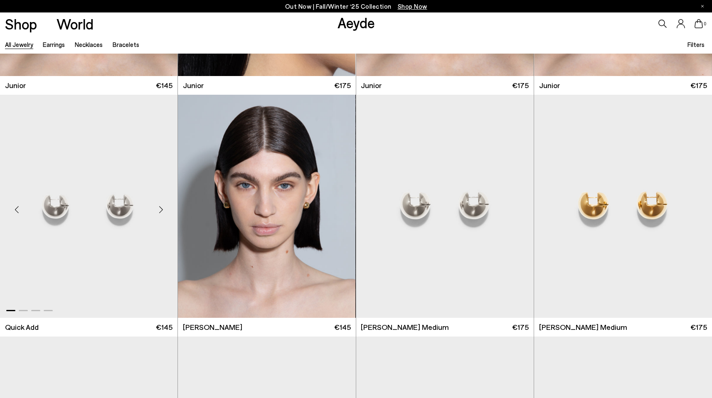
click at [163, 204] on div "Next slide" at bounding box center [160, 210] width 25 height 25
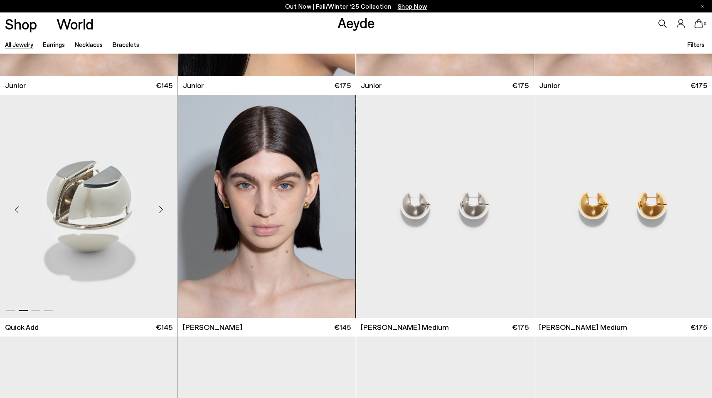
click at [162, 205] on div "Next slide" at bounding box center [160, 210] width 25 height 25
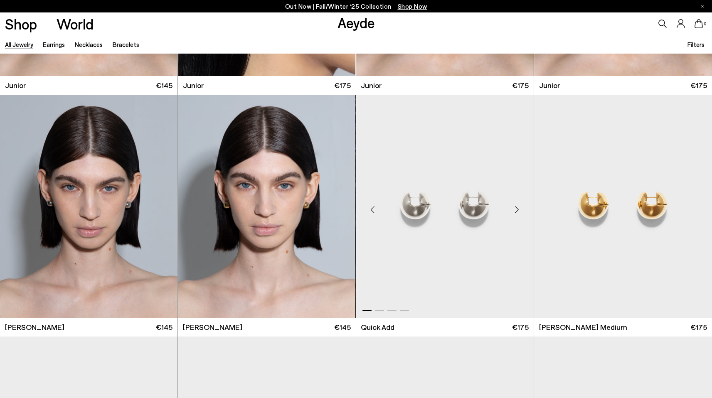
click at [526, 205] on div "Next slide" at bounding box center [517, 210] width 25 height 25
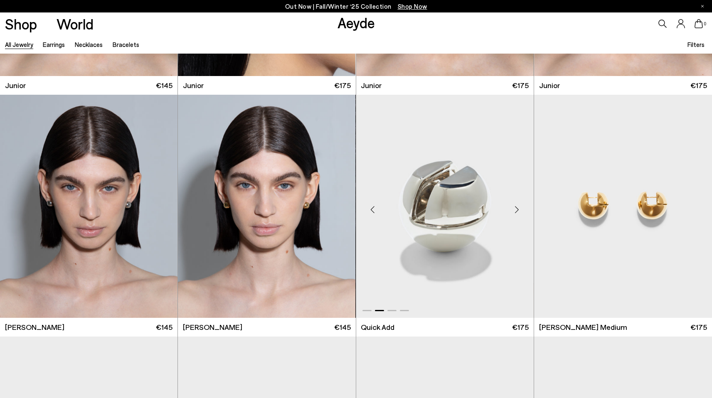
click at [522, 208] on div "Next slide" at bounding box center [517, 210] width 25 height 25
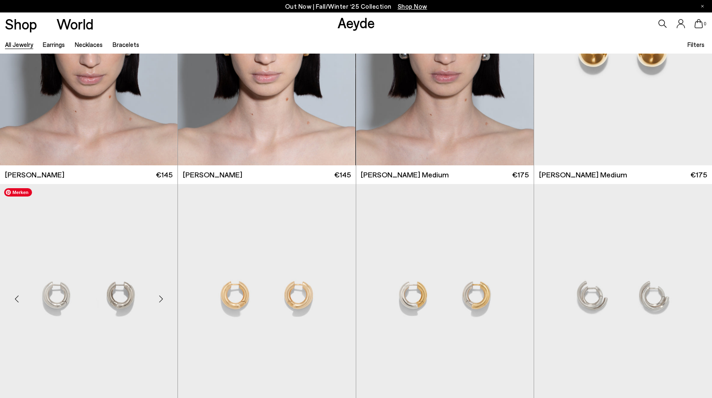
scroll to position [1562, 0]
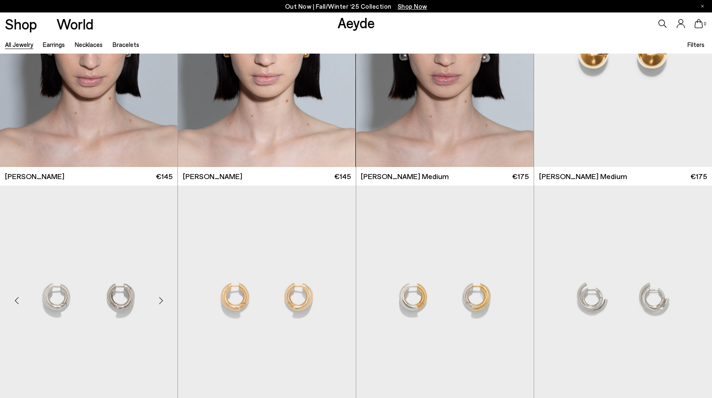
click at [163, 296] on div "Next slide" at bounding box center [160, 301] width 25 height 25
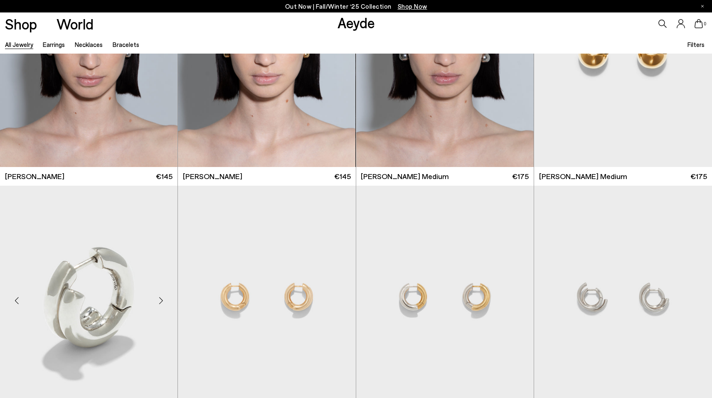
click at [161, 297] on div "Next slide" at bounding box center [160, 301] width 25 height 25
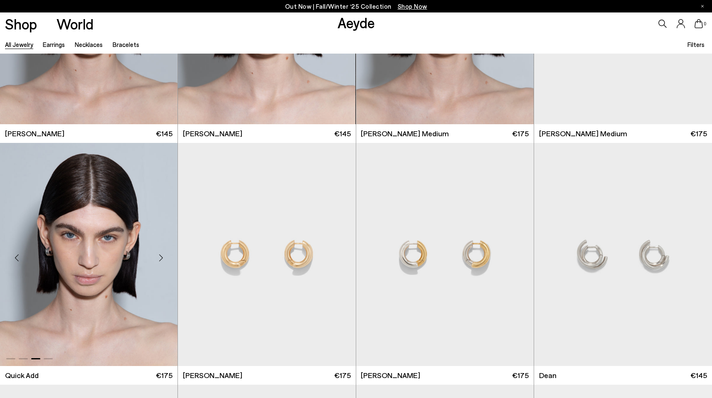
scroll to position [1605, 0]
click at [696, 255] on div "Next slide" at bounding box center [695, 257] width 25 height 25
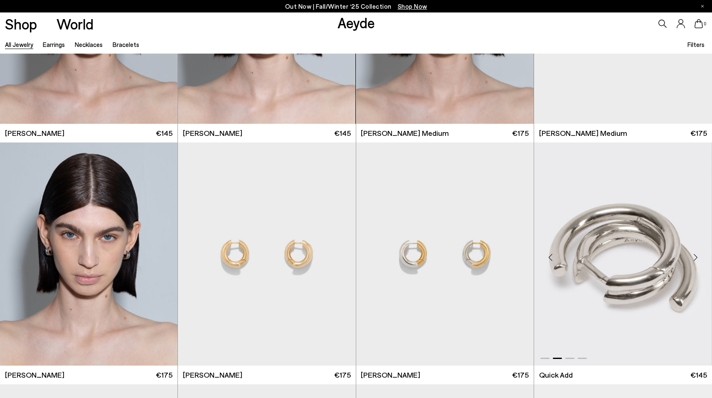
click at [696, 255] on div "Next slide" at bounding box center [695, 257] width 25 height 25
click at [693, 257] on div "Next slide" at bounding box center [695, 257] width 25 height 25
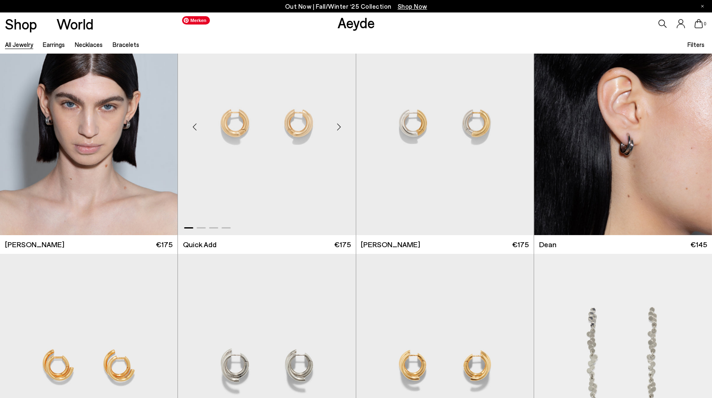
scroll to position [1844, 0]
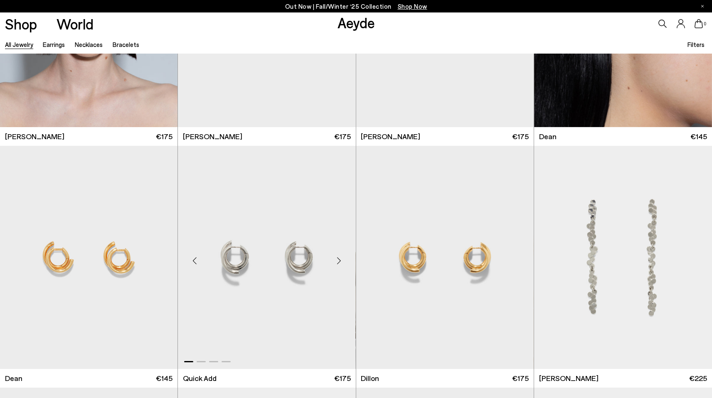
click at [336, 259] on div "Next slide" at bounding box center [339, 261] width 25 height 25
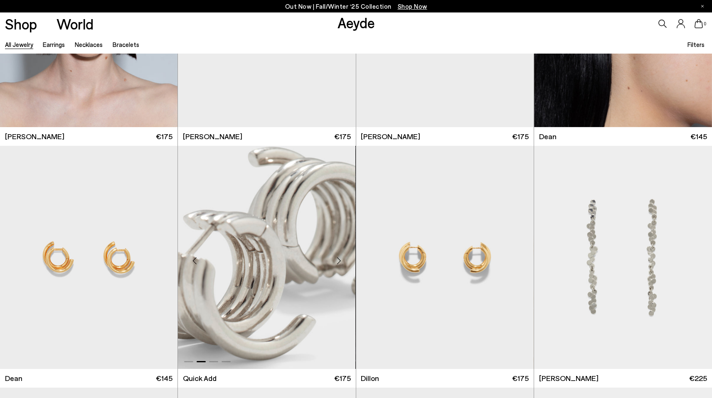
click at [337, 259] on div "Next slide" at bounding box center [339, 261] width 25 height 25
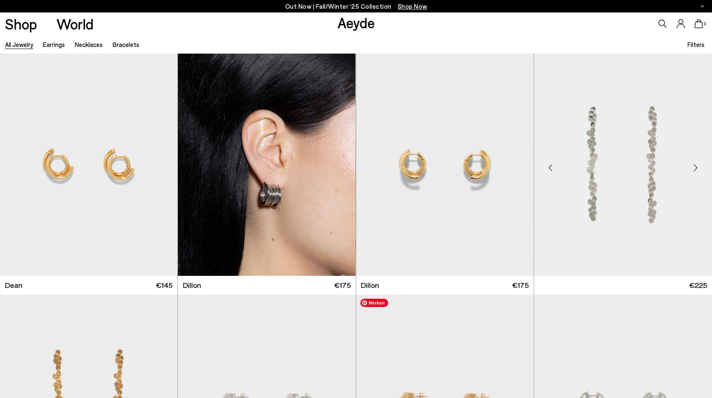
scroll to position [1930, 0]
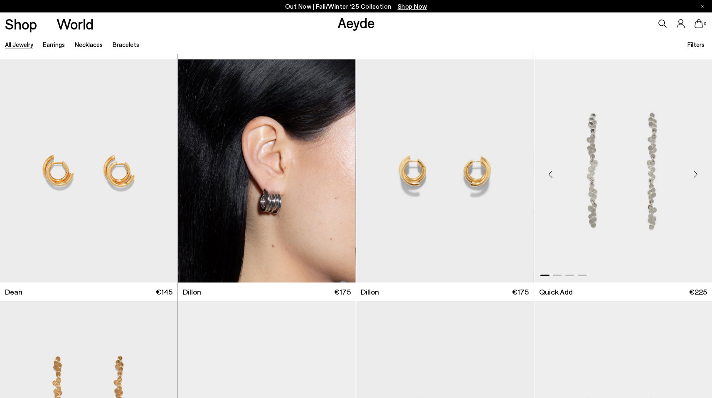
click at [695, 172] on div "Next slide" at bounding box center [695, 174] width 25 height 25
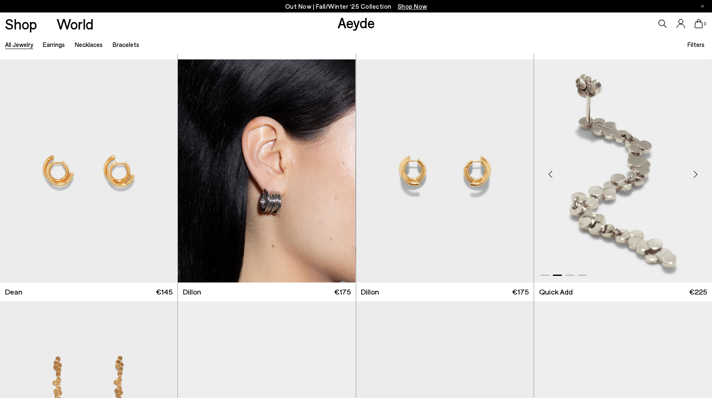
click at [695, 172] on div "Next slide" at bounding box center [695, 174] width 25 height 25
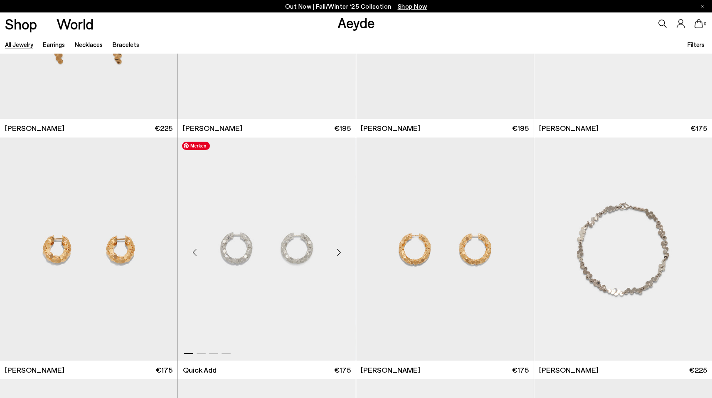
scroll to position [2334, 0]
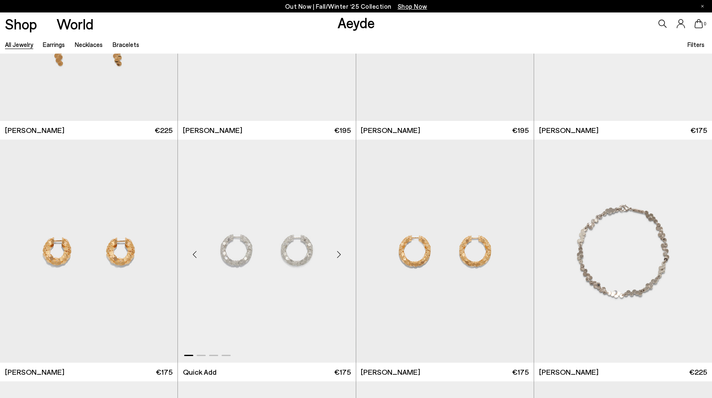
click at [341, 250] on div "Next slide" at bounding box center [339, 254] width 25 height 25
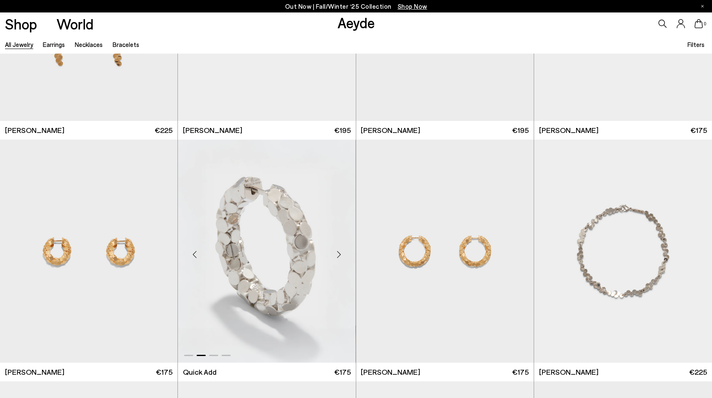
click at [340, 251] on div "Next slide" at bounding box center [339, 254] width 25 height 25
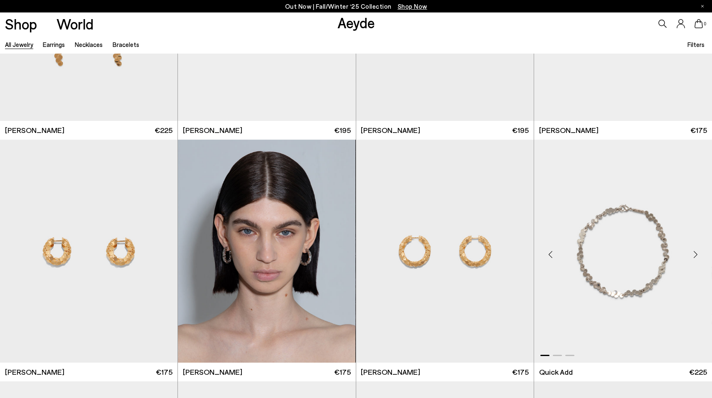
click at [694, 254] on div "Next slide" at bounding box center [695, 254] width 25 height 25
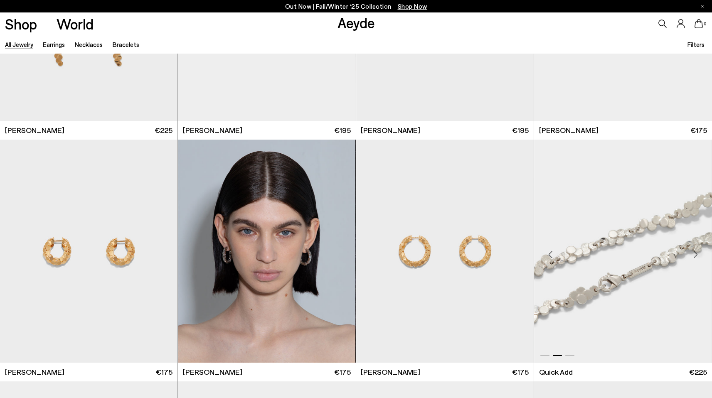
click at [694, 254] on div "Next slide" at bounding box center [695, 254] width 25 height 25
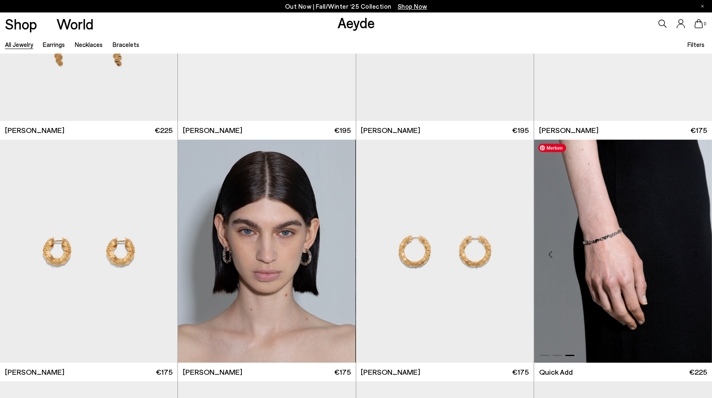
scroll to position [2495, 0]
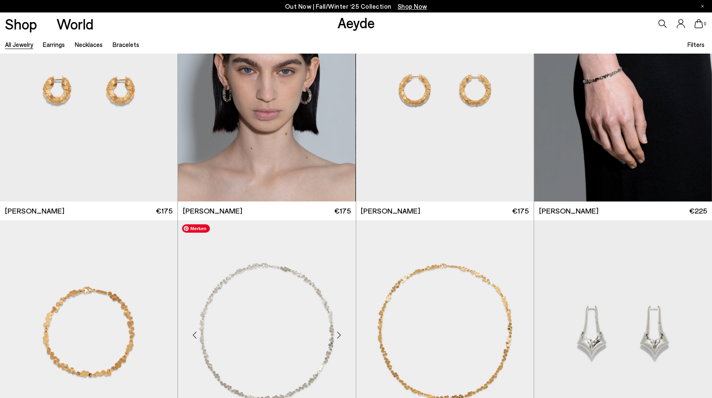
click at [337, 336] on div "Next slide" at bounding box center [339, 335] width 25 height 25
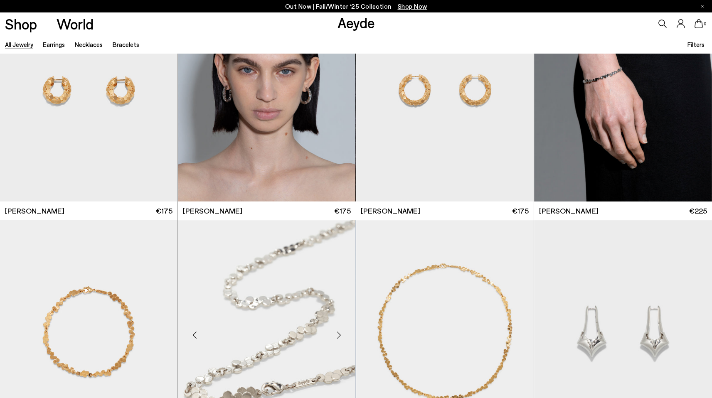
click at [337, 335] on div "Next slide" at bounding box center [339, 335] width 25 height 25
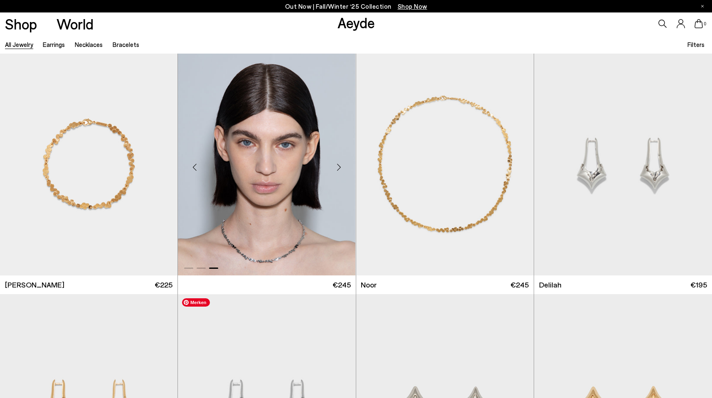
scroll to position [2661, 0]
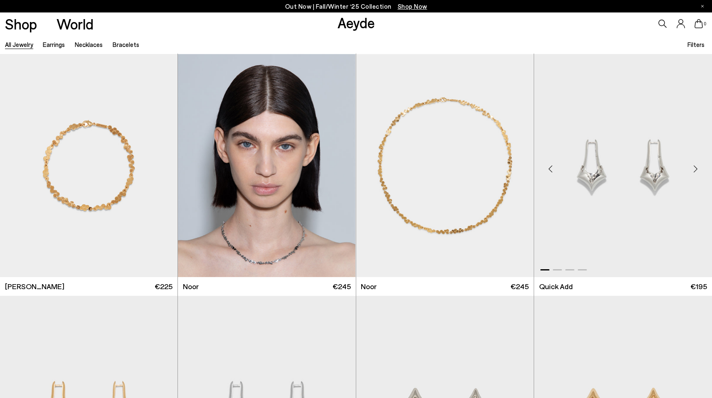
click at [698, 169] on div "Next slide" at bounding box center [695, 168] width 25 height 25
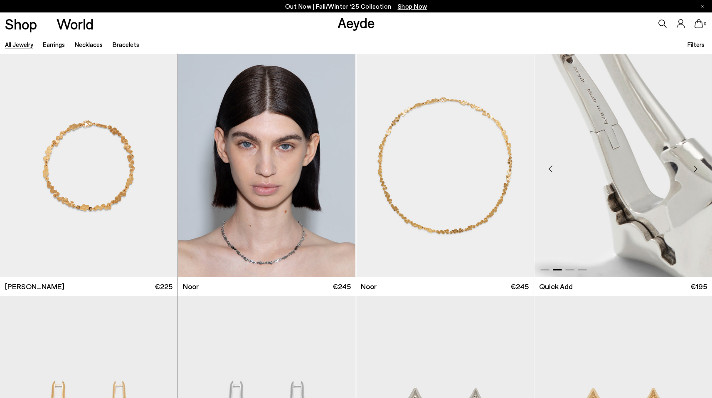
click at [698, 169] on div "Next slide" at bounding box center [695, 168] width 25 height 25
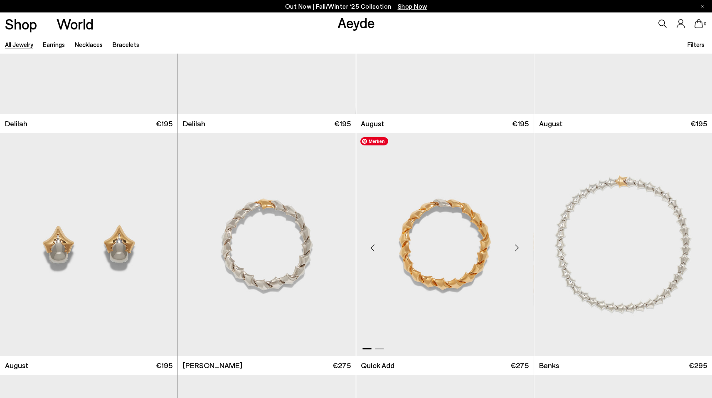
scroll to position [3070, 0]
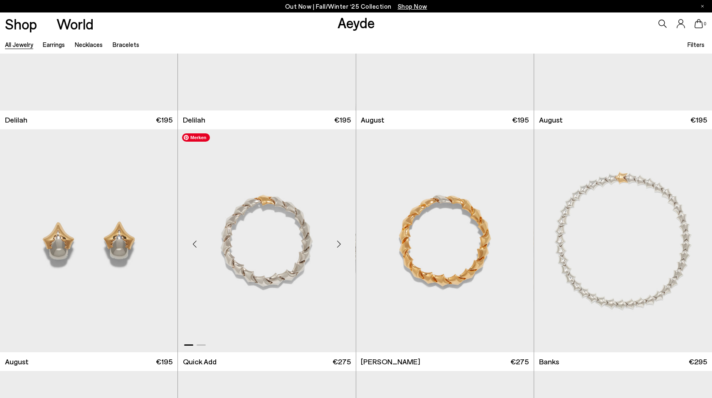
click at [341, 246] on div "Next slide" at bounding box center [339, 244] width 25 height 25
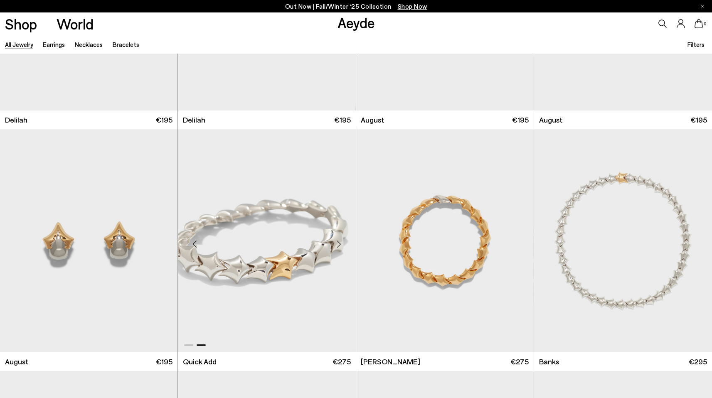
click at [341, 246] on div "Next slide" at bounding box center [339, 244] width 25 height 25
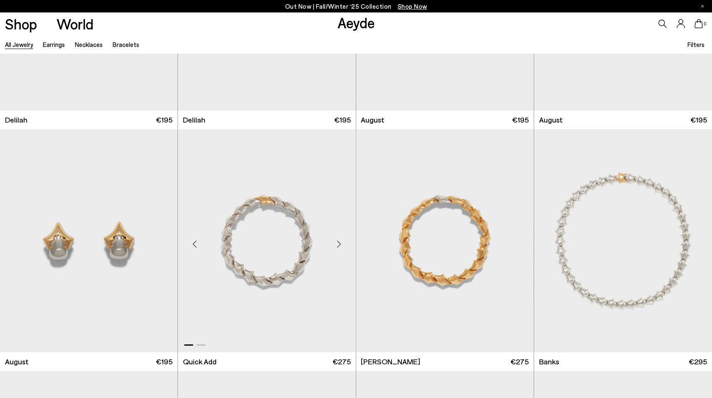
click at [341, 246] on div "Next slide" at bounding box center [339, 244] width 25 height 25
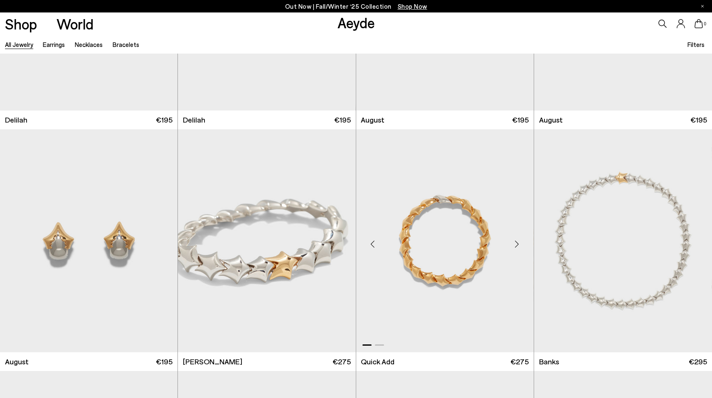
click at [514, 245] on div "Next slide" at bounding box center [517, 244] width 25 height 25
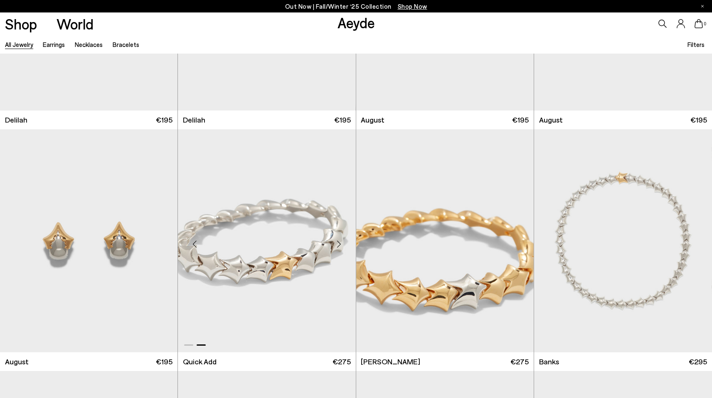
click at [337, 240] on div "Next slide" at bounding box center [339, 244] width 25 height 25
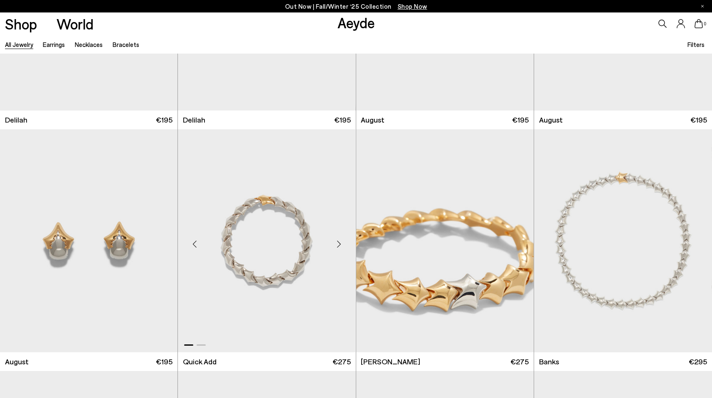
click at [337, 240] on div "Next slide" at bounding box center [339, 244] width 25 height 25
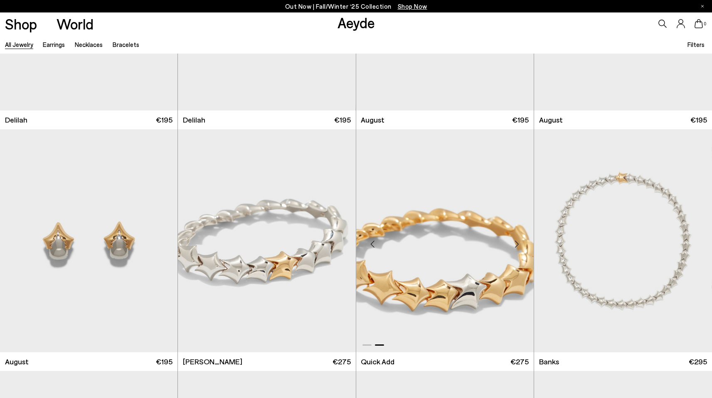
click at [521, 245] on div "Next slide" at bounding box center [517, 244] width 25 height 25
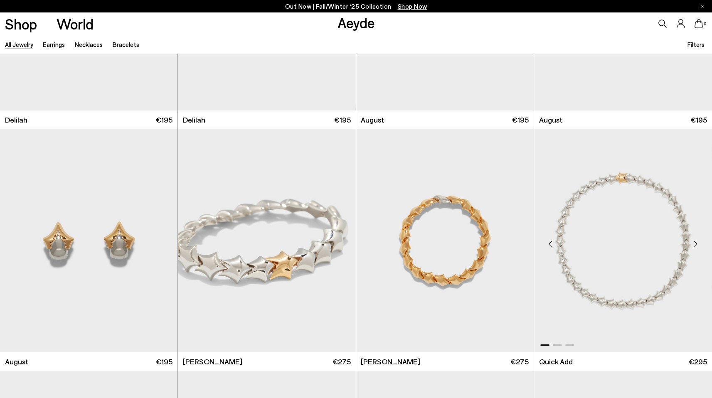
click at [694, 244] on div "Next slide" at bounding box center [695, 244] width 25 height 25
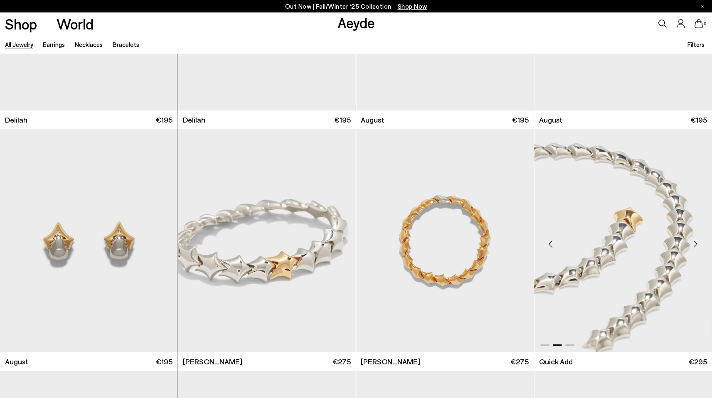
click at [694, 244] on div "Next slide" at bounding box center [695, 244] width 25 height 25
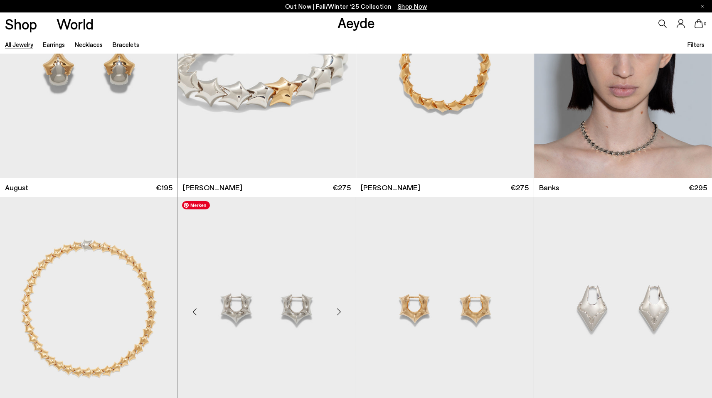
scroll to position [3280, 0]
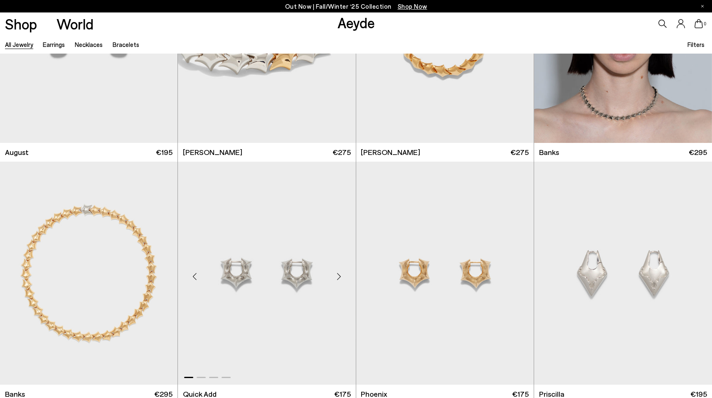
click at [335, 277] on div "Next slide" at bounding box center [339, 276] width 25 height 25
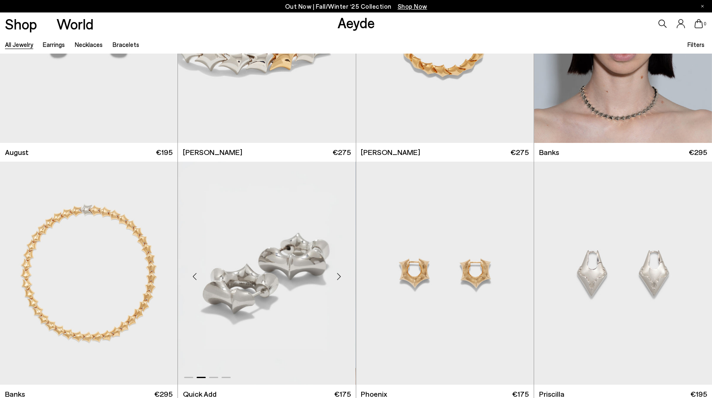
click at [336, 277] on div "Next slide" at bounding box center [339, 276] width 25 height 25
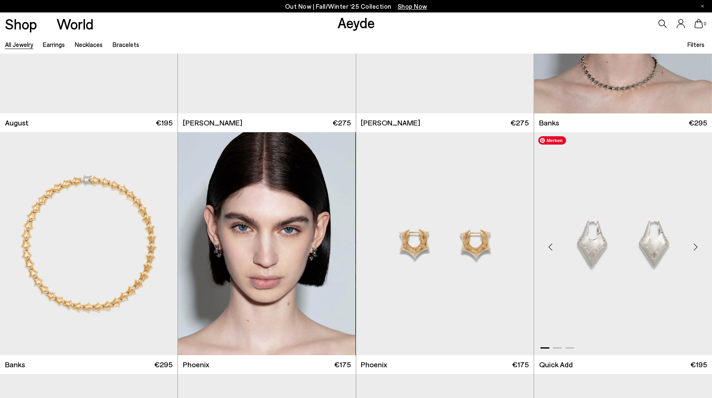
scroll to position [3310, 0]
click at [698, 244] on div "Next slide" at bounding box center [695, 246] width 25 height 25
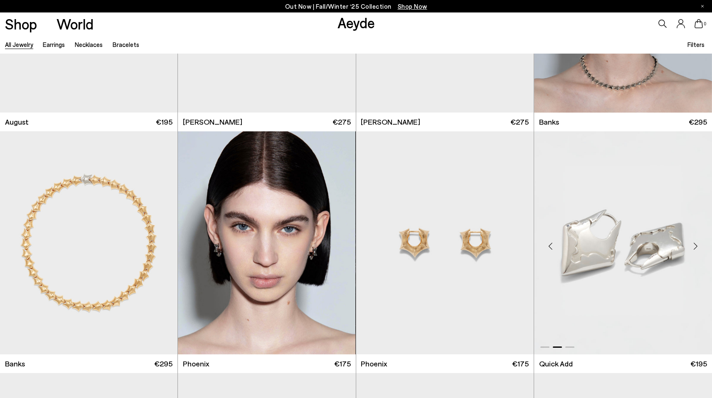
click at [698, 244] on div "Next slide" at bounding box center [695, 246] width 25 height 25
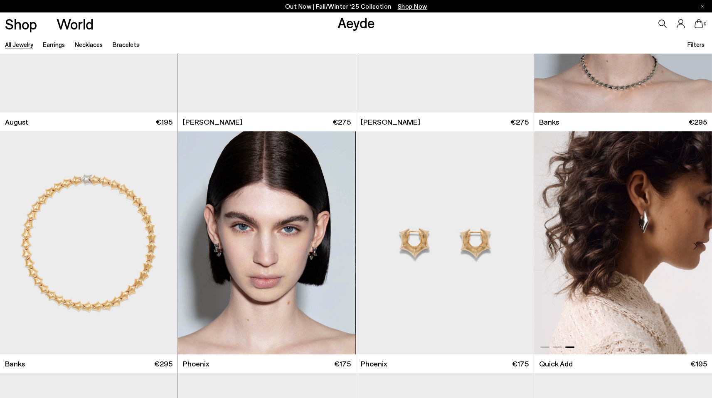
click at [697, 244] on div "Next slide" at bounding box center [695, 246] width 25 height 25
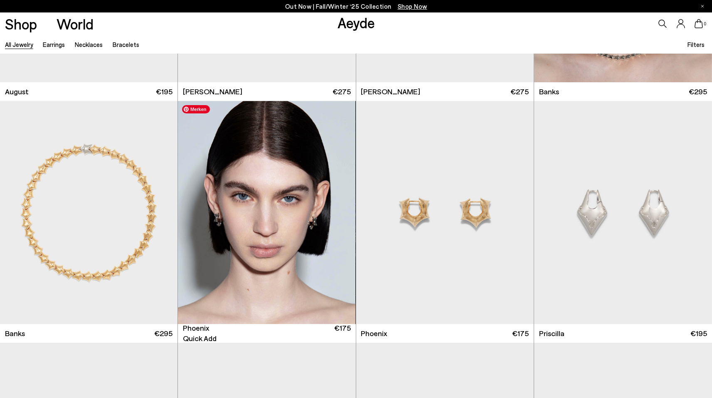
scroll to position [3475, 0]
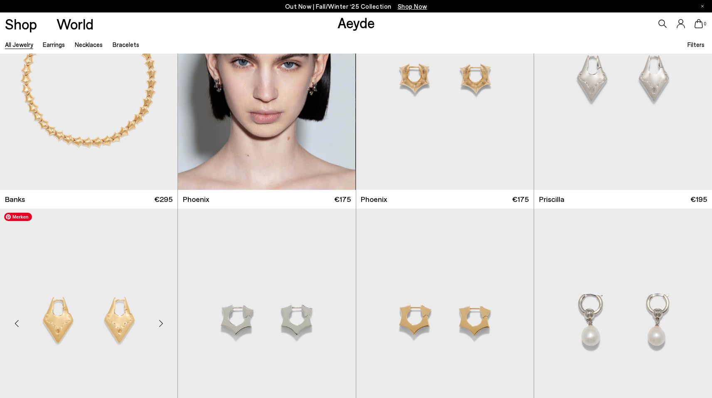
click at [158, 321] on div "Next slide" at bounding box center [160, 323] width 25 height 25
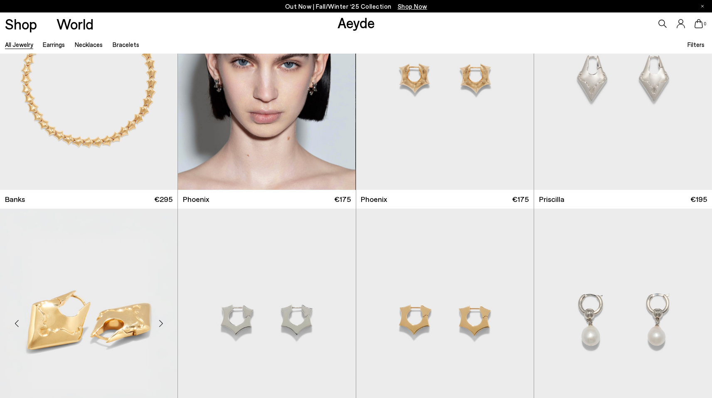
click at [158, 322] on div "Next slide" at bounding box center [160, 323] width 25 height 25
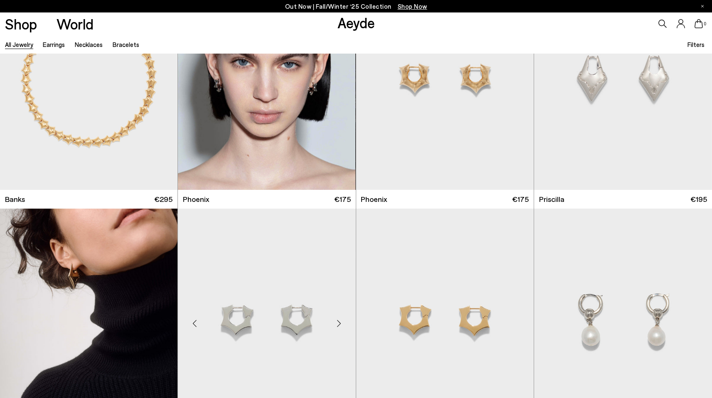
click at [335, 323] on div "Next slide" at bounding box center [339, 323] width 25 height 25
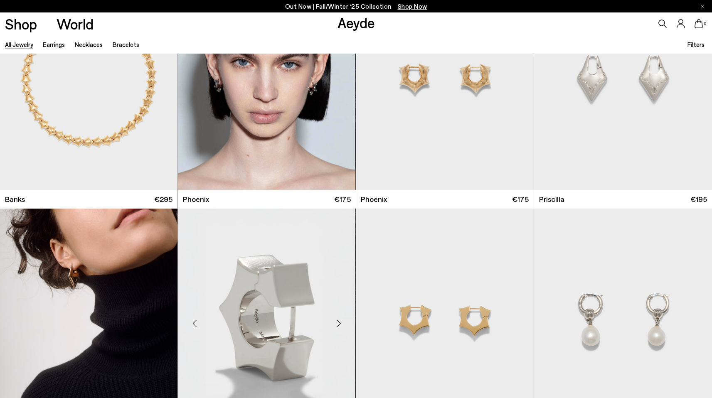
click at [336, 323] on div "Next slide" at bounding box center [339, 323] width 25 height 25
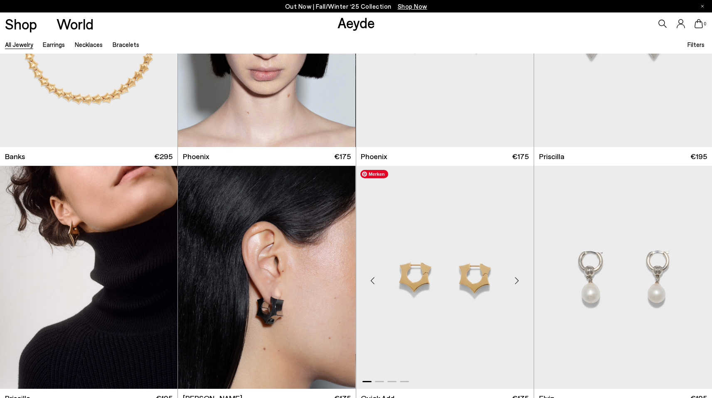
scroll to position [3553, 0]
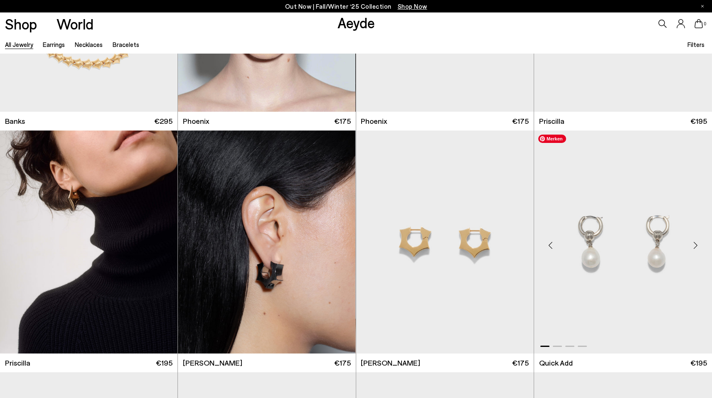
click at [690, 245] on div "Next slide" at bounding box center [695, 245] width 25 height 25
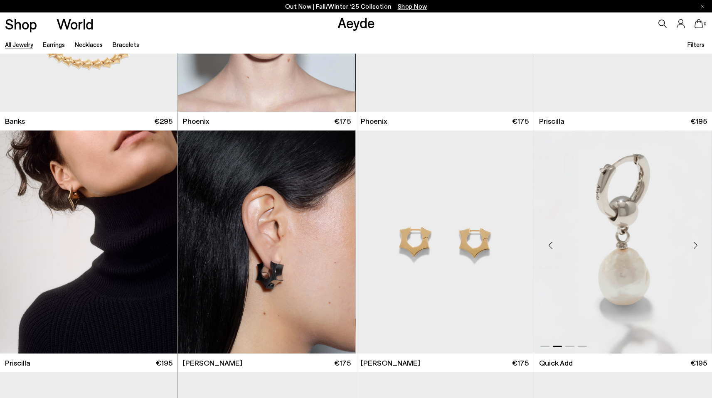
click at [690, 245] on div "Next slide" at bounding box center [695, 245] width 25 height 25
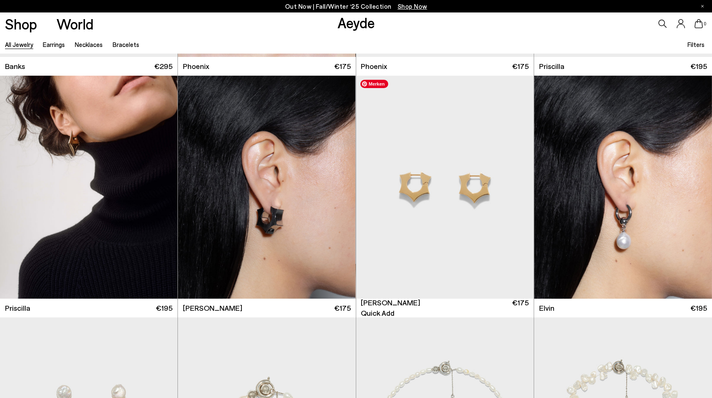
scroll to position [3822, 0]
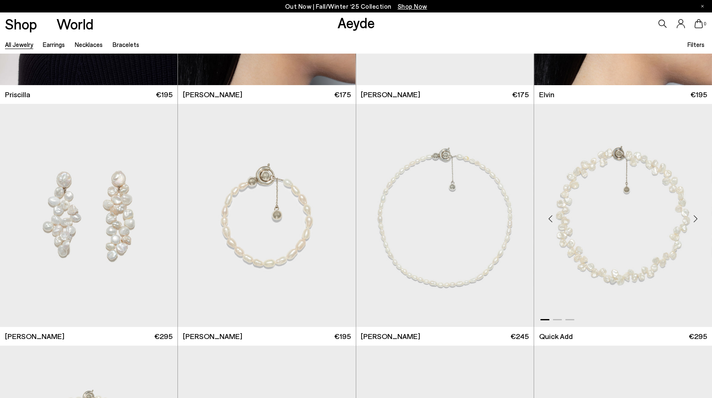
click at [698, 220] on div "Next slide" at bounding box center [695, 218] width 25 height 25
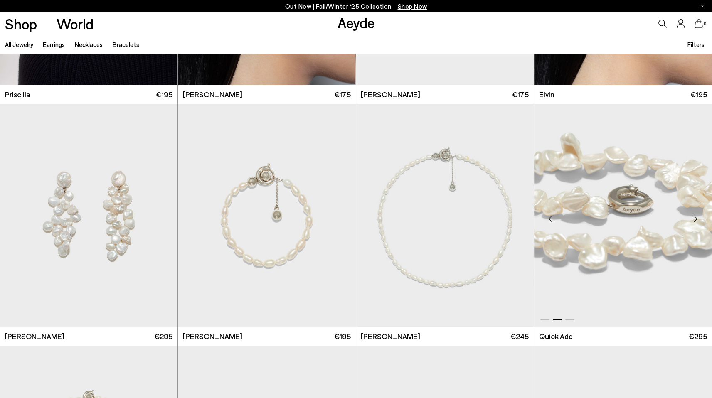
click at [698, 220] on div "Next slide" at bounding box center [695, 218] width 25 height 25
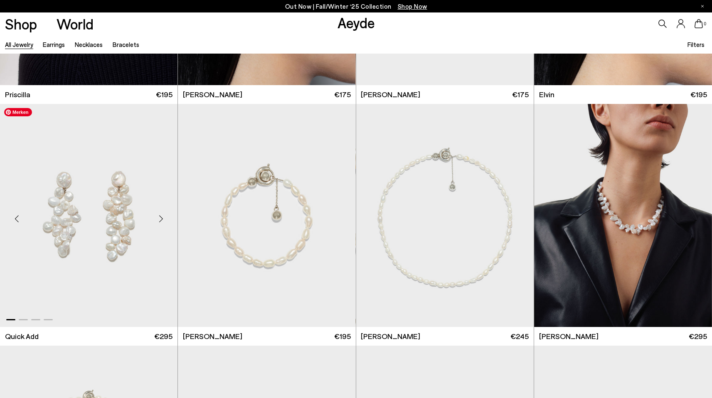
click at [155, 218] on div "Next slide" at bounding box center [160, 218] width 25 height 25
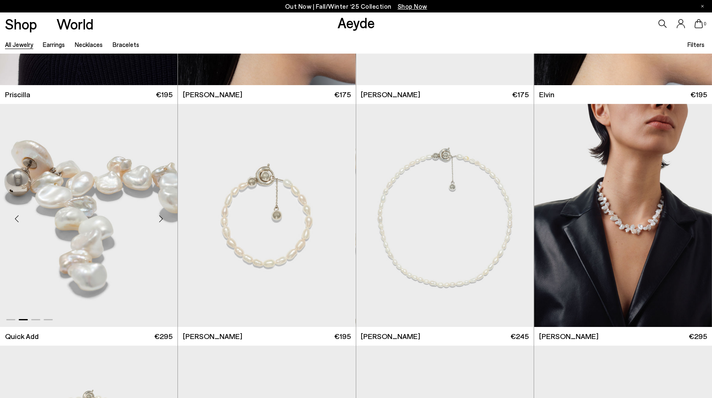
click at [158, 219] on div "Next slide" at bounding box center [160, 218] width 25 height 25
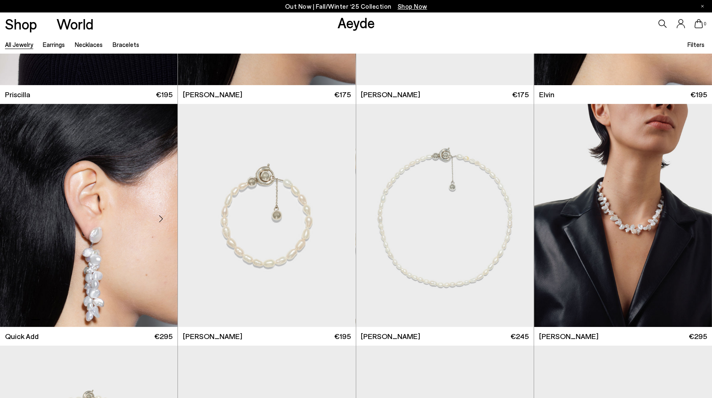
click at [158, 219] on div "Next slide" at bounding box center [160, 218] width 25 height 25
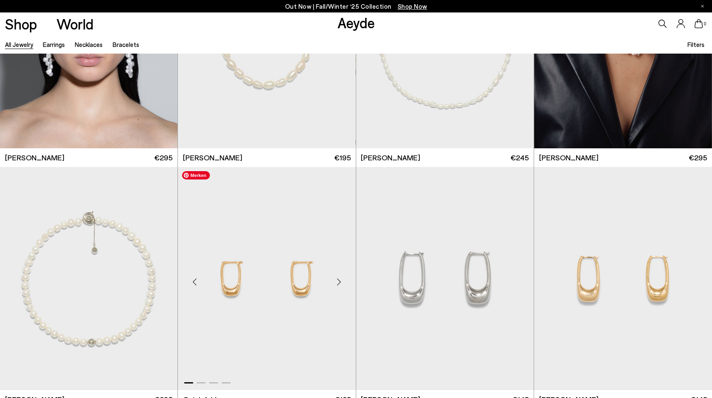
scroll to position [4019, 0]
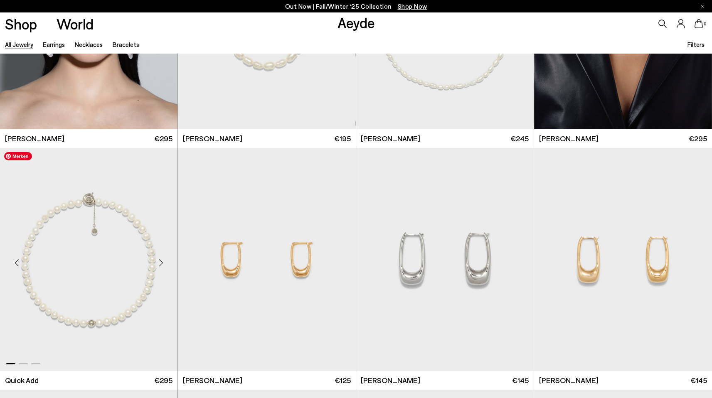
click at [159, 259] on div "Next slide" at bounding box center [160, 262] width 25 height 25
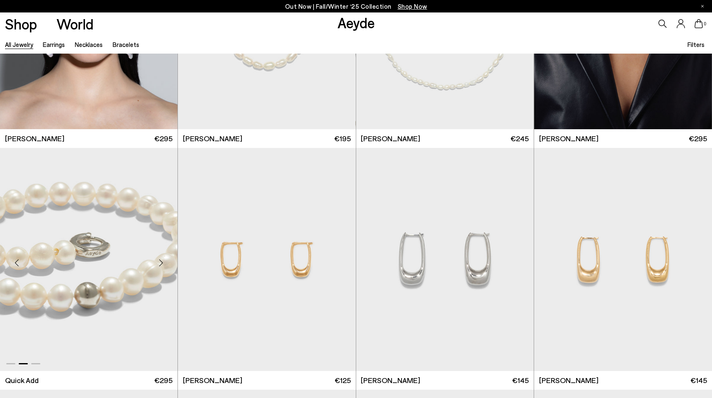
click at [159, 259] on div "Next slide" at bounding box center [160, 262] width 25 height 25
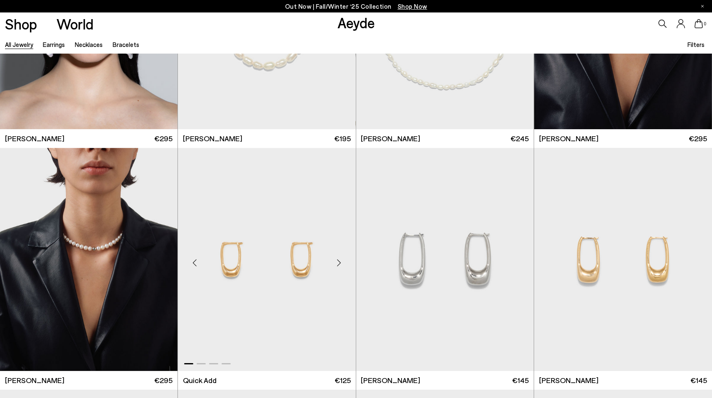
click at [330, 264] on div "Next slide" at bounding box center [339, 262] width 25 height 25
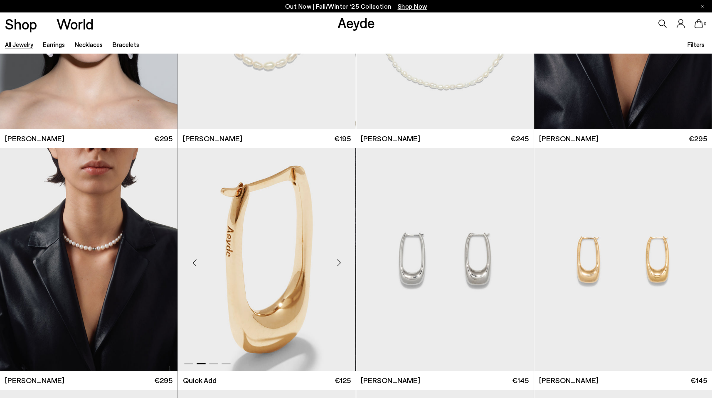
click at [336, 264] on div "Next slide" at bounding box center [339, 262] width 25 height 25
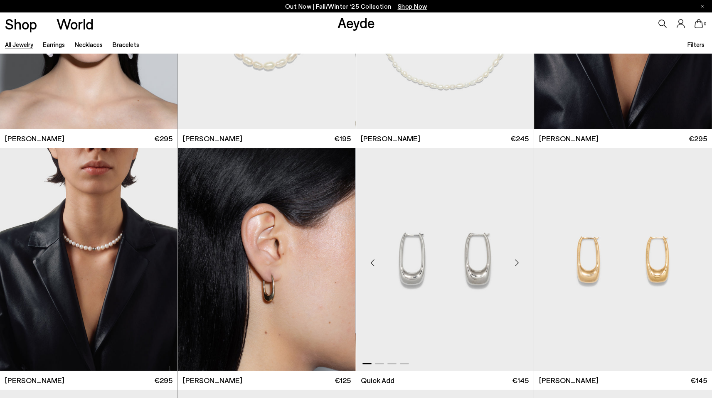
click at [516, 262] on div "Next slide" at bounding box center [517, 262] width 25 height 25
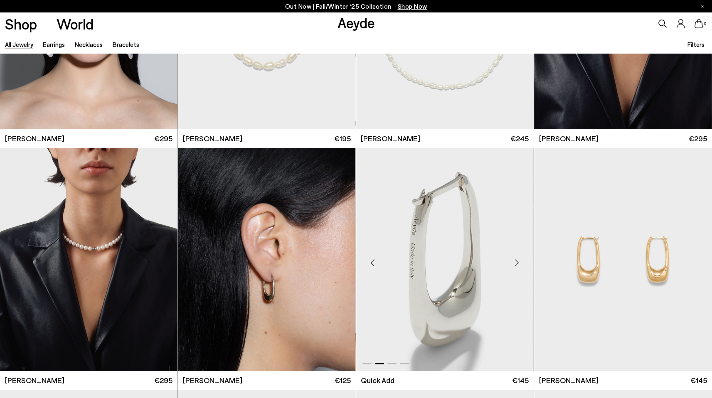
click at [516, 262] on div "Next slide" at bounding box center [517, 262] width 25 height 25
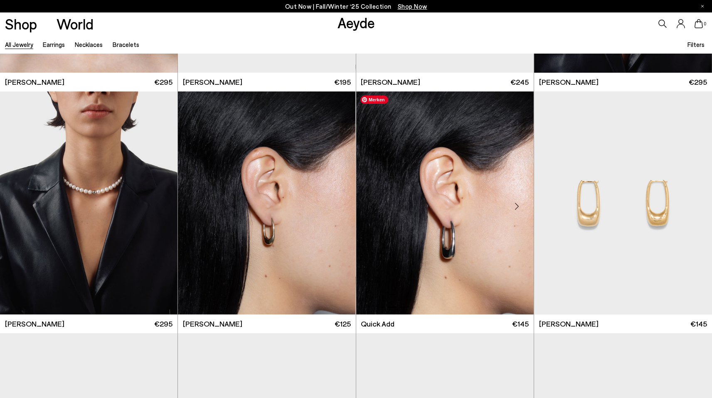
scroll to position [4084, 0]
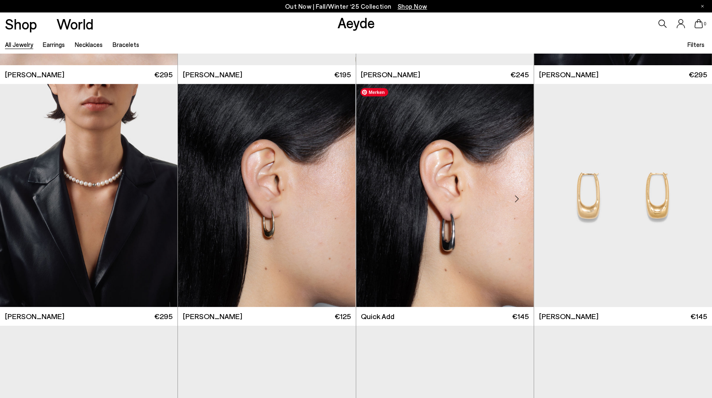
click at [521, 200] on div "Next slide" at bounding box center [517, 198] width 25 height 25
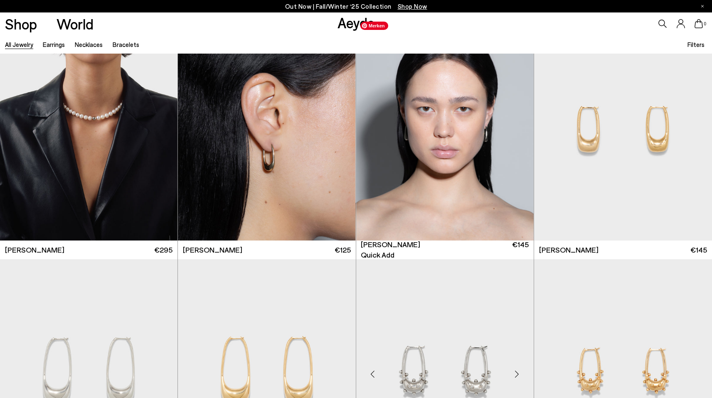
scroll to position [4335, 0]
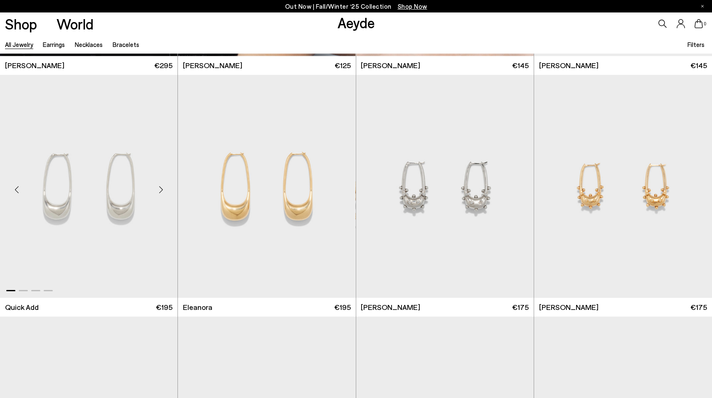
click at [161, 191] on div "Next slide" at bounding box center [160, 189] width 25 height 25
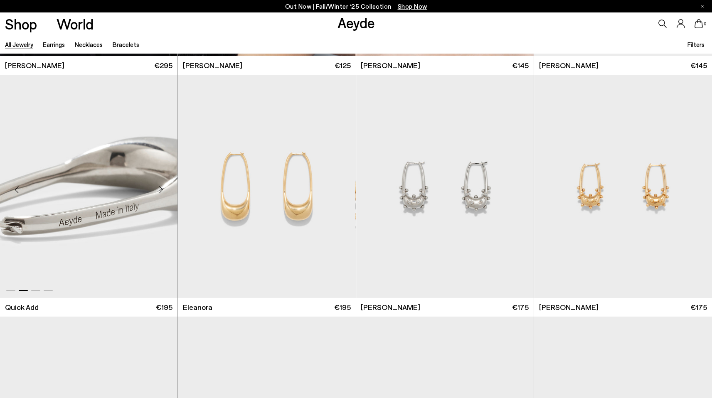
click at [161, 191] on div "Next slide" at bounding box center [160, 189] width 25 height 25
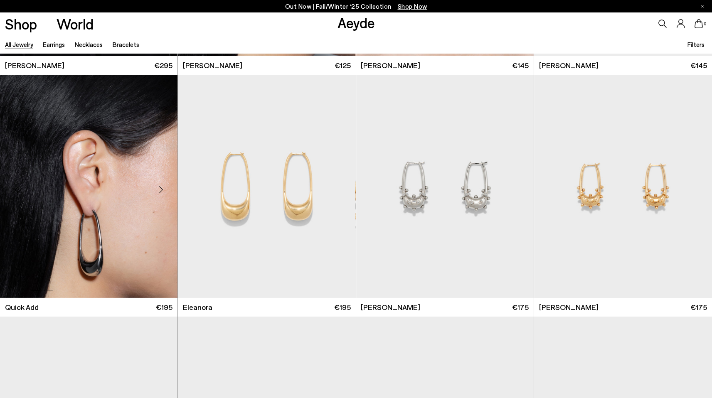
click at [161, 191] on div "Next slide" at bounding box center [160, 189] width 25 height 25
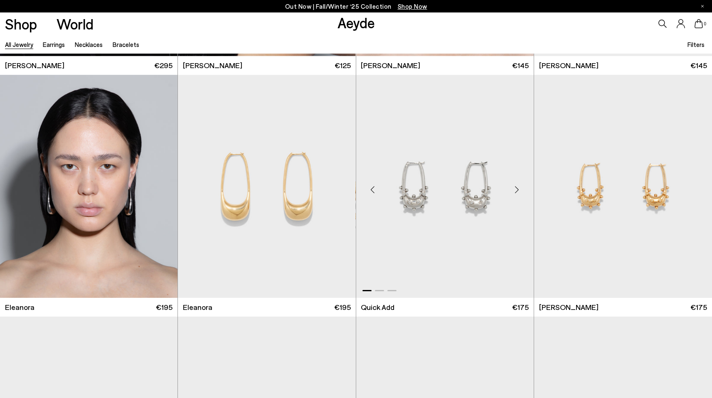
click at [515, 189] on div "Next slide" at bounding box center [517, 189] width 25 height 25
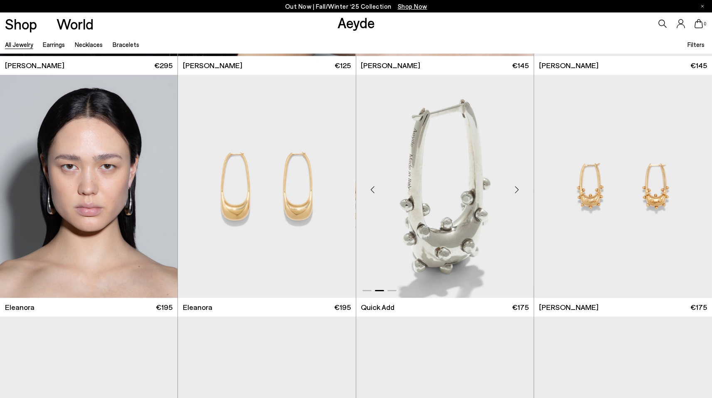
click at [515, 189] on div "Next slide" at bounding box center [517, 189] width 25 height 25
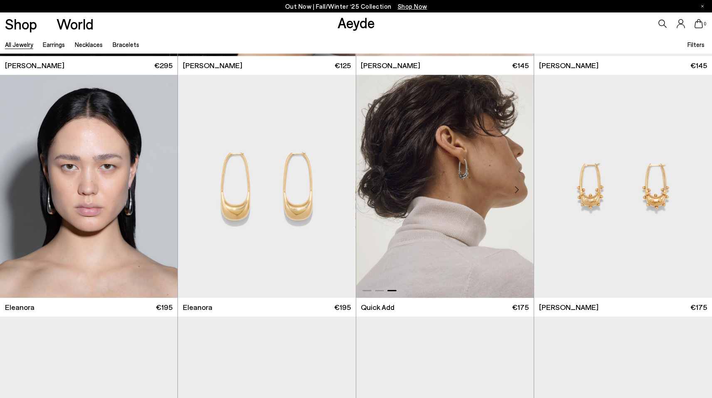
click at [516, 189] on div "Next slide" at bounding box center [517, 189] width 25 height 25
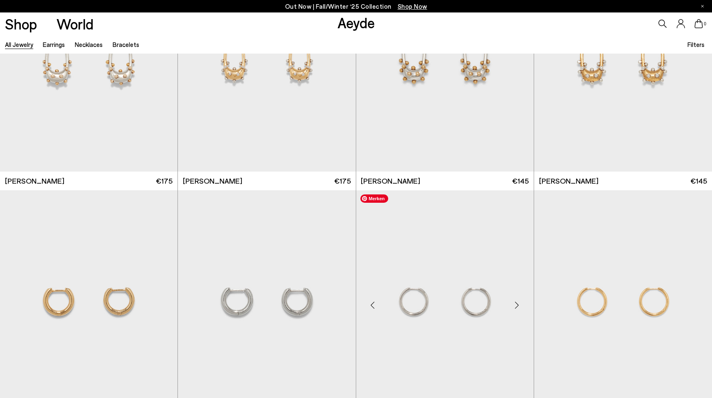
scroll to position [4730, 0]
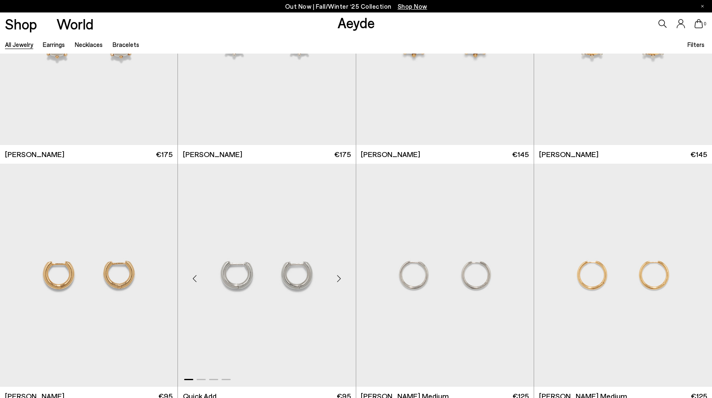
click at [342, 281] on div "Next slide" at bounding box center [339, 278] width 25 height 25
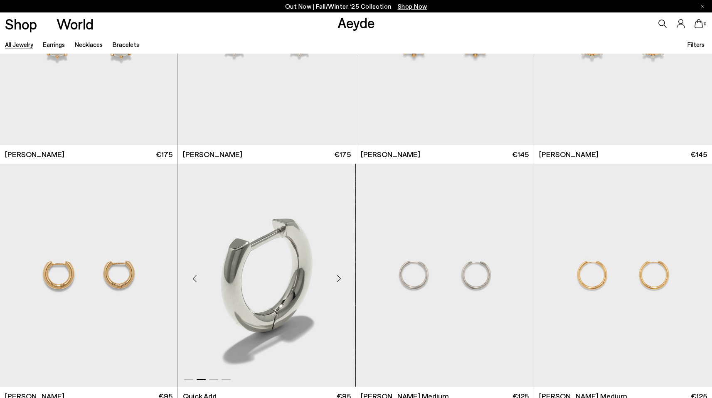
click at [340, 279] on div "Next slide" at bounding box center [339, 278] width 25 height 25
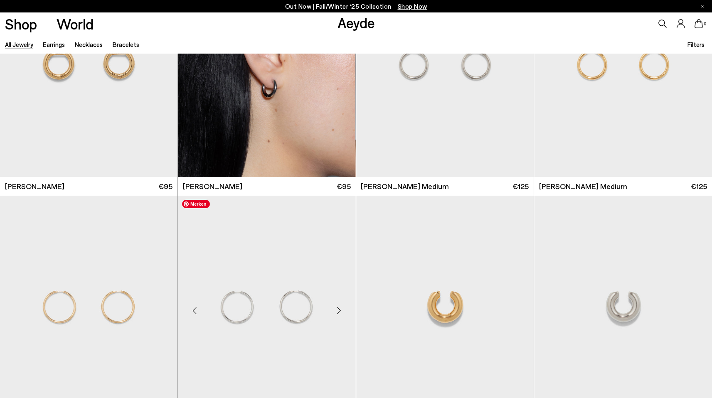
scroll to position [4967, 0]
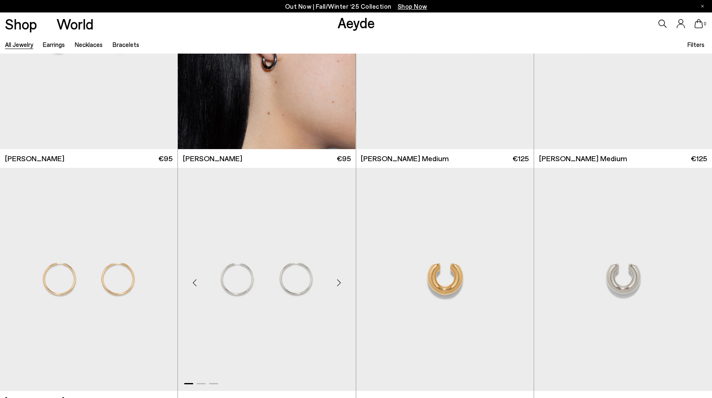
click at [342, 284] on div "Next slide" at bounding box center [339, 282] width 25 height 25
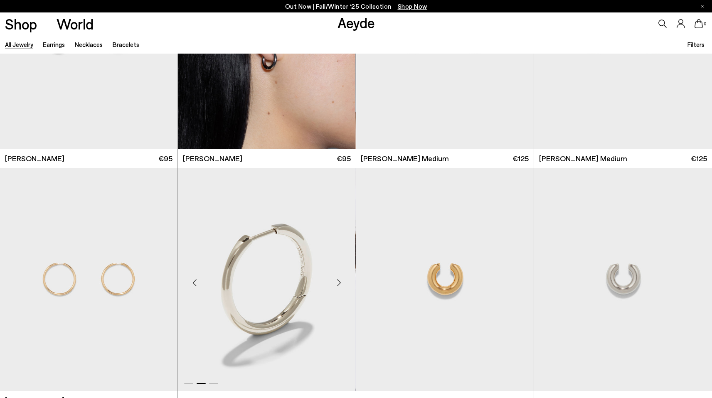
click at [341, 283] on div "Next slide" at bounding box center [339, 282] width 25 height 25
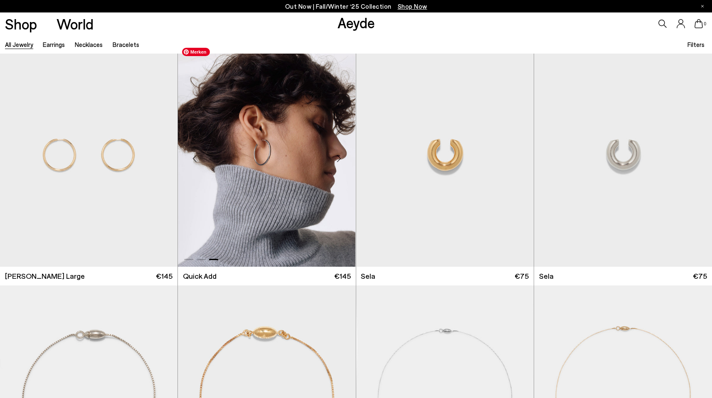
scroll to position [5251, 0]
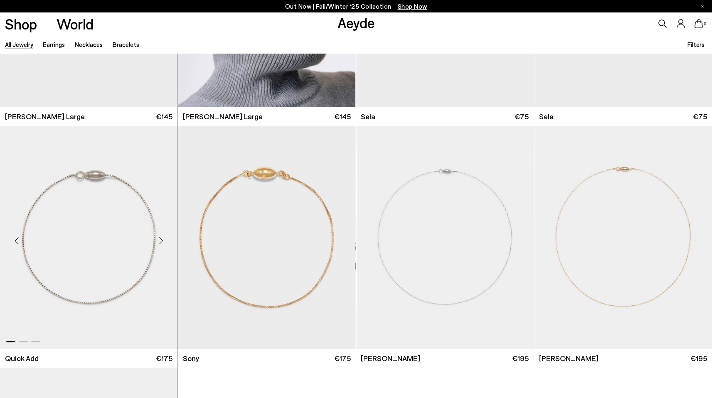
click at [166, 242] on div "Next slide" at bounding box center [160, 240] width 25 height 25
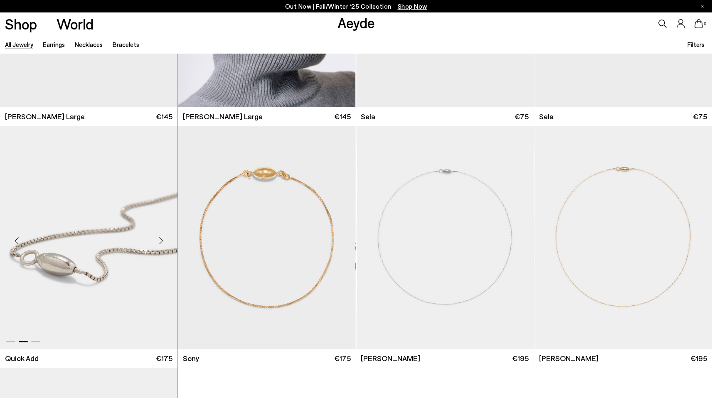
click at [164, 242] on div "Next slide" at bounding box center [160, 240] width 25 height 25
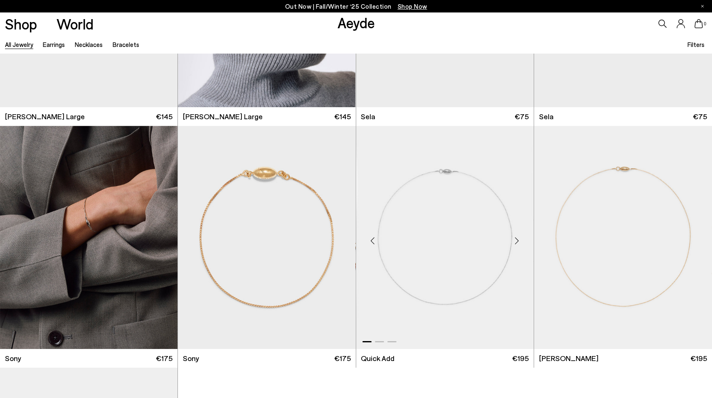
click at [511, 241] on div "Next slide" at bounding box center [517, 240] width 25 height 25
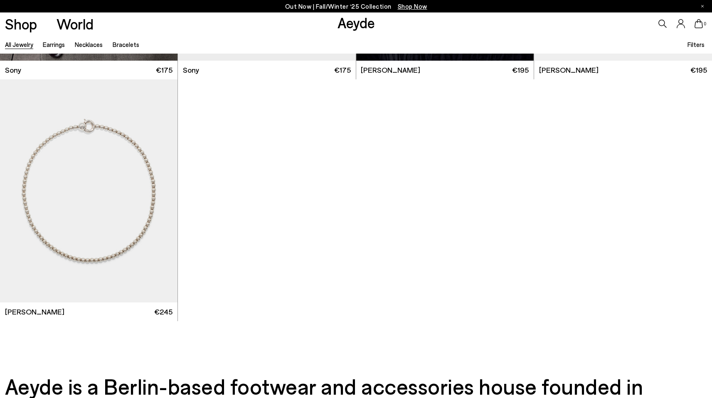
scroll to position [5530, 0]
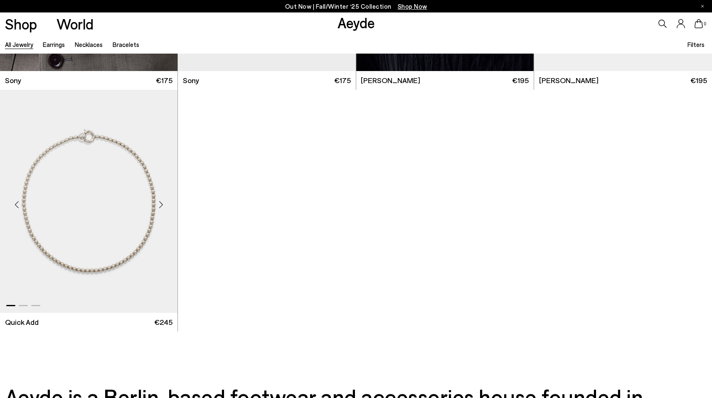
click at [159, 203] on div "Next slide" at bounding box center [160, 204] width 25 height 25
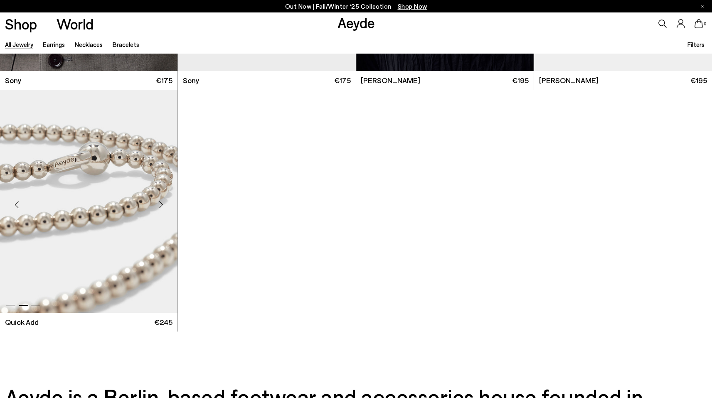
click at [158, 204] on div "Next slide" at bounding box center [160, 204] width 25 height 25
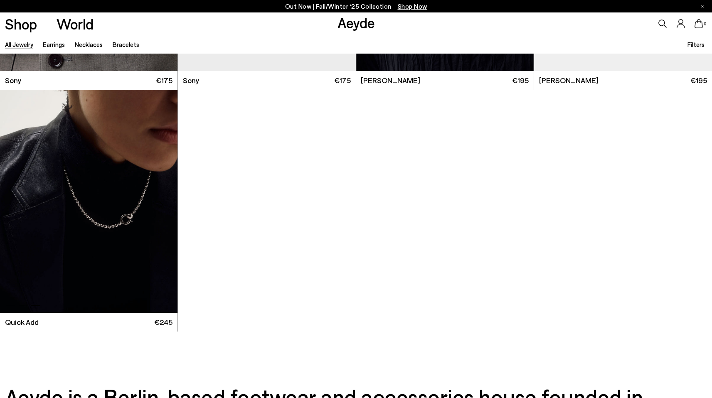
click at [164, 199] on div "Next slide" at bounding box center [160, 204] width 25 height 25
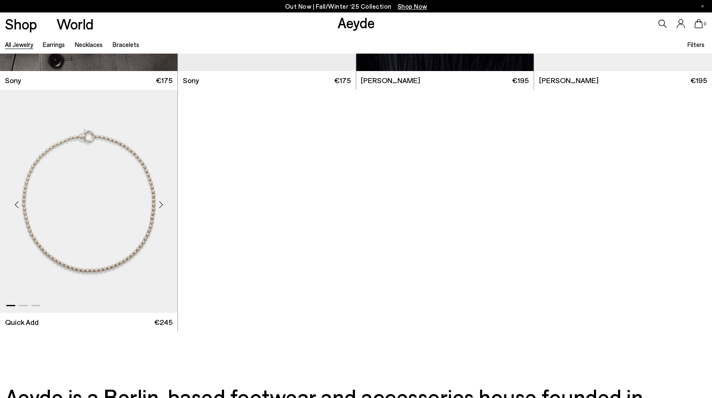
click at [164, 199] on div "Next slide" at bounding box center [160, 204] width 25 height 25
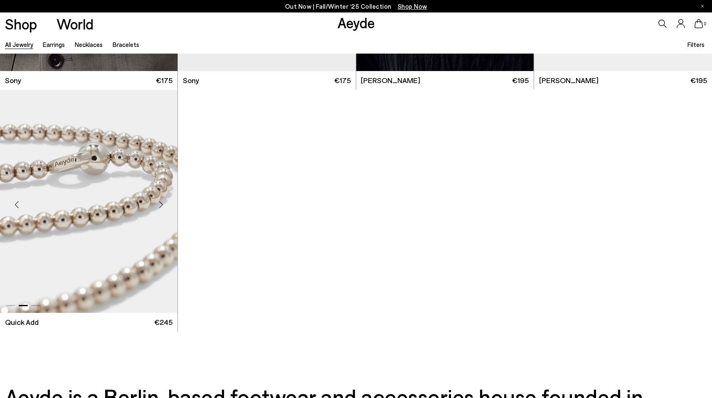
click at [164, 199] on div "Next slide" at bounding box center [160, 204] width 25 height 25
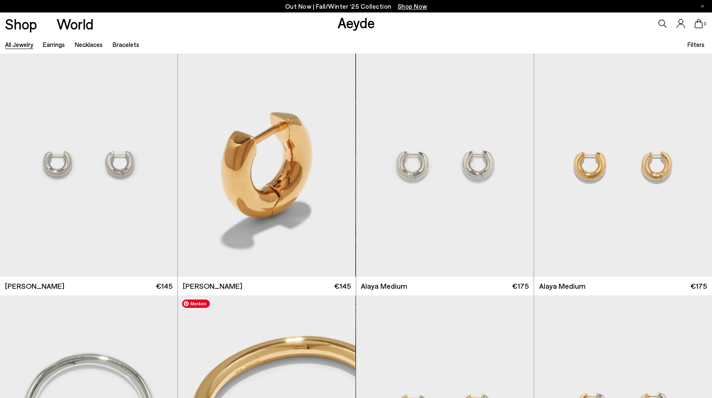
scroll to position [273, 0]
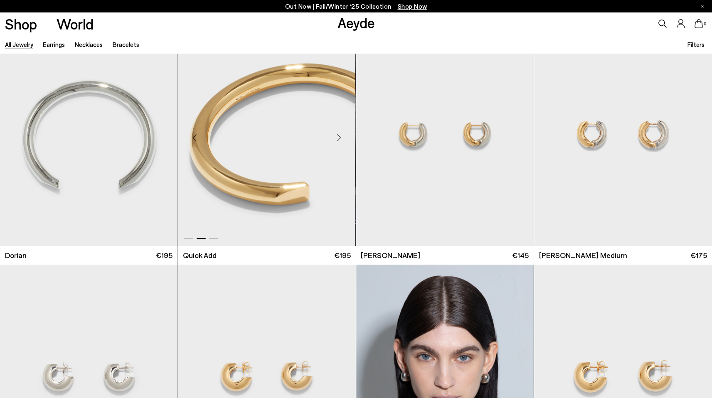
click at [336, 134] on div "Next slide" at bounding box center [339, 138] width 25 height 25
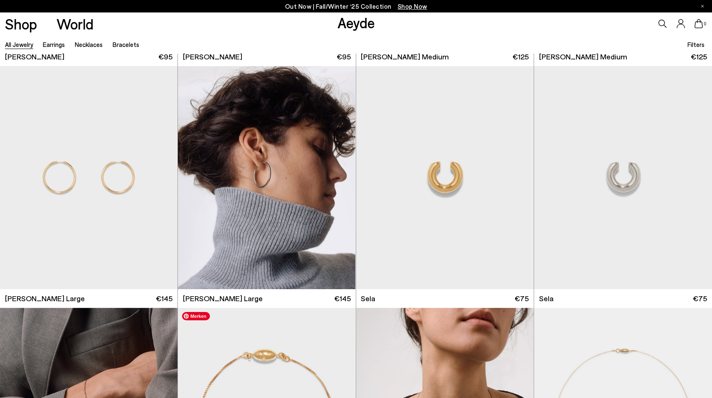
scroll to position [5066, 0]
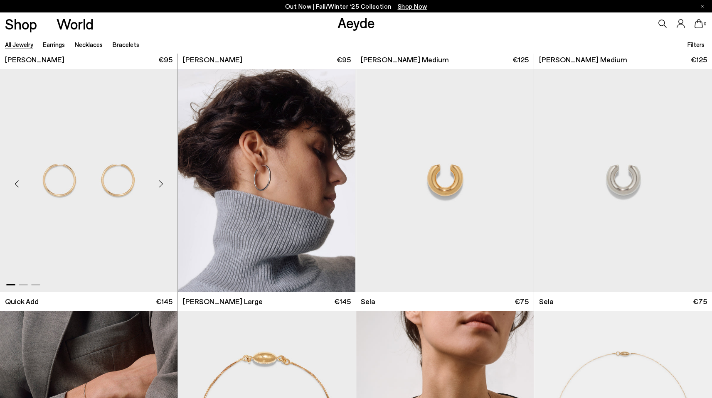
click at [157, 182] on div "Next slide" at bounding box center [160, 183] width 25 height 25
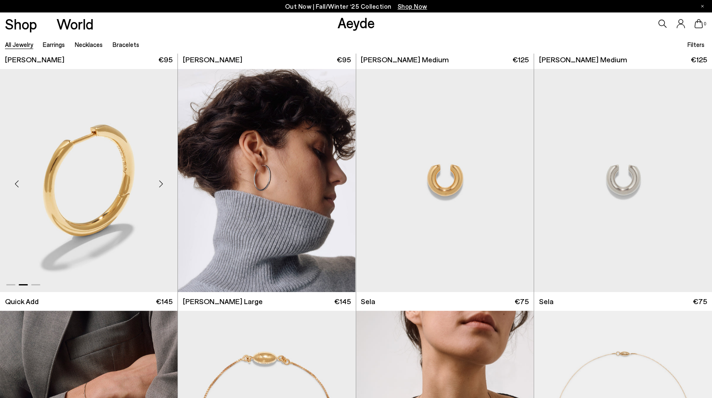
click at [157, 182] on div "Next slide" at bounding box center [160, 183] width 25 height 25
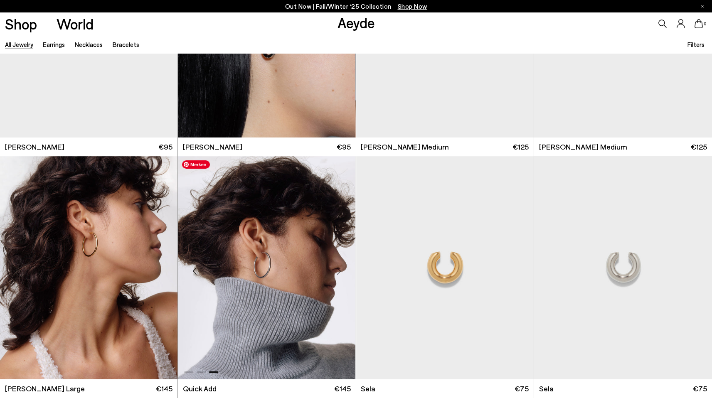
scroll to position [5028, 0]
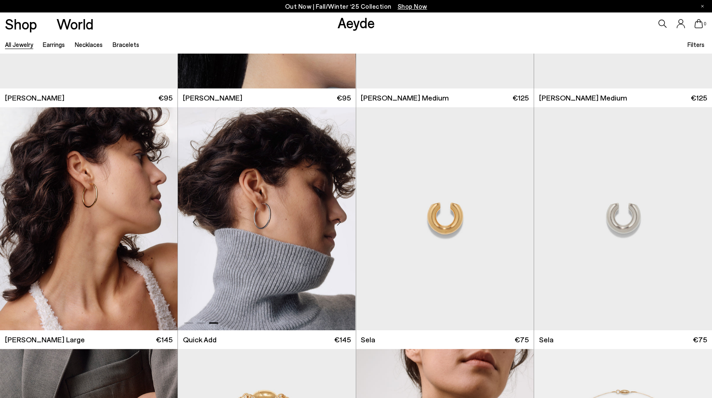
click at [337, 222] on div "Next slide" at bounding box center [339, 222] width 25 height 25
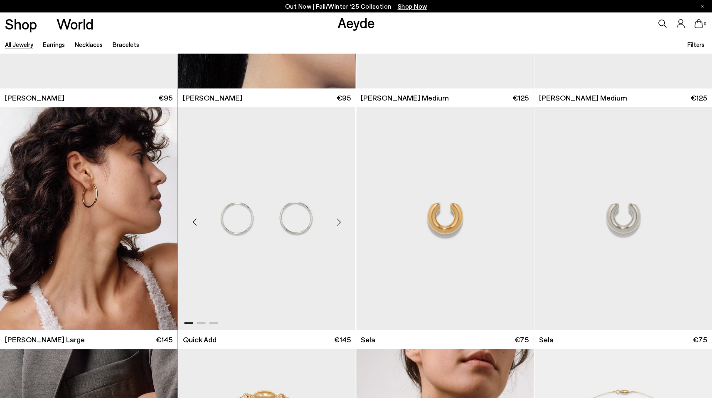
click at [337, 222] on div "Next slide" at bounding box center [339, 222] width 25 height 25
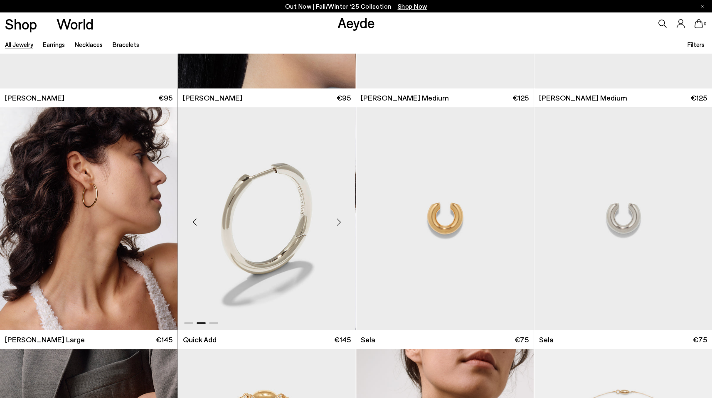
click at [337, 222] on div "Next slide" at bounding box center [339, 222] width 25 height 25
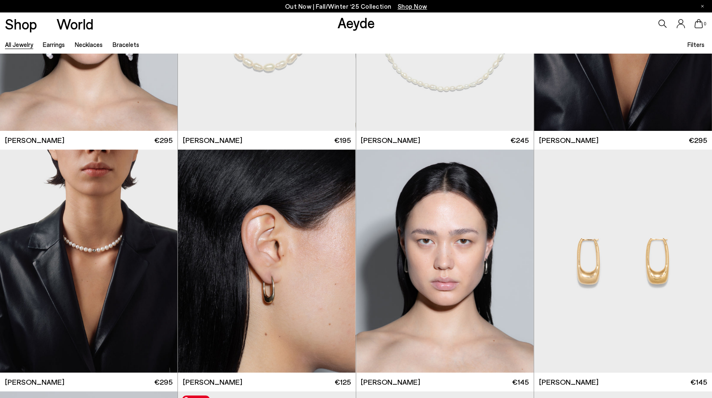
scroll to position [3921, 0]
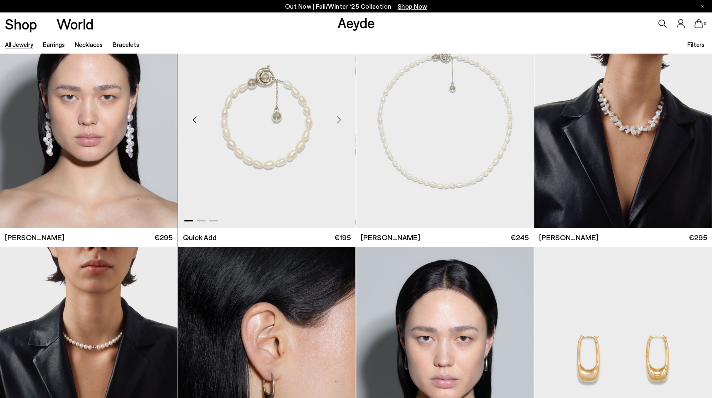
click at [340, 126] on div "Next slide" at bounding box center [339, 119] width 25 height 25
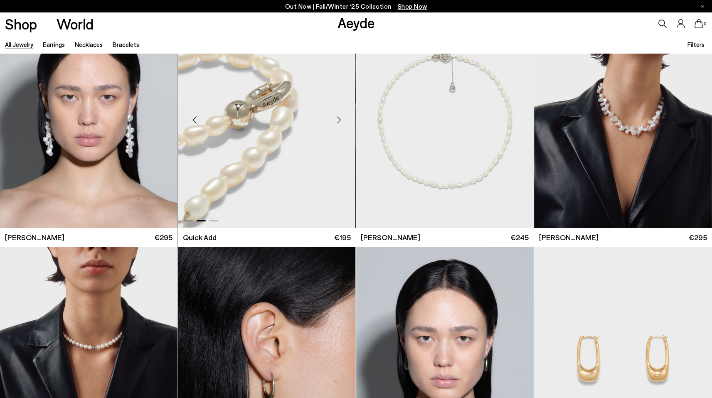
click at [340, 126] on div "Next slide" at bounding box center [339, 119] width 25 height 25
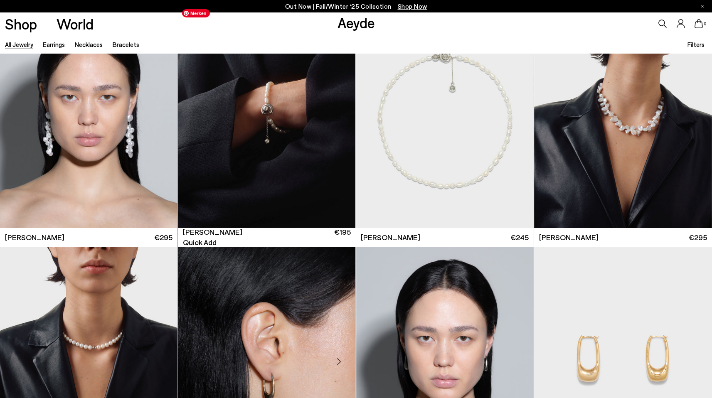
scroll to position [3748, 0]
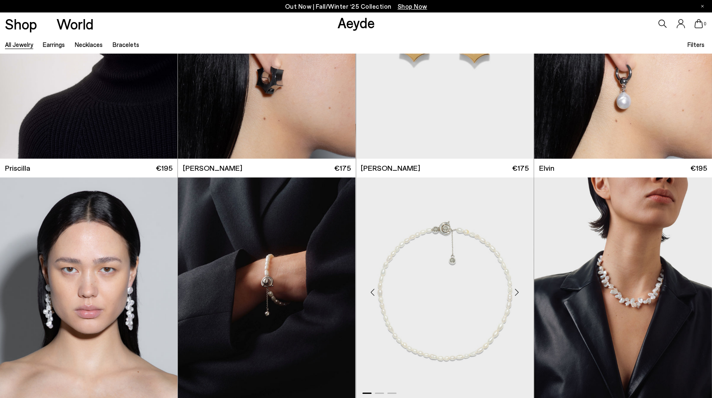
click at [518, 289] on div "Next slide" at bounding box center [517, 292] width 25 height 25
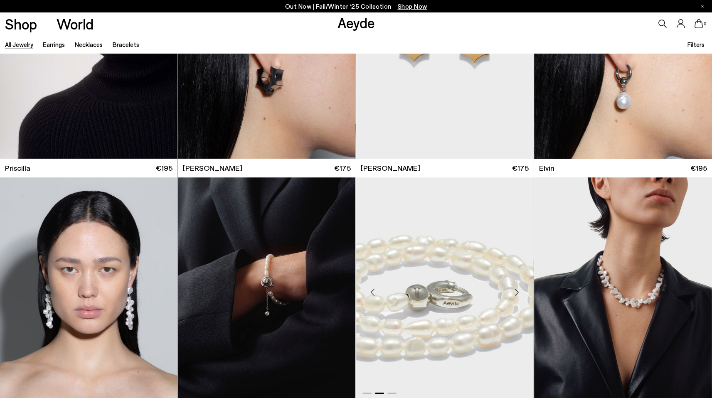
click at [518, 289] on div "Next slide" at bounding box center [517, 292] width 25 height 25
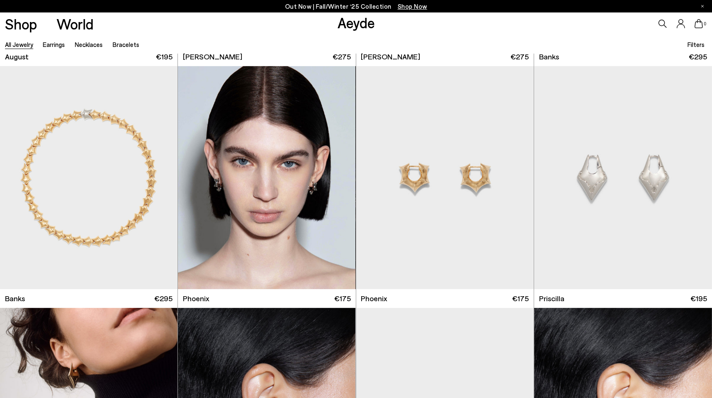
scroll to position [3368, 0]
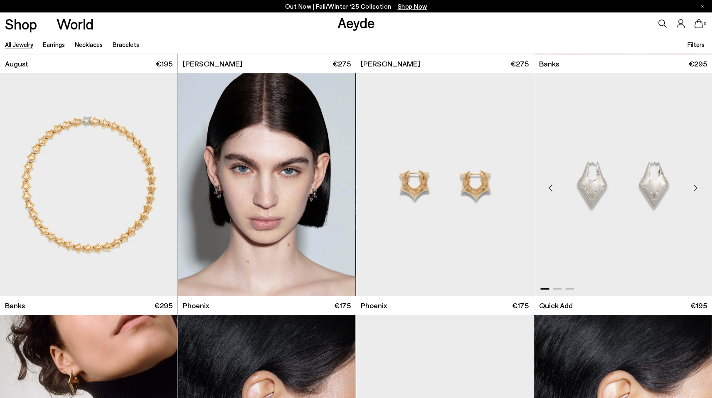
click at [689, 186] on div "Next slide" at bounding box center [695, 187] width 25 height 25
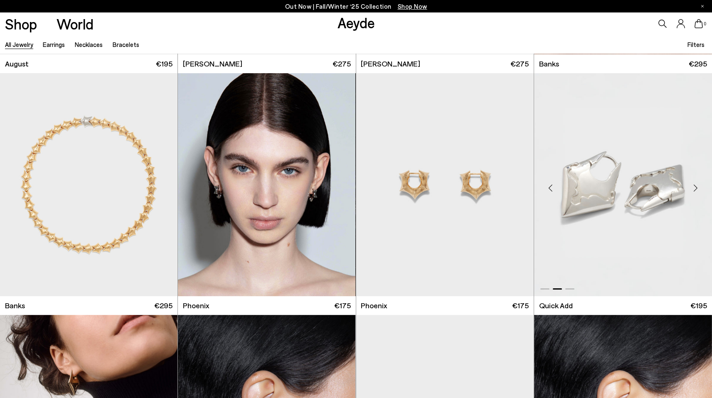
click at [689, 186] on div "Next slide" at bounding box center [695, 187] width 25 height 25
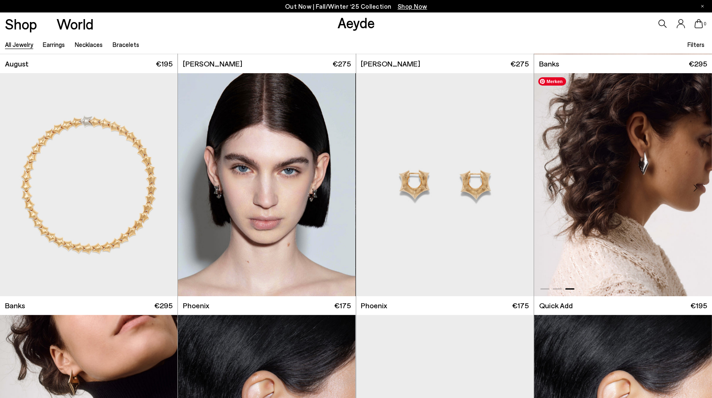
click at [660, 183] on img "3 / 3" at bounding box center [623, 184] width 178 height 223
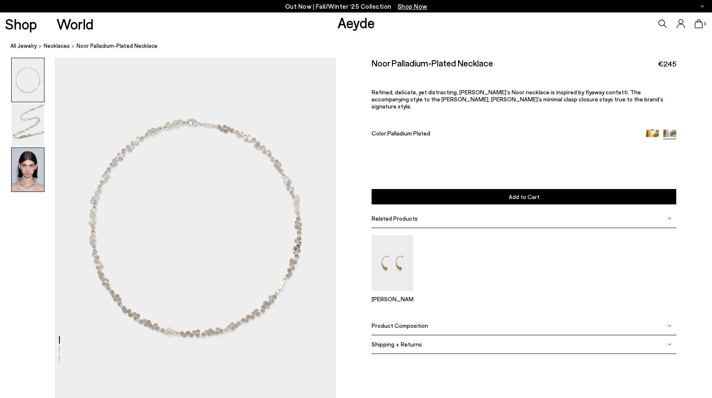
click at [29, 168] on img at bounding box center [28, 170] width 32 height 44
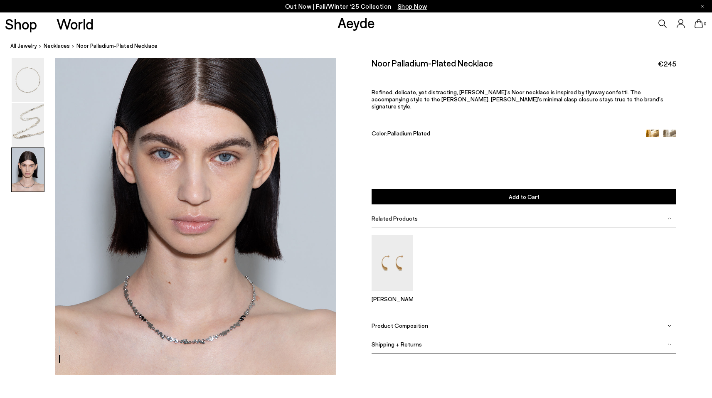
scroll to position [775, 0]
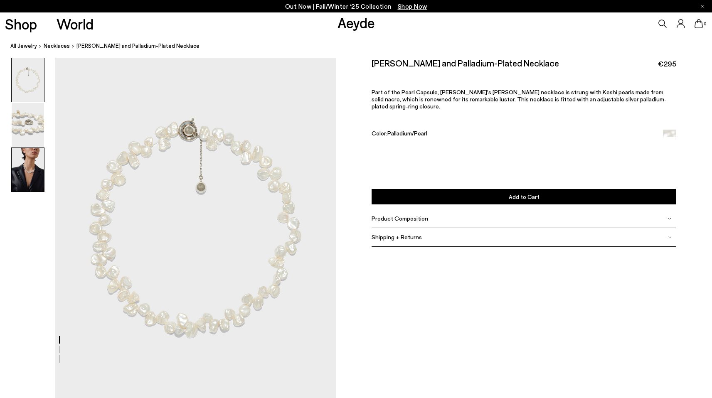
click at [35, 167] on img at bounding box center [28, 170] width 32 height 44
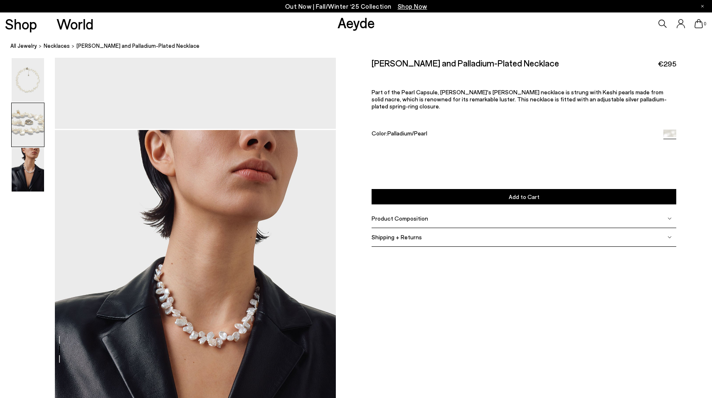
scroll to position [662, 0]
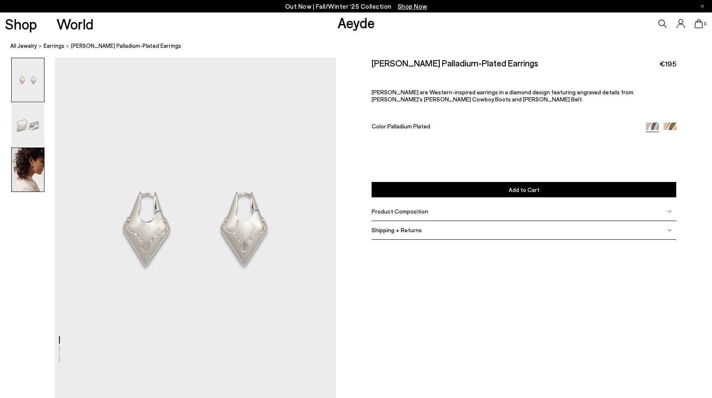
click at [28, 178] on img at bounding box center [28, 170] width 32 height 44
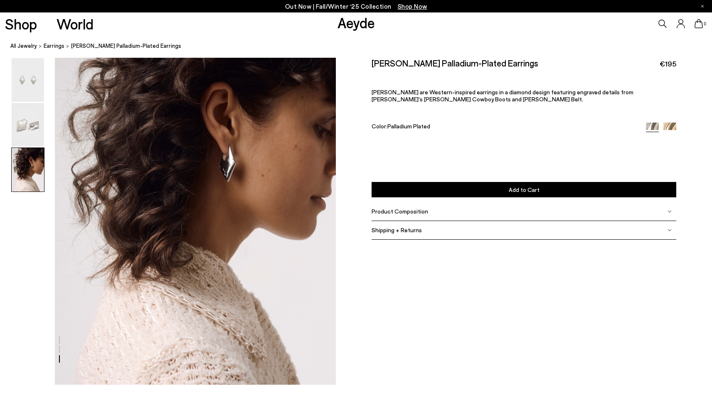
scroll to position [775, 0]
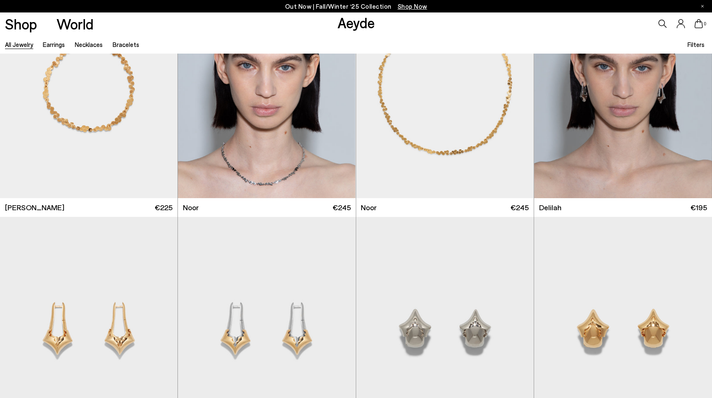
scroll to position [2671, 0]
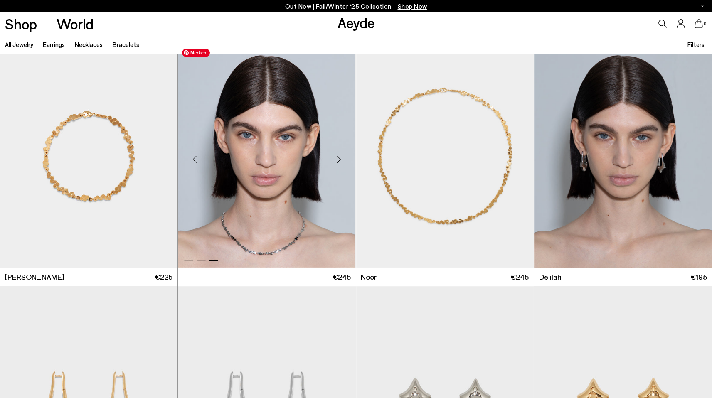
click at [271, 245] on img "3 / 3" at bounding box center [267, 155] width 178 height 223
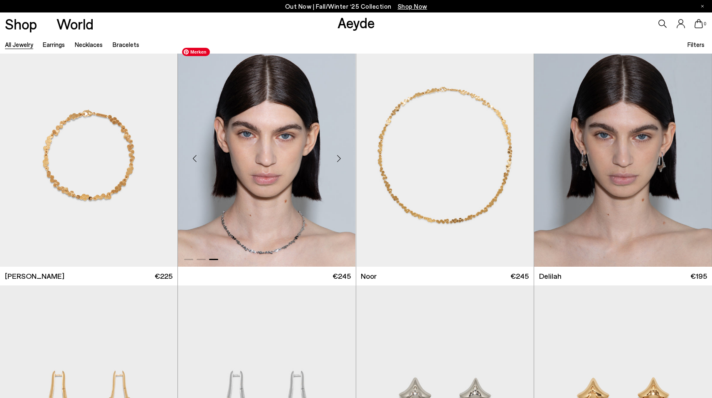
scroll to position [2673, 0]
